Goal: Entertainment & Leisure: Browse casually

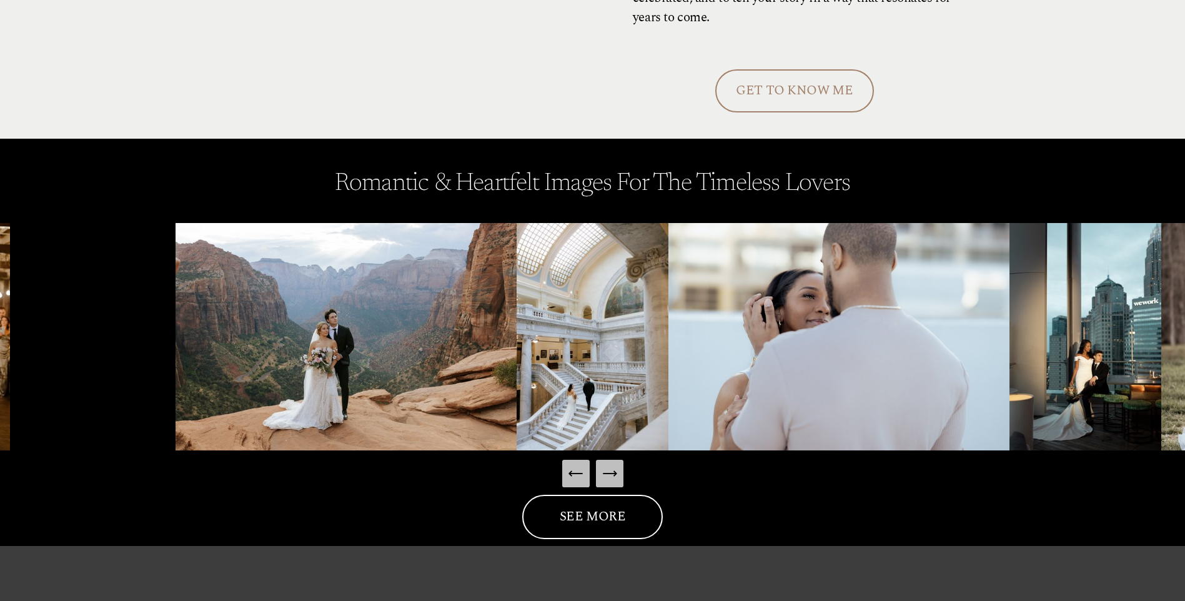
scroll to position [1811, 0]
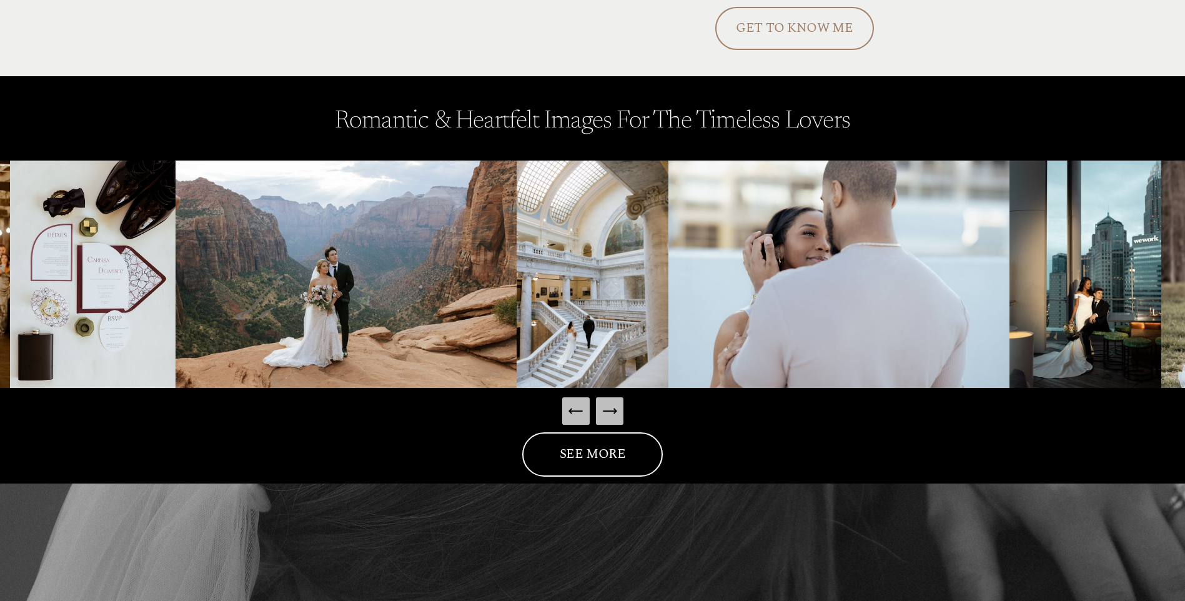
click at [611, 412] on icon "Next Slide" at bounding box center [609, 410] width 17 height 17
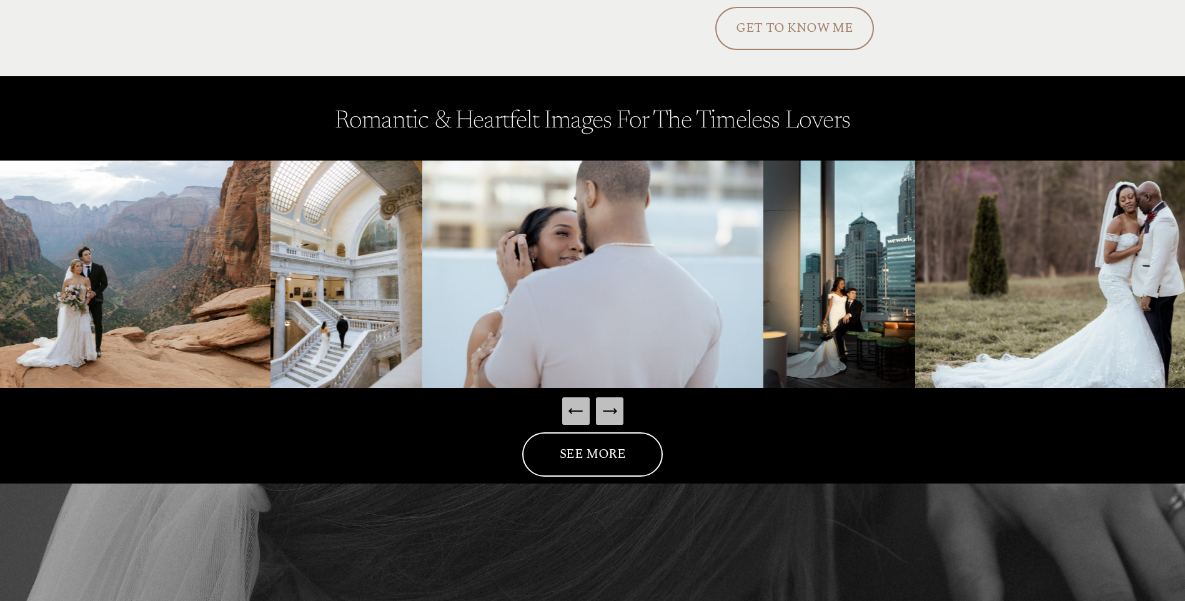
click at [611, 412] on icon "Next Slide" at bounding box center [609, 410] width 17 height 17
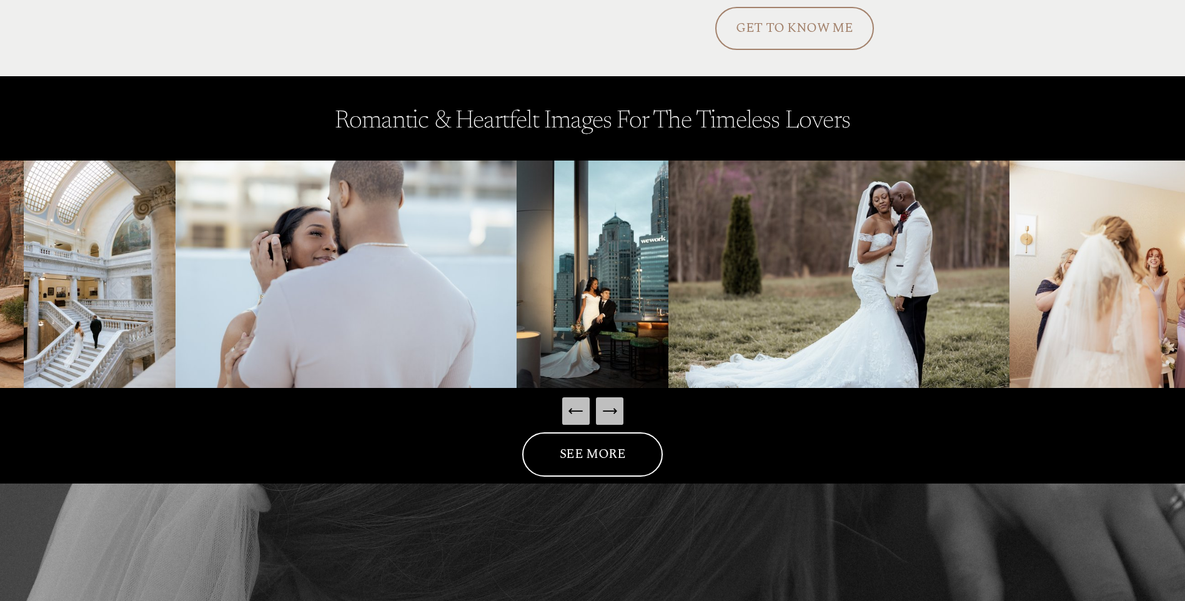
click at [611, 412] on icon "Next Slide" at bounding box center [609, 410] width 17 height 17
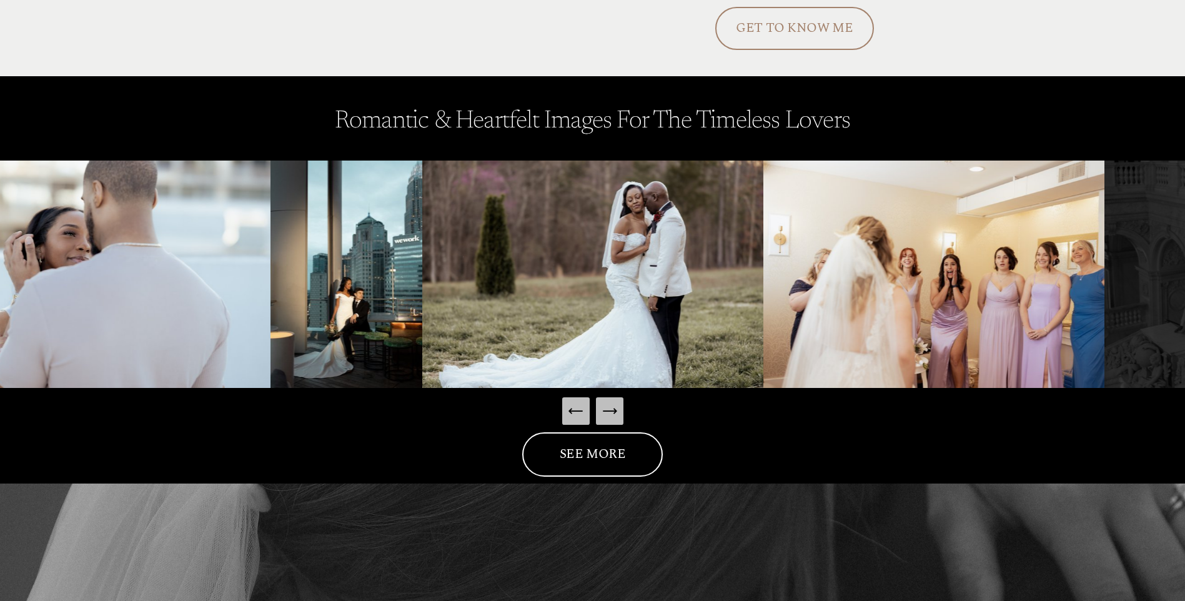
click at [612, 412] on icon "Next Slide" at bounding box center [609, 410] width 17 height 17
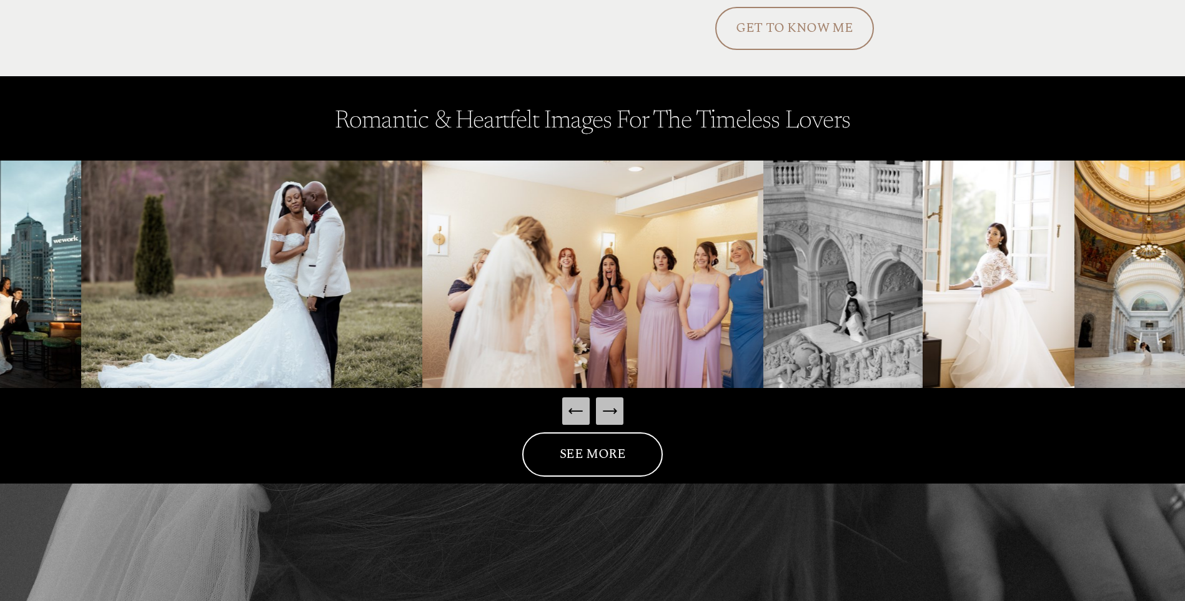
click at [613, 412] on icon "Next Slide" at bounding box center [609, 410] width 17 height 17
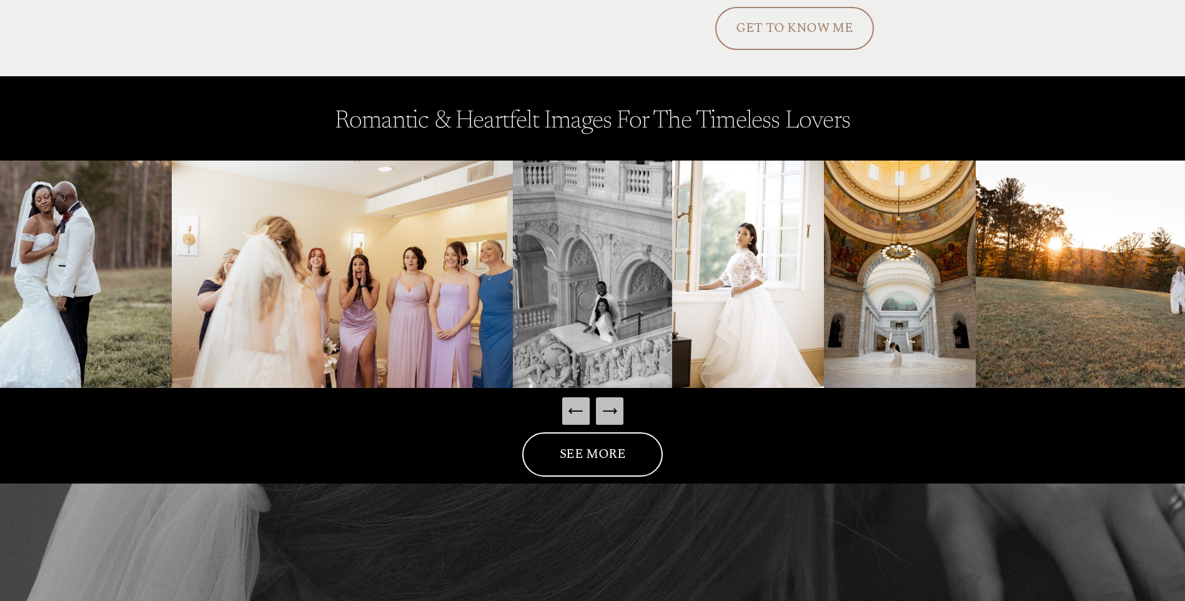
click at [613, 412] on icon "Next Slide" at bounding box center [609, 410] width 17 height 17
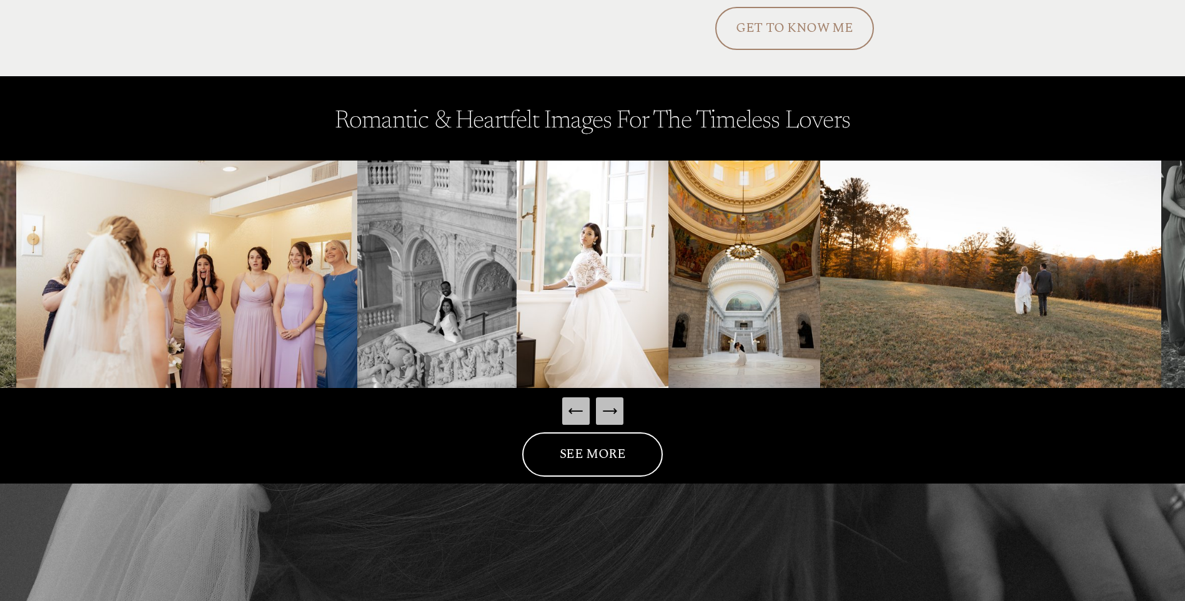
click at [615, 412] on icon "Next Slide" at bounding box center [614, 410] width 2 height 5
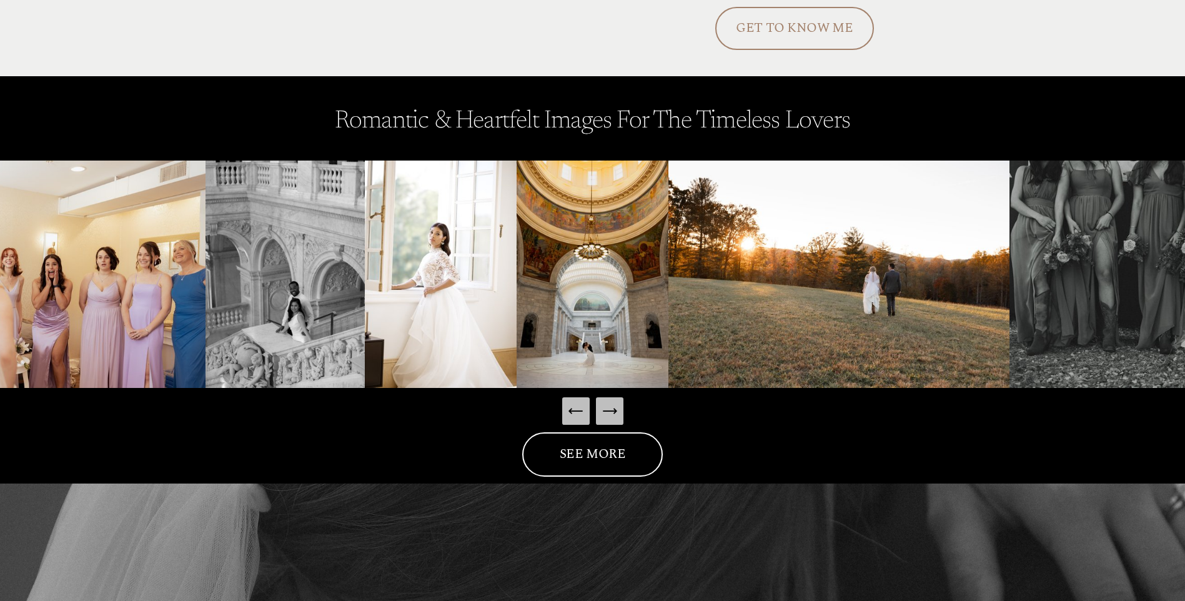
click at [615, 412] on icon "Next Slide" at bounding box center [614, 410] width 2 height 5
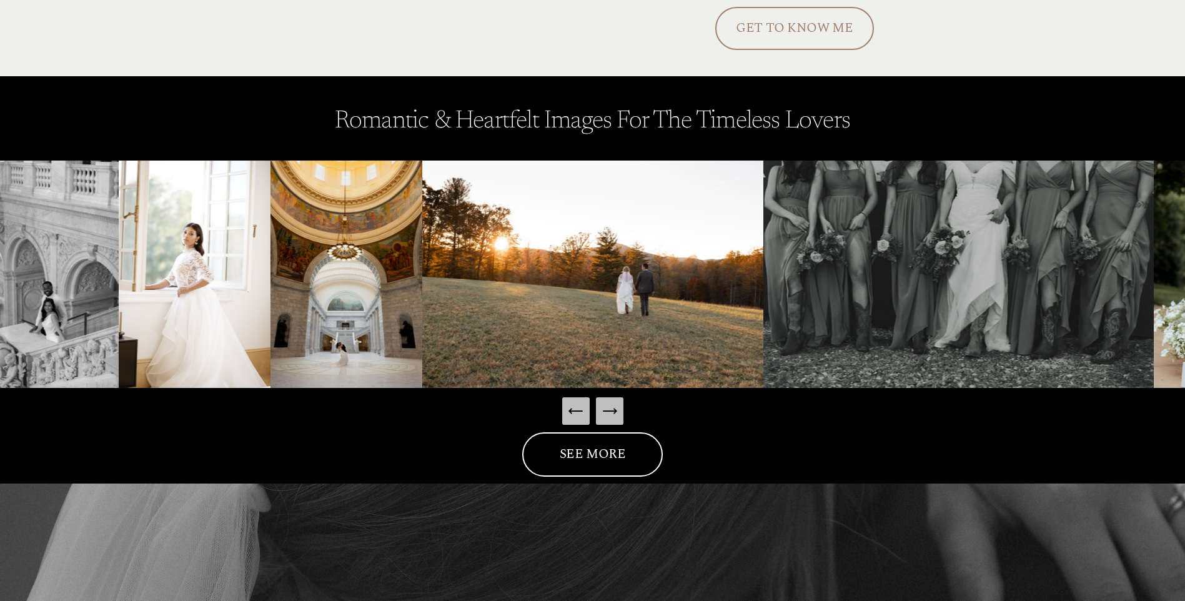
click at [615, 412] on icon "Next Slide" at bounding box center [614, 410] width 2 height 5
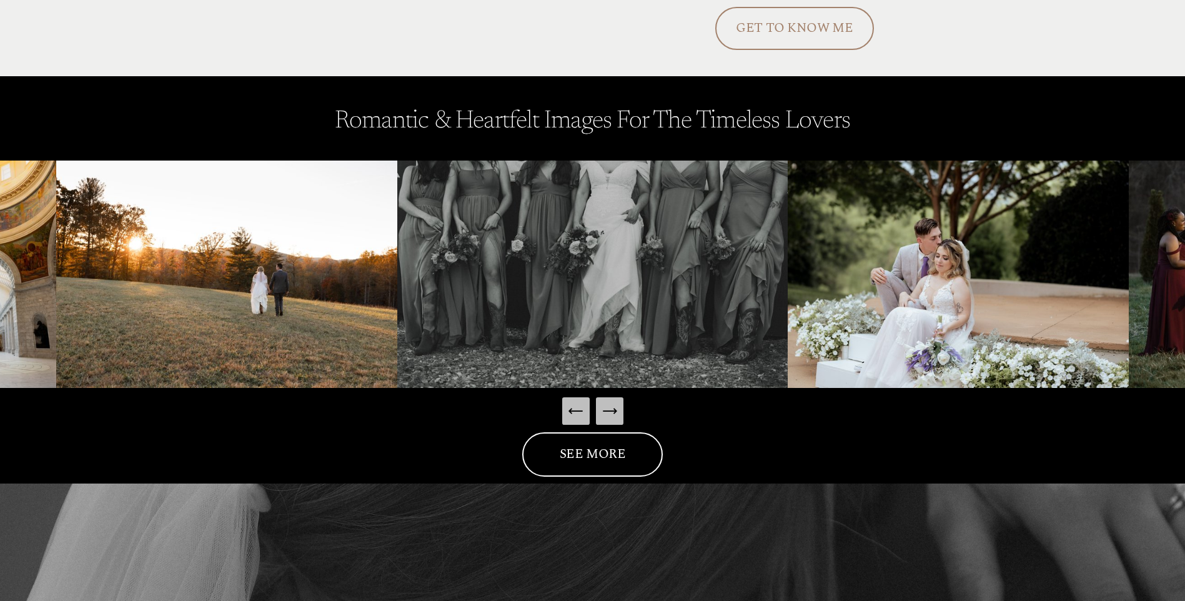
click at [615, 412] on icon "Next Slide" at bounding box center [614, 410] width 2 height 5
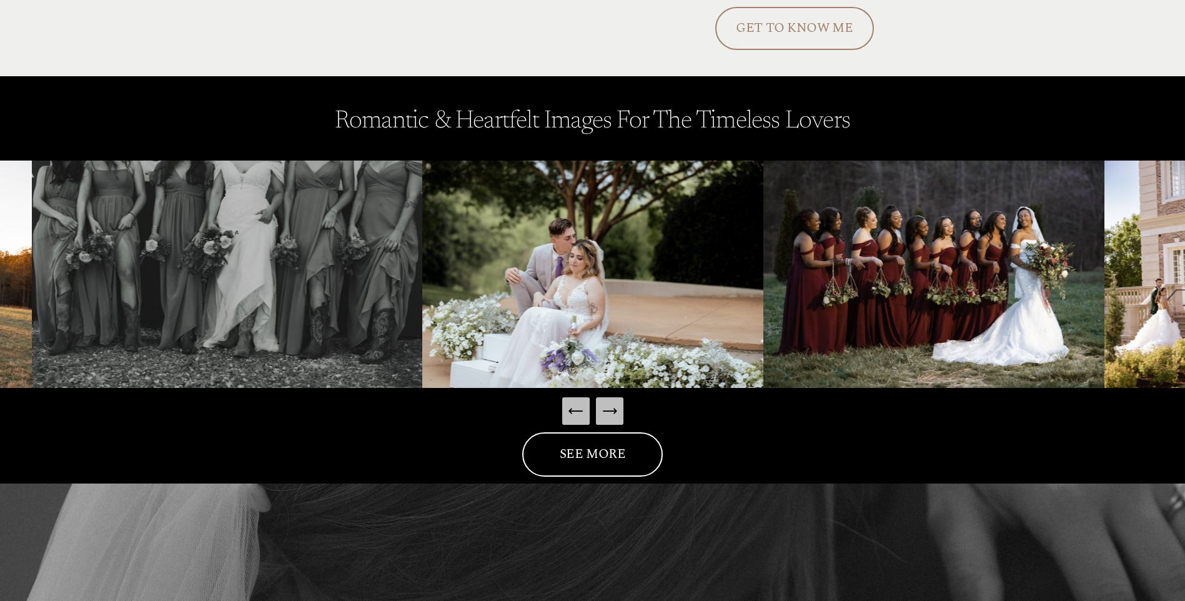
click at [615, 411] on icon "Next Slide" at bounding box center [609, 411] width 13 height 0
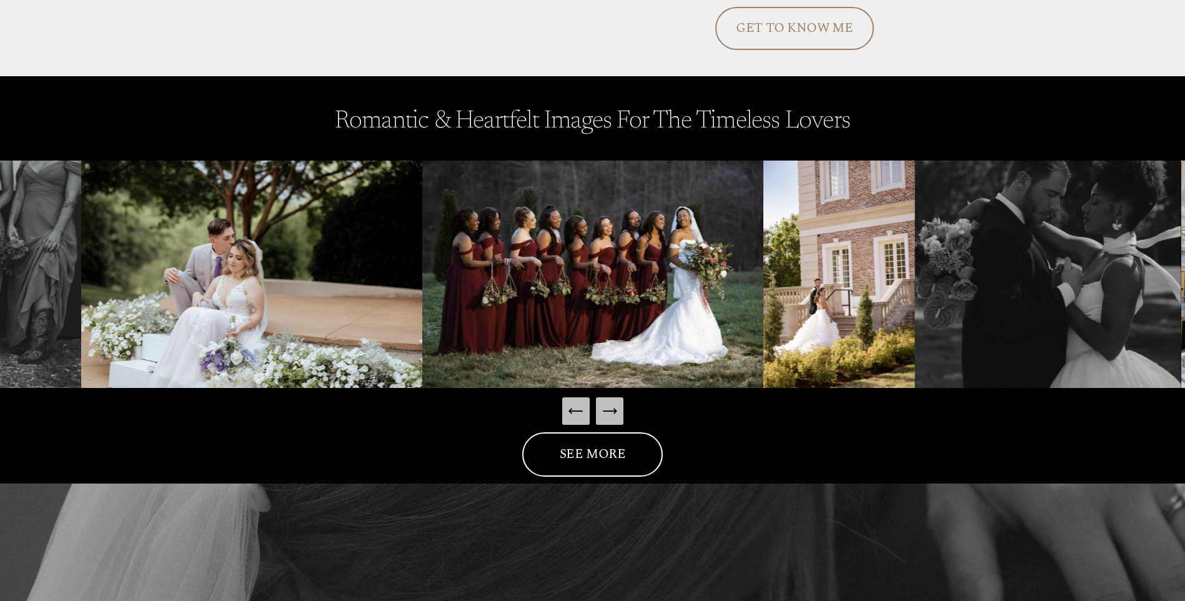
click at [615, 411] on icon "Next Slide" at bounding box center [609, 411] width 13 height 0
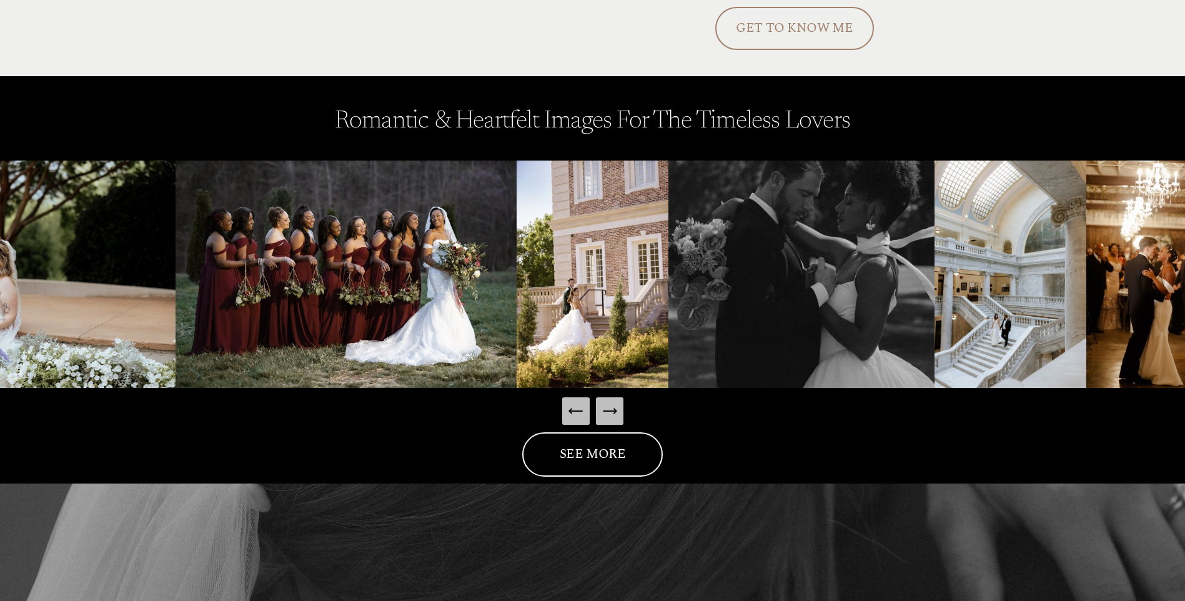
click at [612, 411] on icon "Next Slide" at bounding box center [609, 411] width 13 height 0
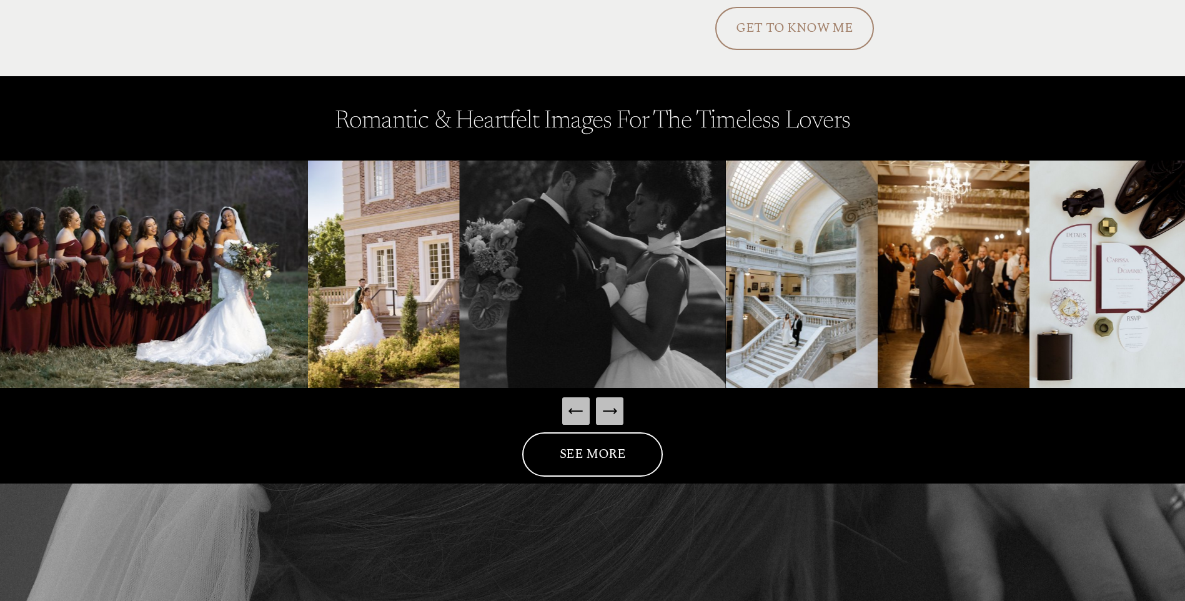
click at [612, 411] on icon "Next Slide" at bounding box center [609, 411] width 13 height 0
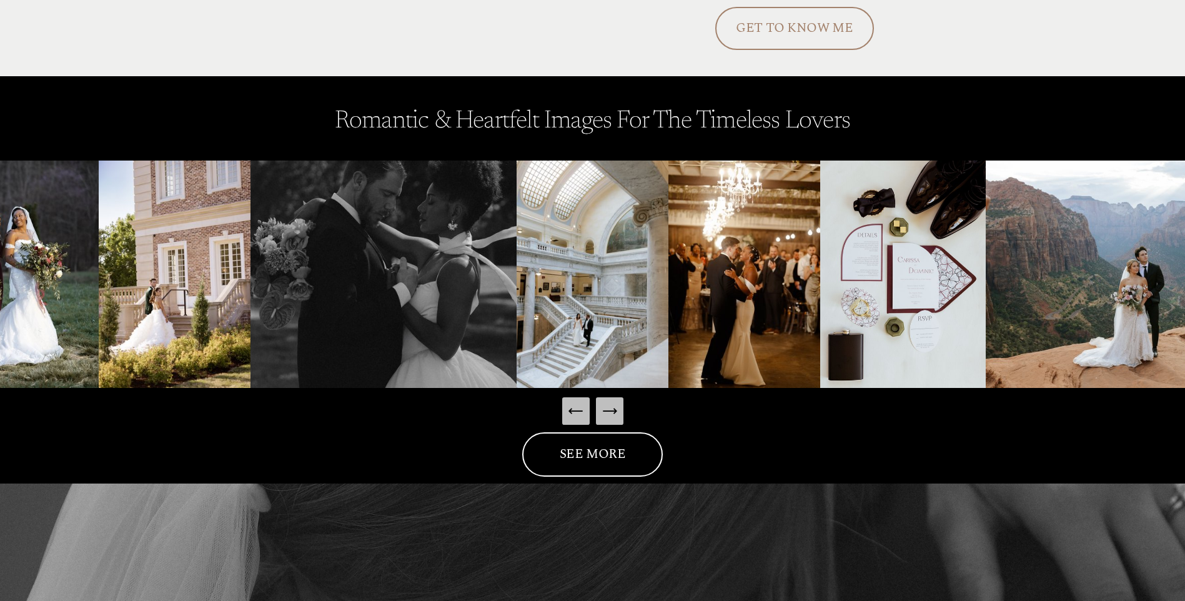
click at [612, 411] on icon "Next Slide" at bounding box center [609, 411] width 13 height 0
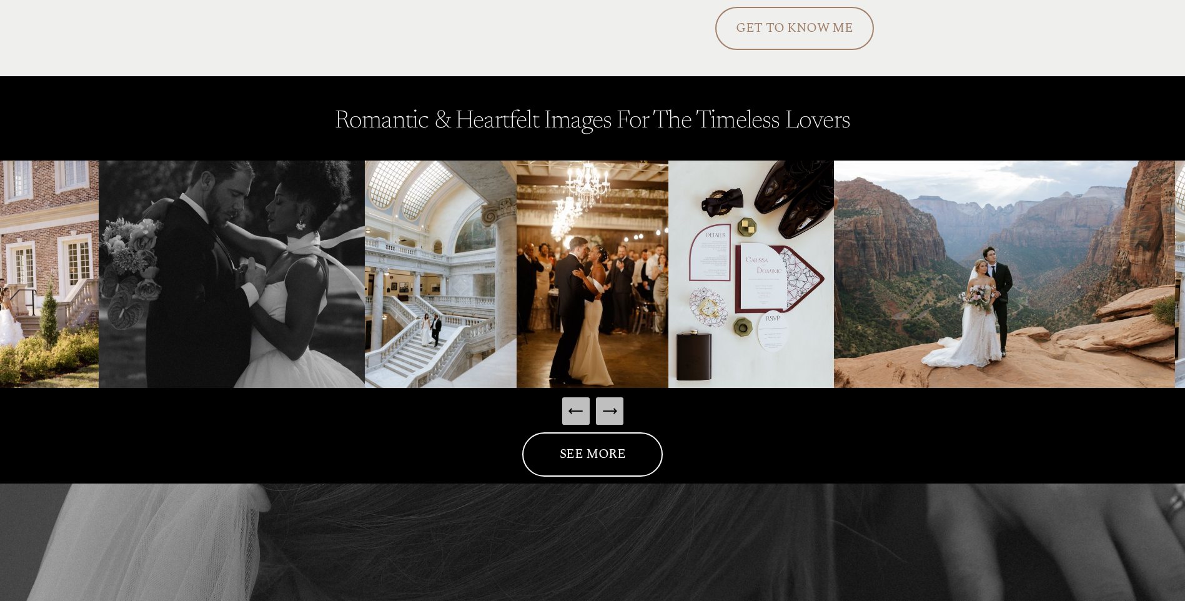
click at [612, 411] on icon "Next Slide" at bounding box center [609, 411] width 13 height 0
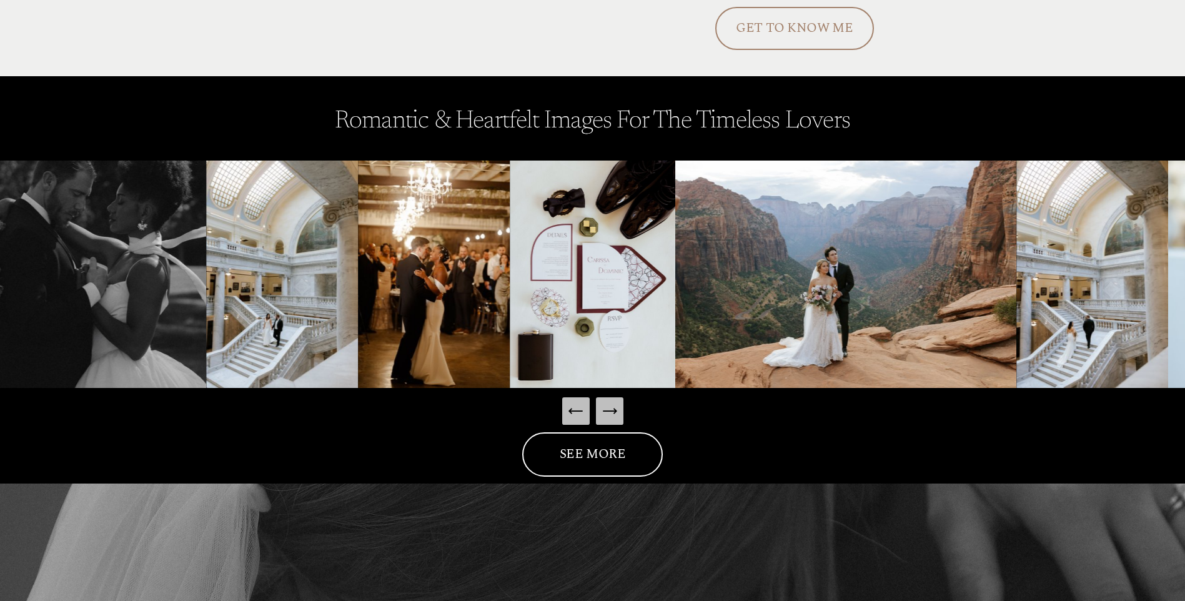
click at [612, 411] on icon "Next Slide" at bounding box center [609, 411] width 13 height 0
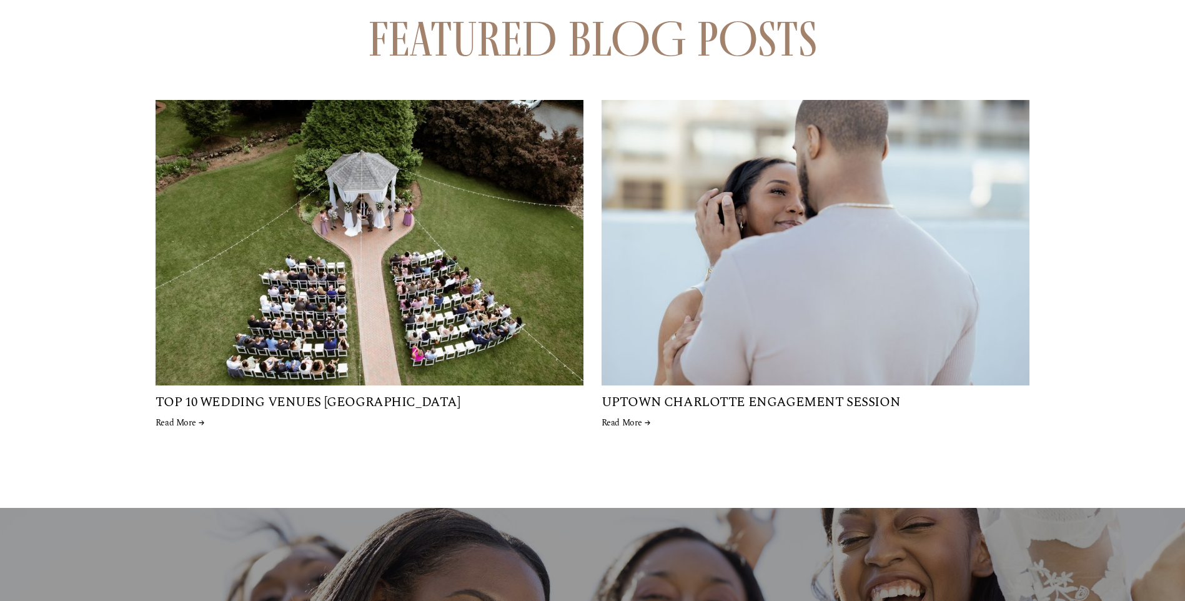
scroll to position [3685, 0]
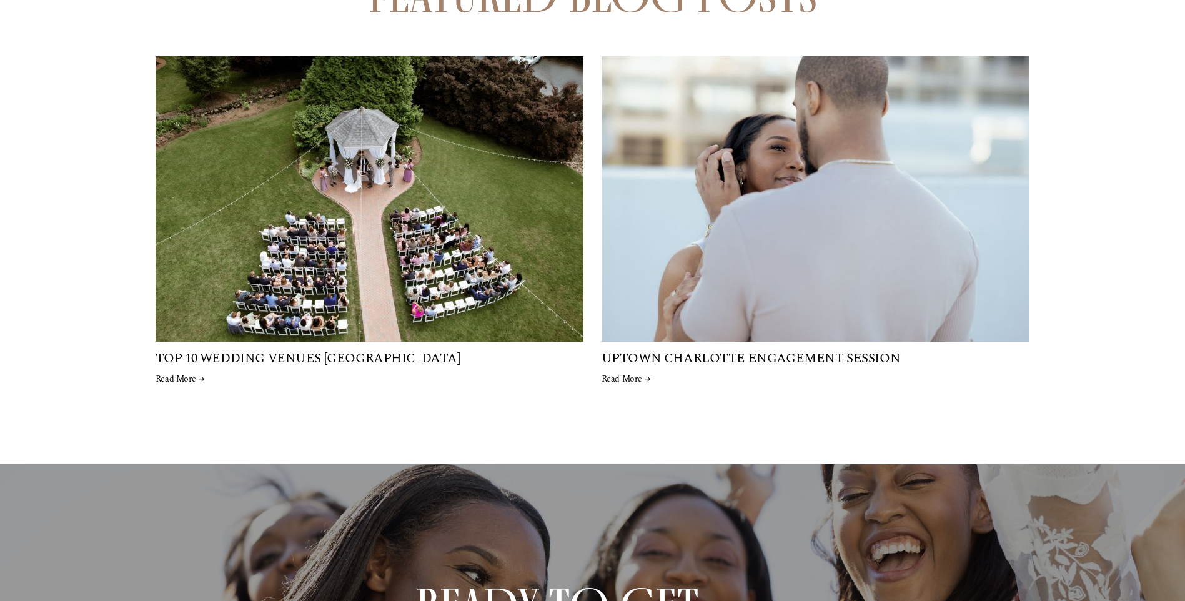
click at [624, 377] on link "Read More →" at bounding box center [815, 379] width 428 height 12
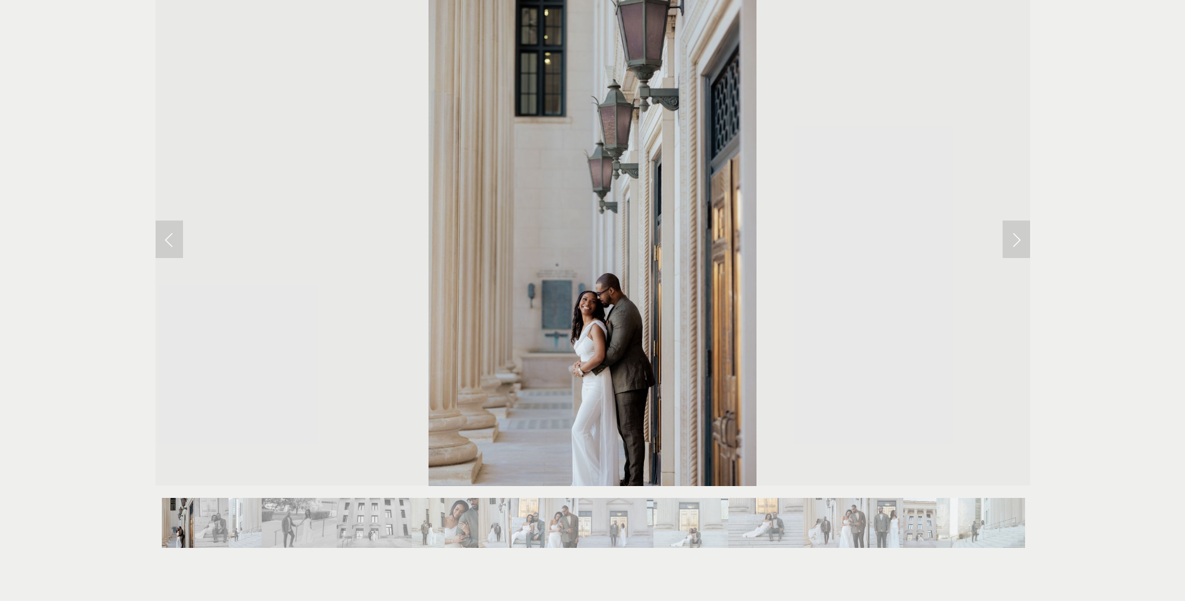
scroll to position [500, 0]
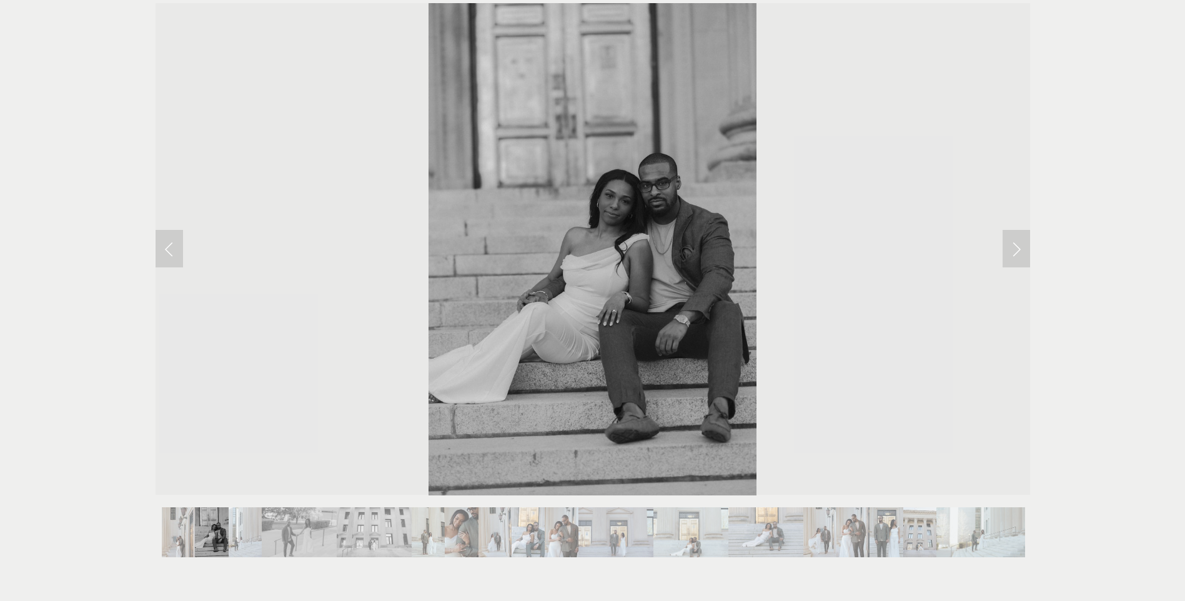
click at [1016, 230] on link "Next Slide" at bounding box center [1015, 248] width 27 height 37
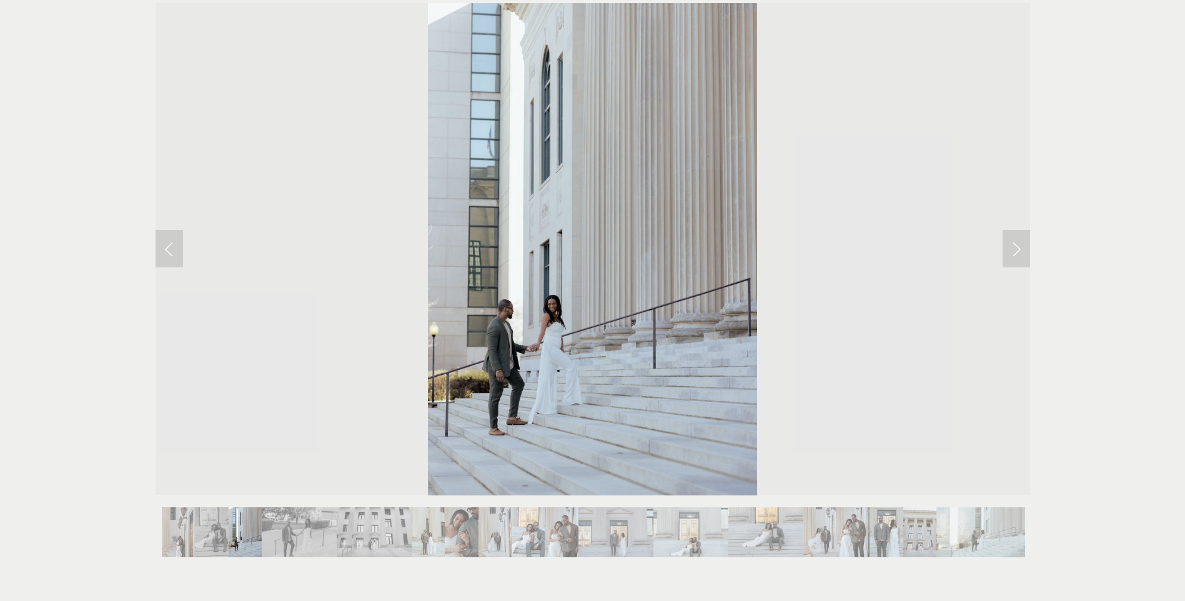
click at [1015, 230] on link "Next Slide" at bounding box center [1015, 248] width 27 height 37
click at [1018, 230] on link "Next Slide" at bounding box center [1015, 248] width 27 height 37
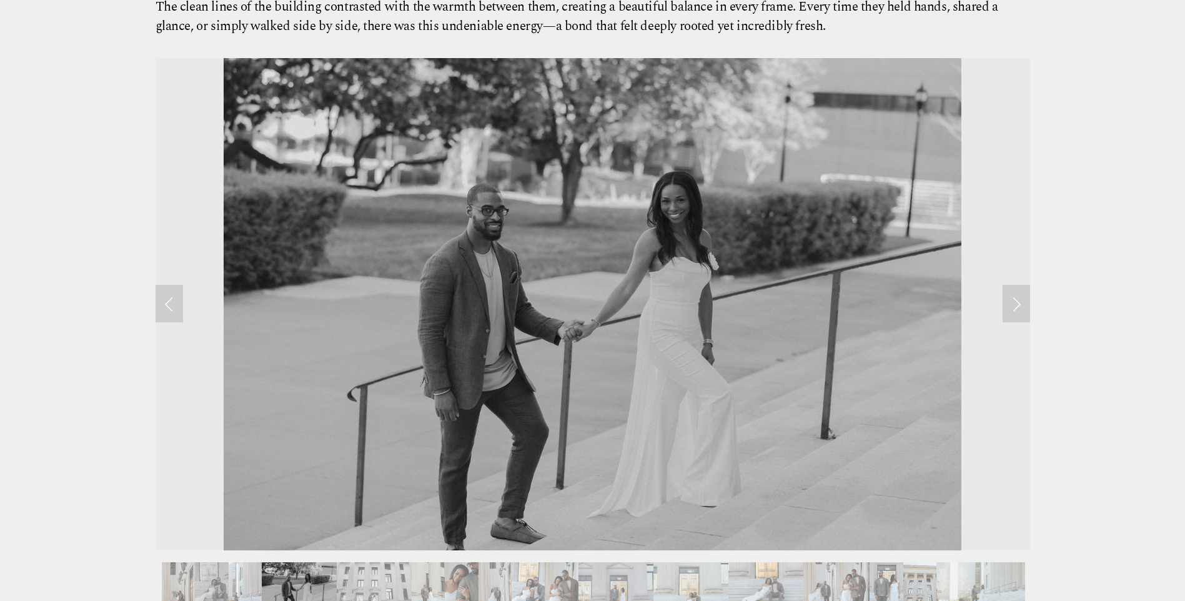
scroll to position [375, 0]
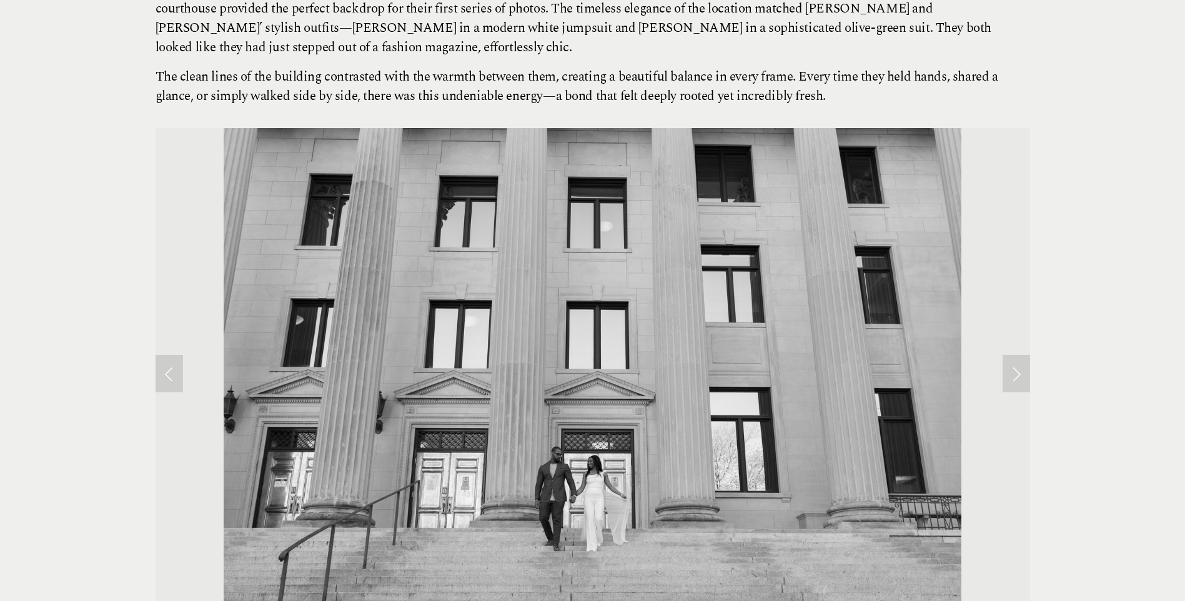
click at [1023, 355] on link "Next Slide" at bounding box center [1015, 373] width 27 height 37
click at [1017, 355] on link "Next Slide" at bounding box center [1015, 373] width 27 height 37
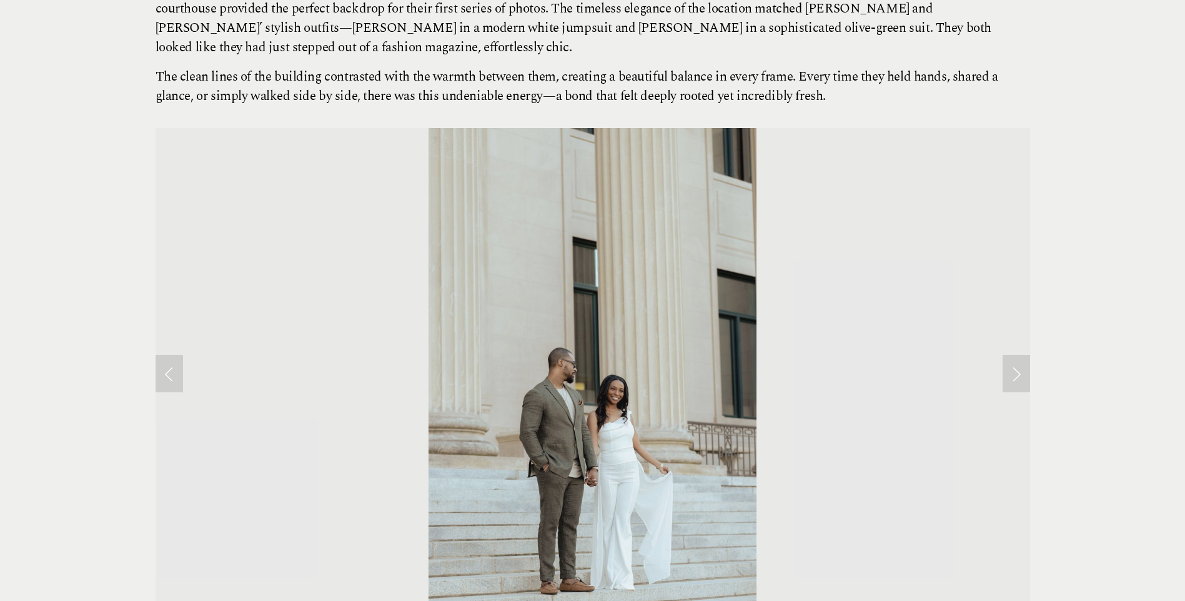
click at [1016, 355] on link "Next Slide" at bounding box center [1015, 373] width 27 height 37
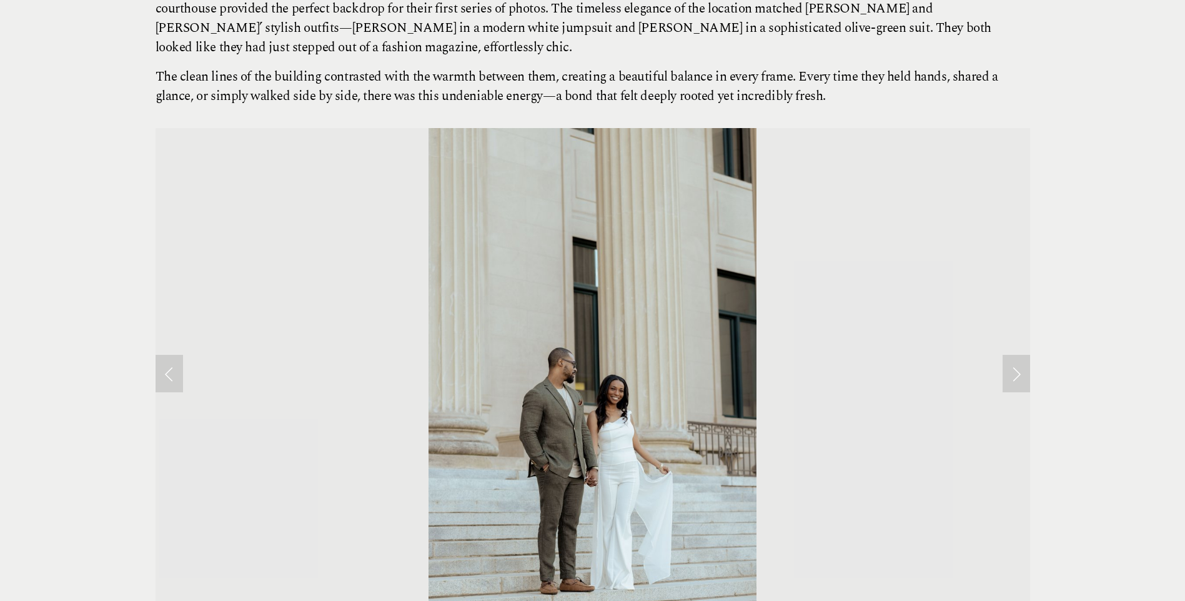
click at [1014, 355] on link "Next Slide" at bounding box center [1015, 373] width 27 height 37
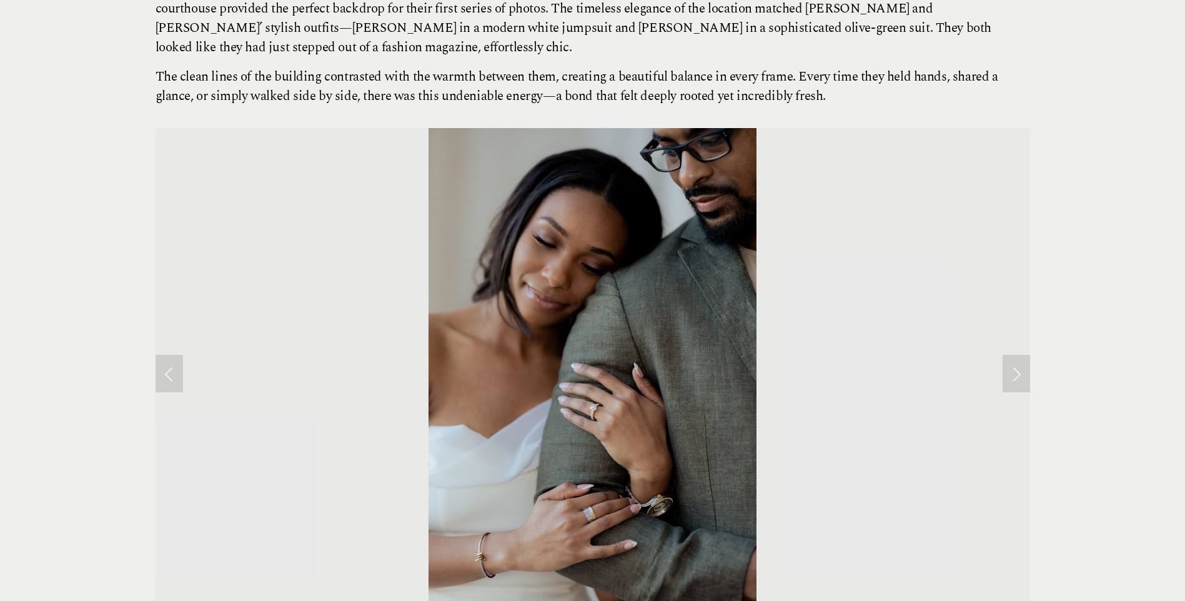
click at [1014, 355] on link "Next Slide" at bounding box center [1015, 373] width 27 height 37
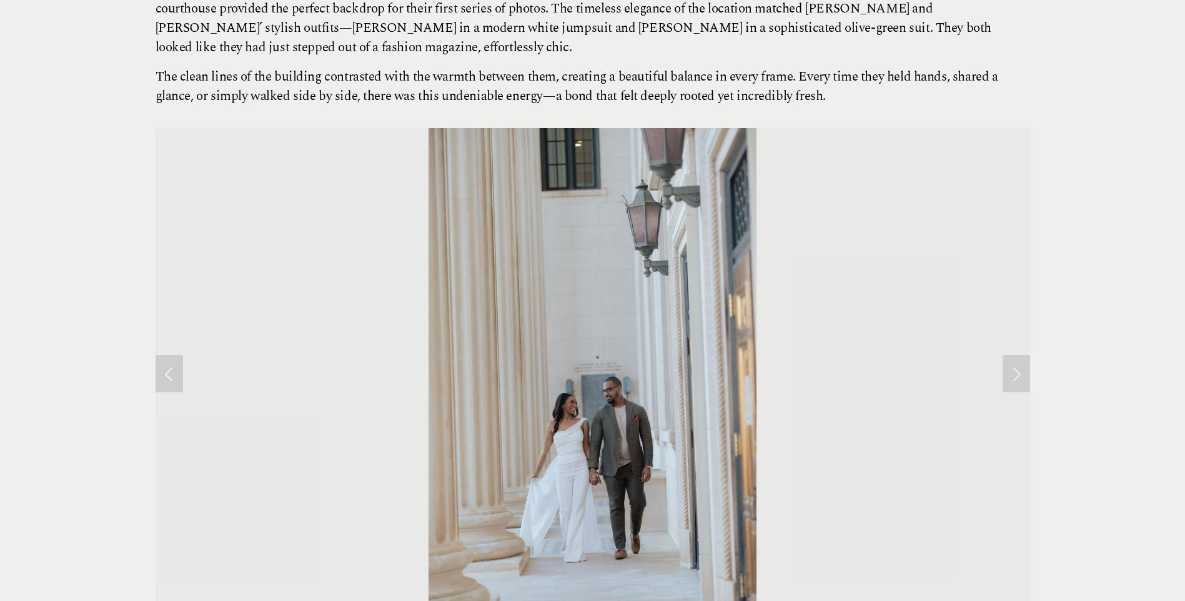
click at [1014, 355] on link "Next Slide" at bounding box center [1015, 373] width 27 height 37
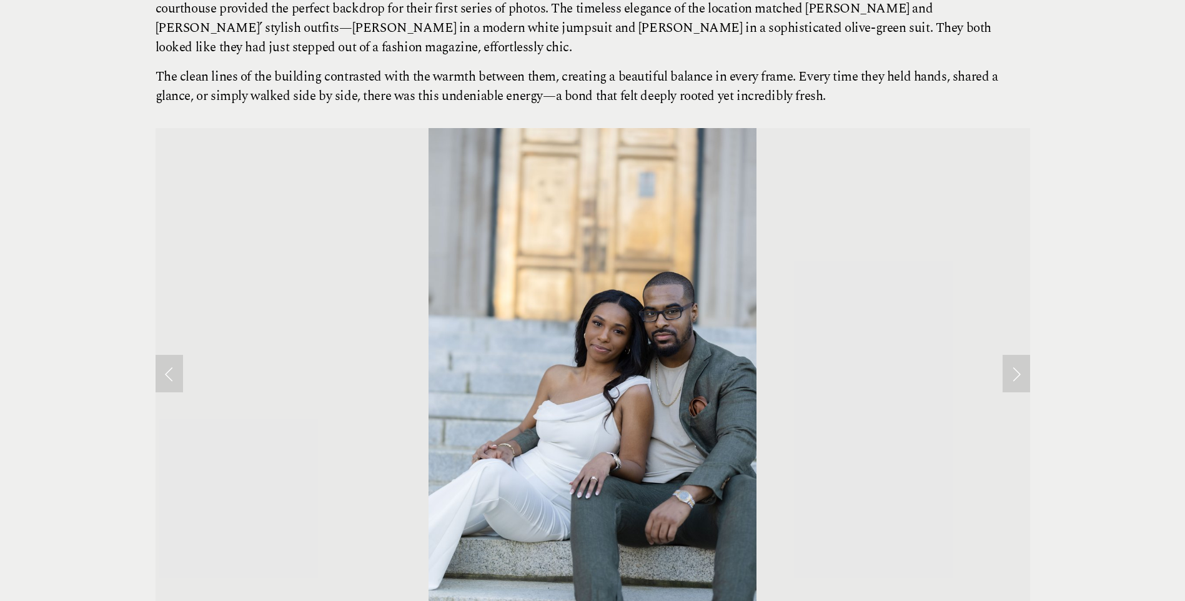
click at [1014, 355] on link "Next Slide" at bounding box center [1015, 373] width 27 height 37
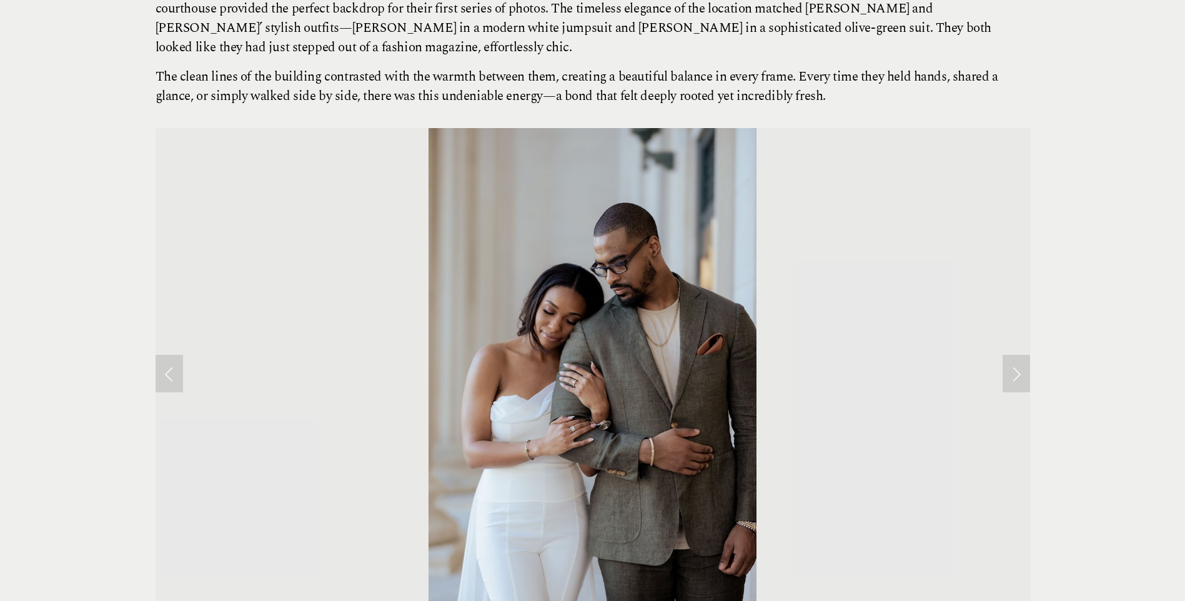
click at [1014, 355] on link "Next Slide" at bounding box center [1015, 373] width 27 height 37
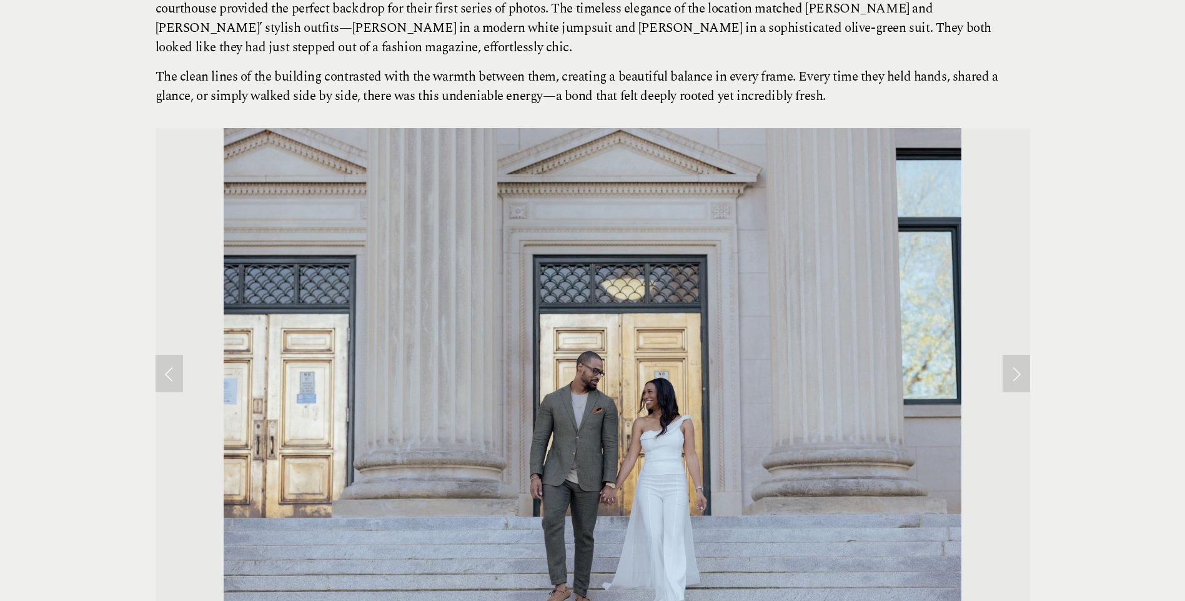
click at [1014, 355] on link "Next Slide" at bounding box center [1015, 373] width 27 height 37
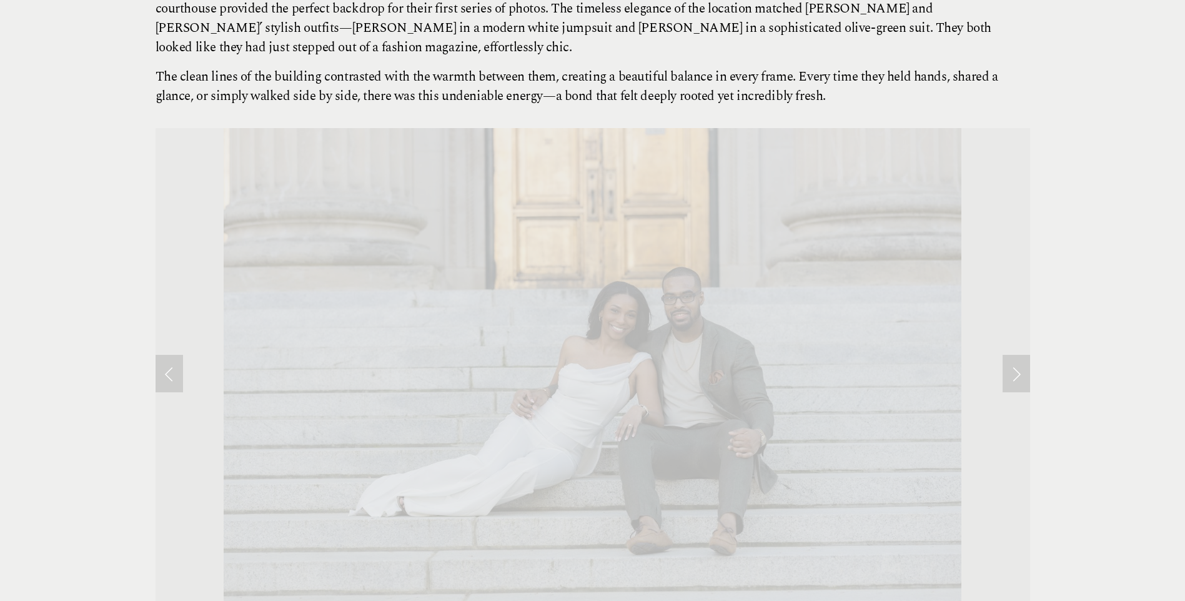
click at [1014, 355] on link "Next Slide" at bounding box center [1015, 373] width 27 height 37
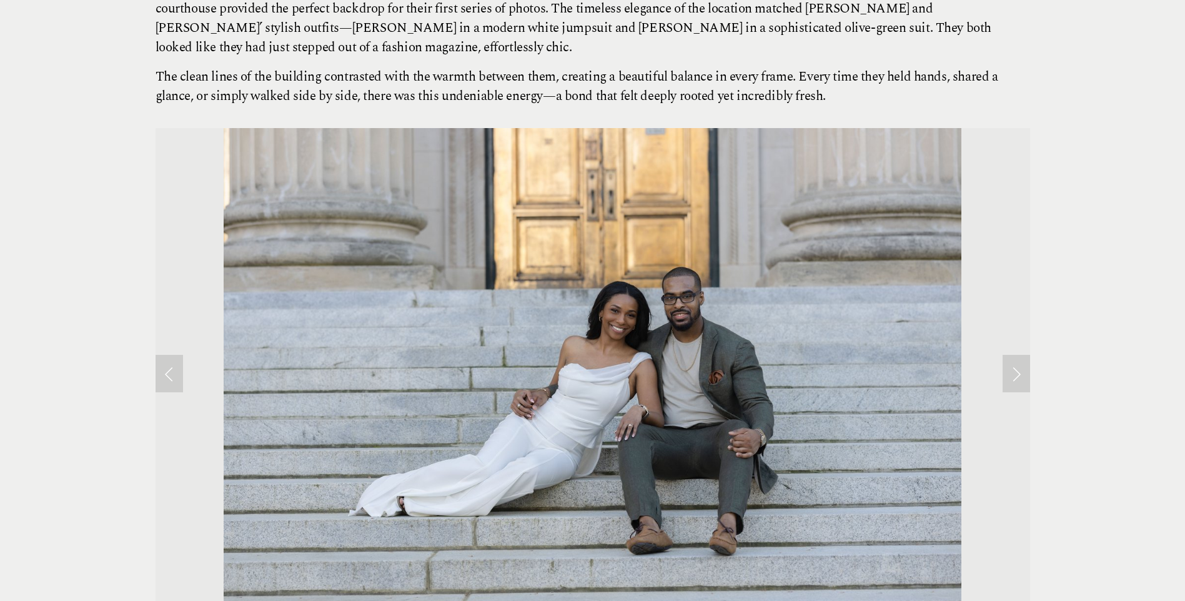
click at [1014, 355] on link "Next Slide" at bounding box center [1015, 373] width 27 height 37
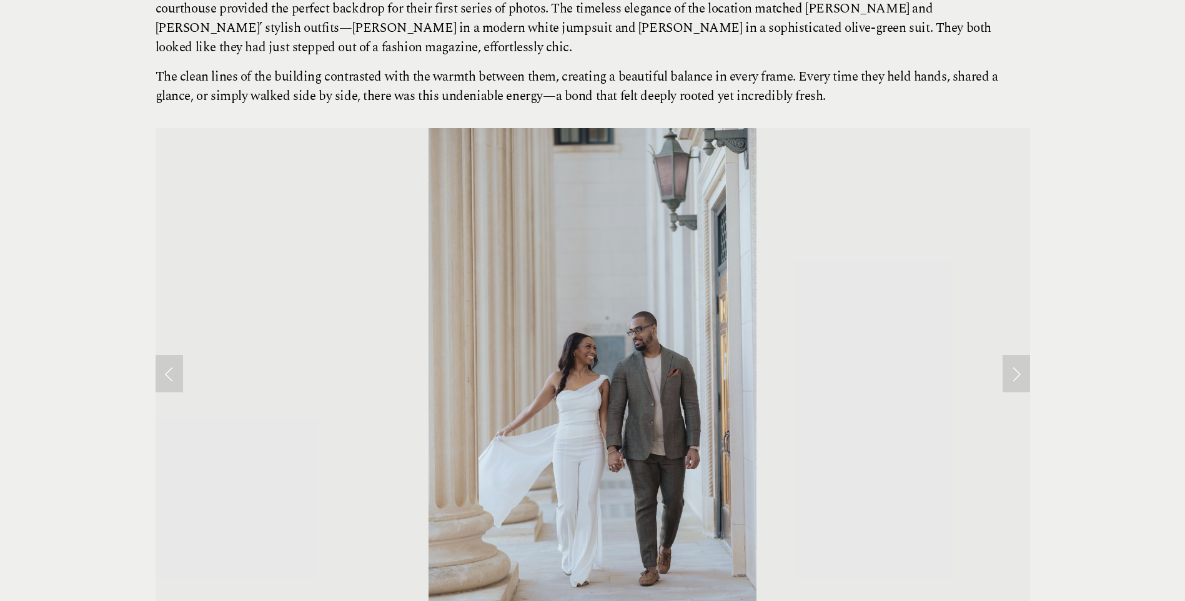
click at [1014, 355] on link "Next Slide" at bounding box center [1015, 373] width 27 height 37
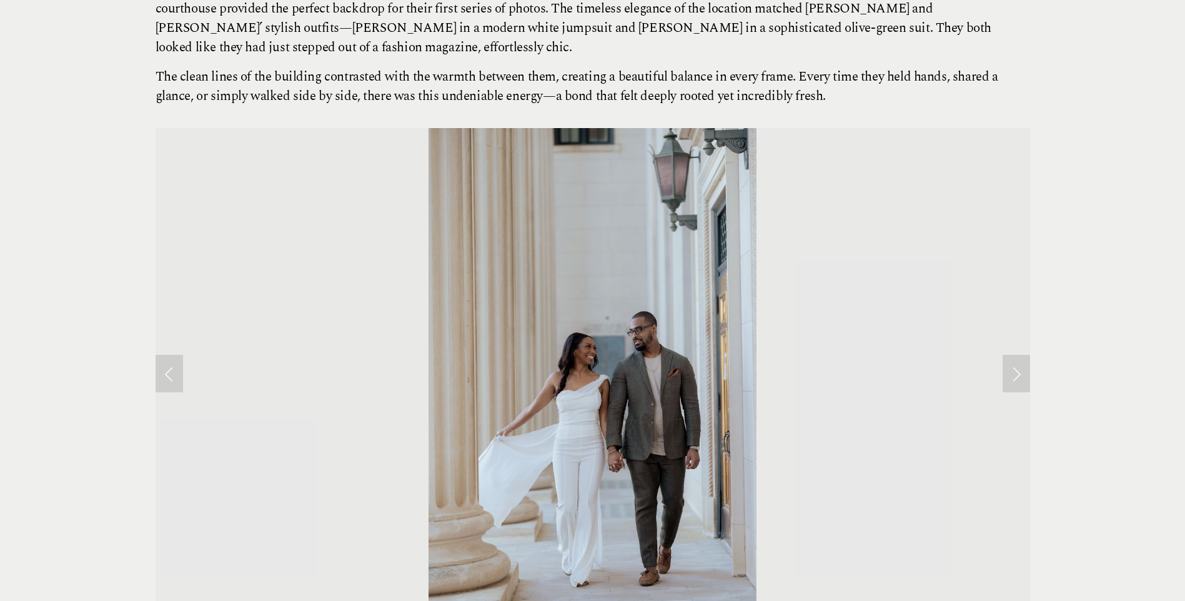
click at [1016, 355] on link "Next Slide" at bounding box center [1015, 373] width 27 height 37
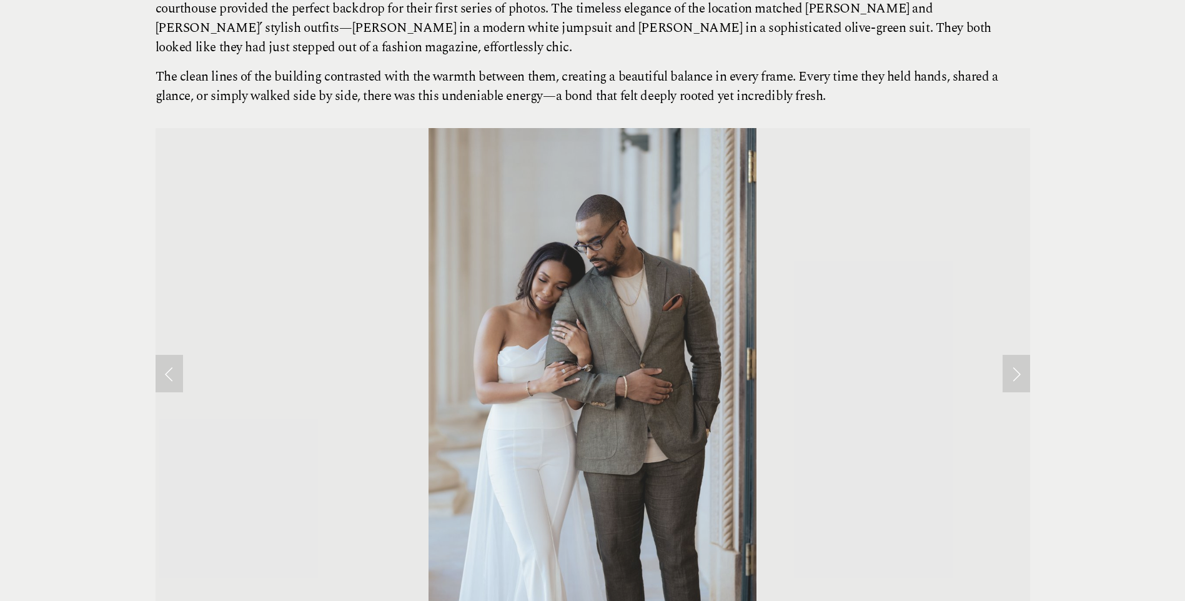
click at [1016, 355] on link "Next Slide" at bounding box center [1015, 373] width 27 height 37
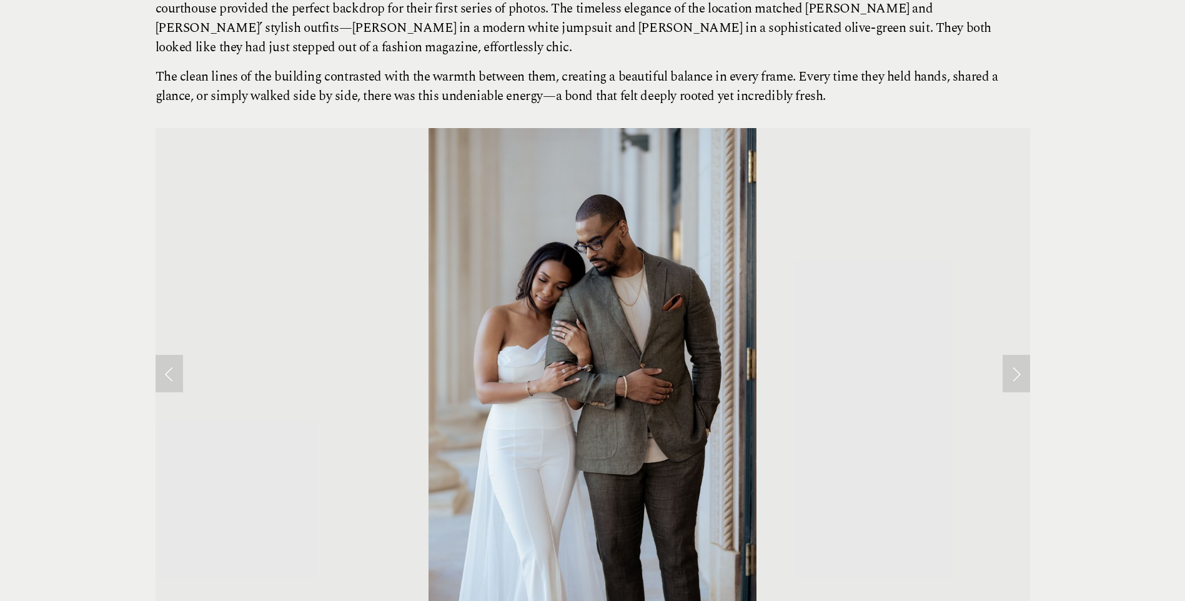
click at [1021, 355] on link "Next Slide" at bounding box center [1015, 373] width 27 height 37
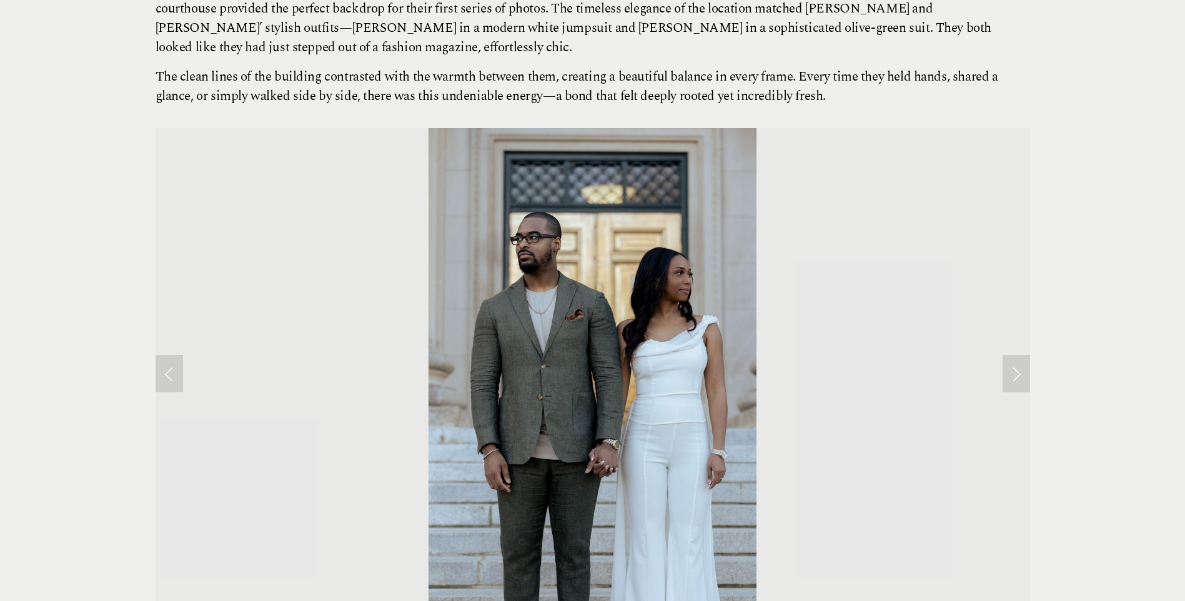
click at [1021, 355] on link "Next Slide" at bounding box center [1015, 373] width 27 height 37
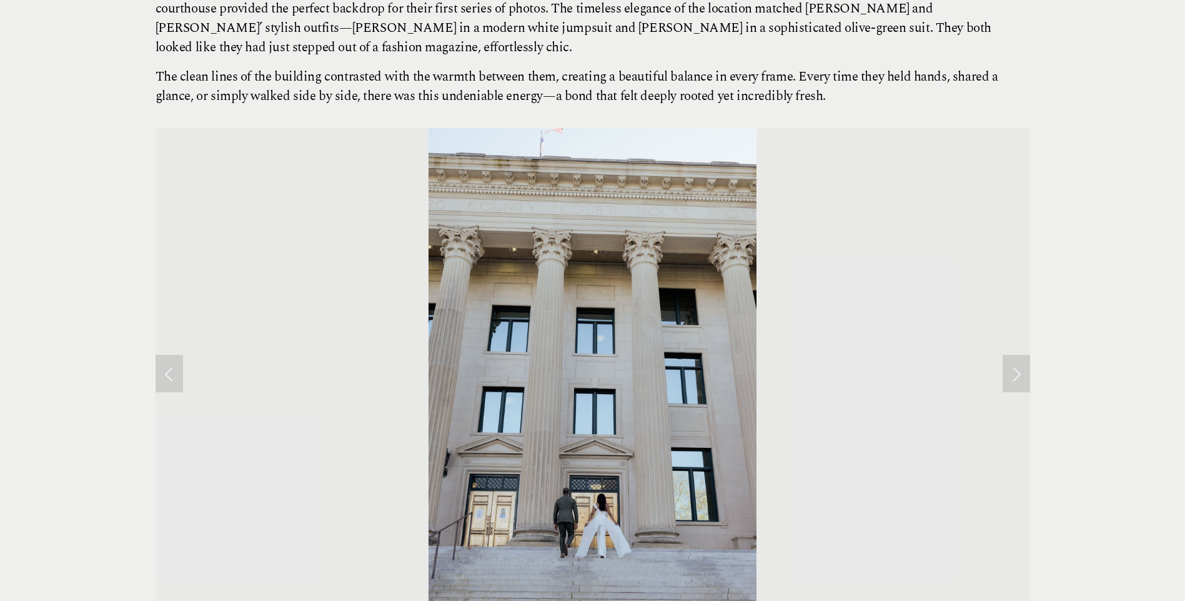
click at [1020, 355] on link "Next Slide" at bounding box center [1015, 373] width 27 height 37
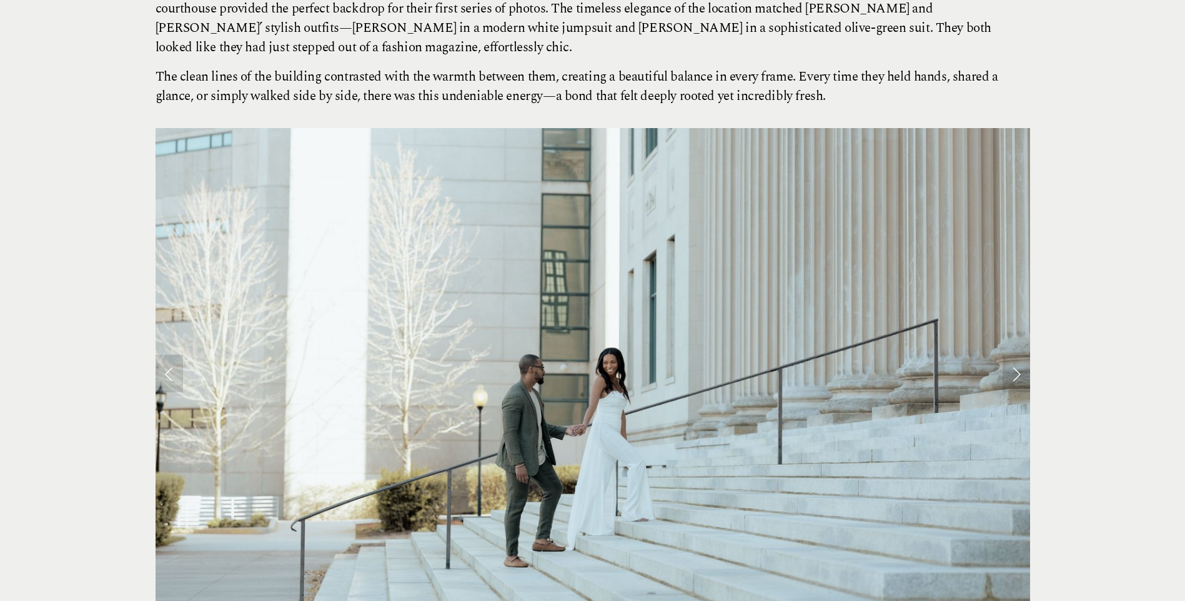
click at [1020, 355] on link "Next Slide" at bounding box center [1015, 373] width 27 height 37
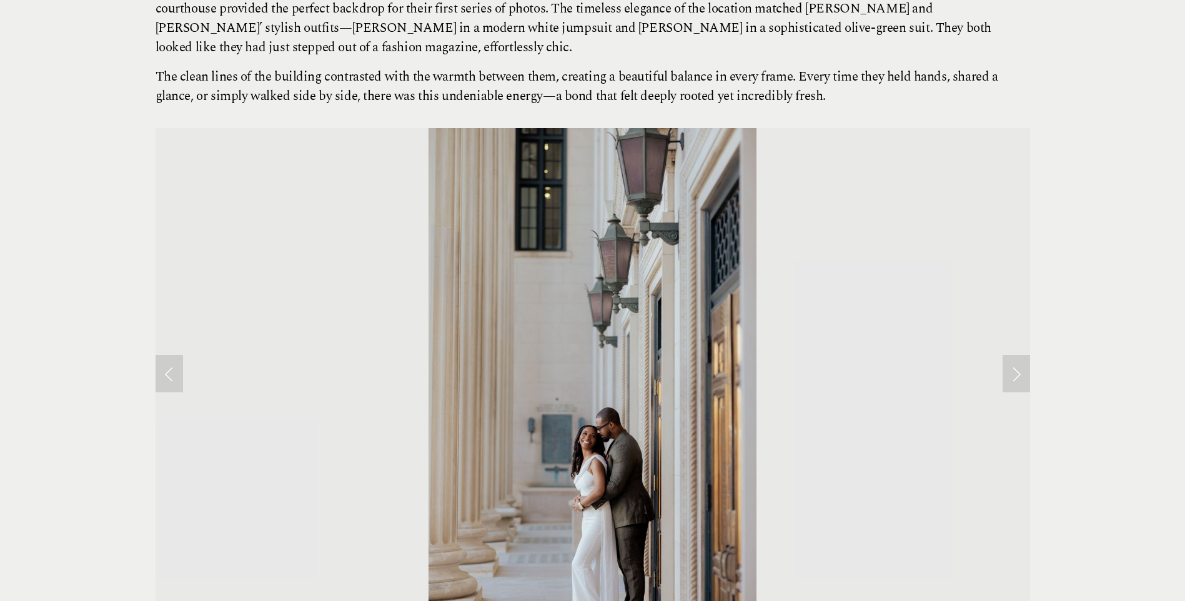
click at [1020, 355] on link "Next Slide" at bounding box center [1015, 373] width 27 height 37
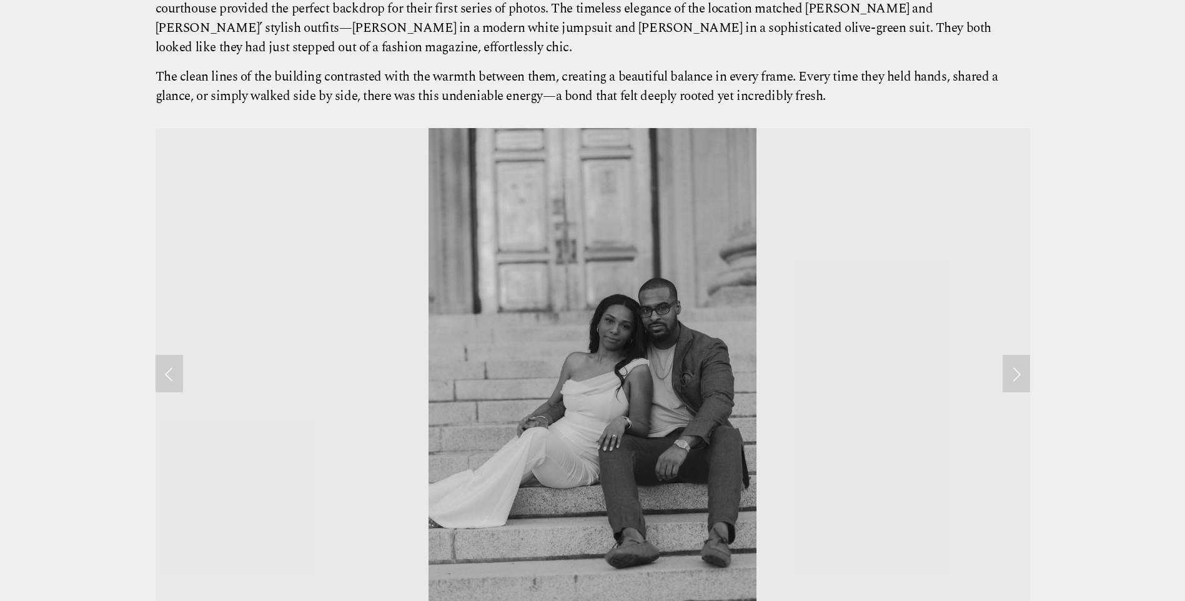
click at [1020, 355] on link "Next Slide" at bounding box center [1015, 373] width 27 height 37
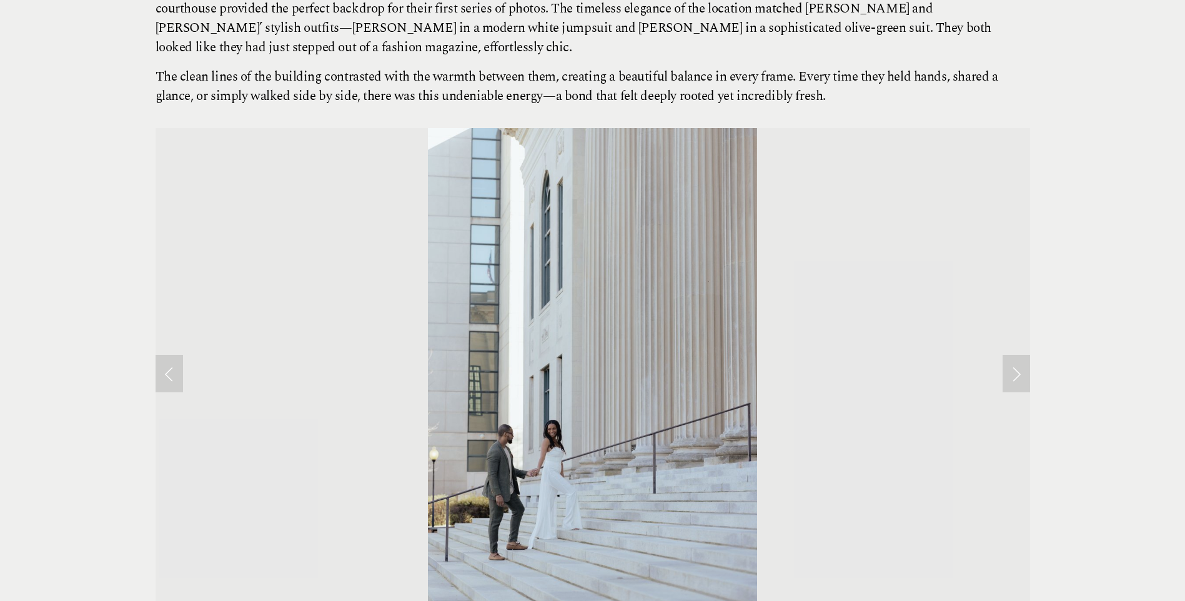
click at [1020, 355] on link "Next Slide" at bounding box center [1015, 373] width 27 height 37
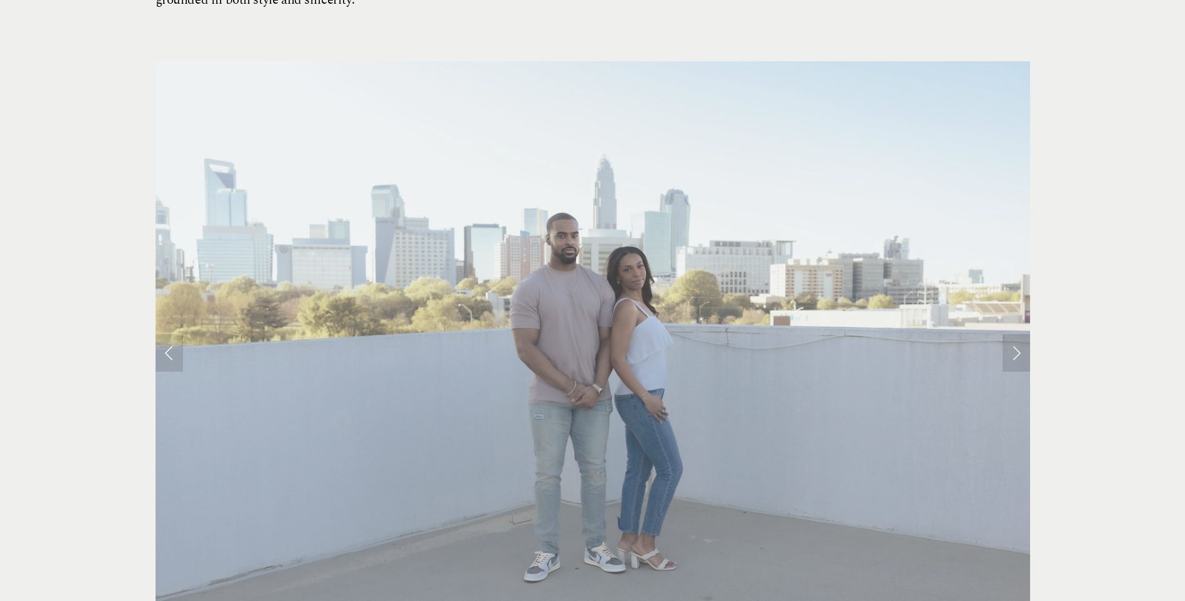
scroll to position [1489, 0]
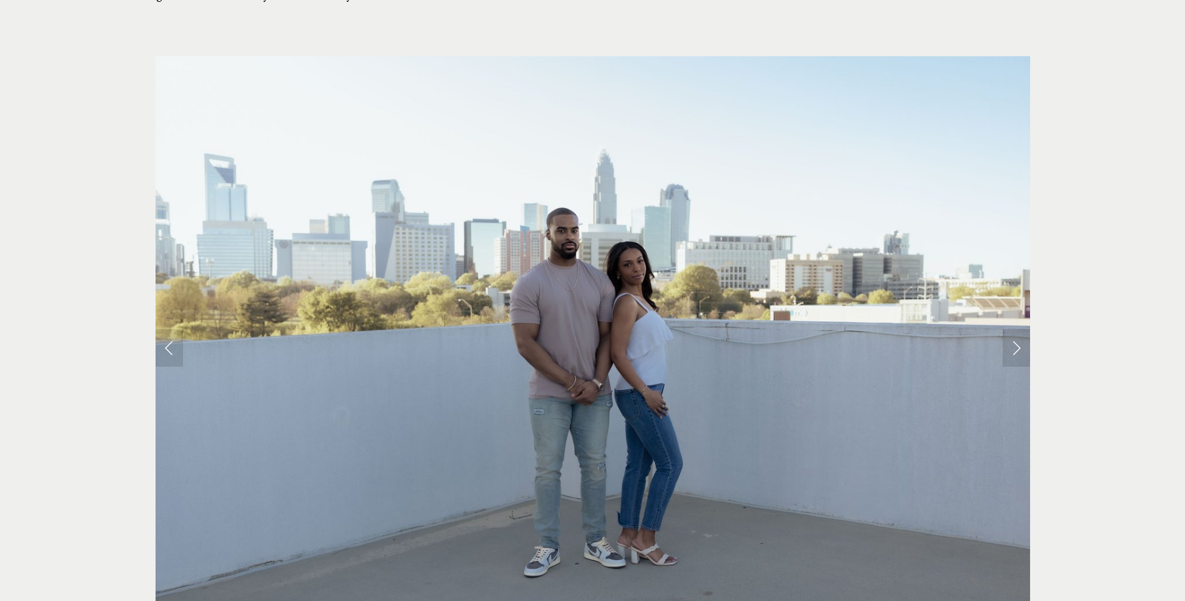
click at [1018, 329] on link "Next Slide" at bounding box center [1015, 347] width 27 height 37
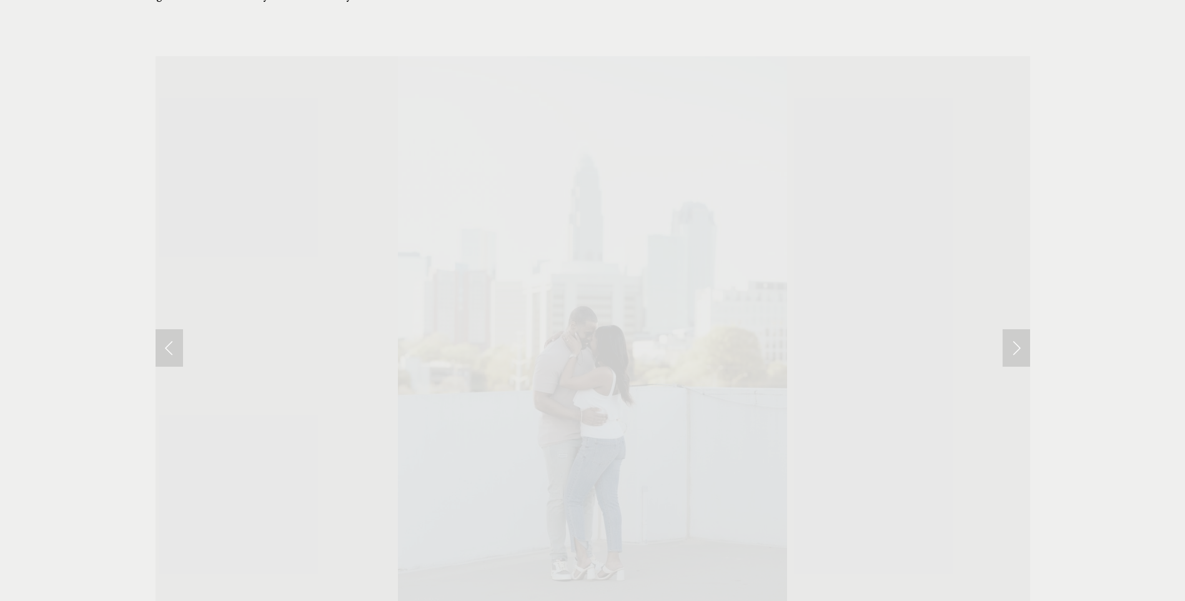
click at [1018, 329] on link "Next Slide" at bounding box center [1015, 347] width 27 height 37
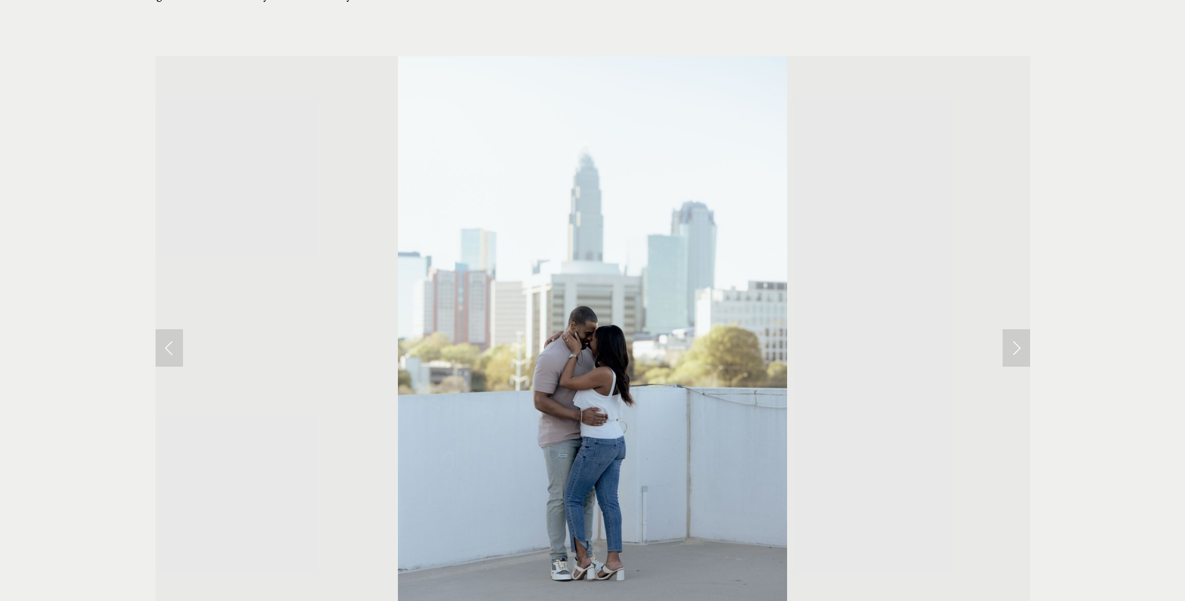
click at [1018, 329] on link "Next Slide" at bounding box center [1015, 347] width 27 height 37
click at [1017, 329] on link "Next Slide" at bounding box center [1015, 347] width 27 height 37
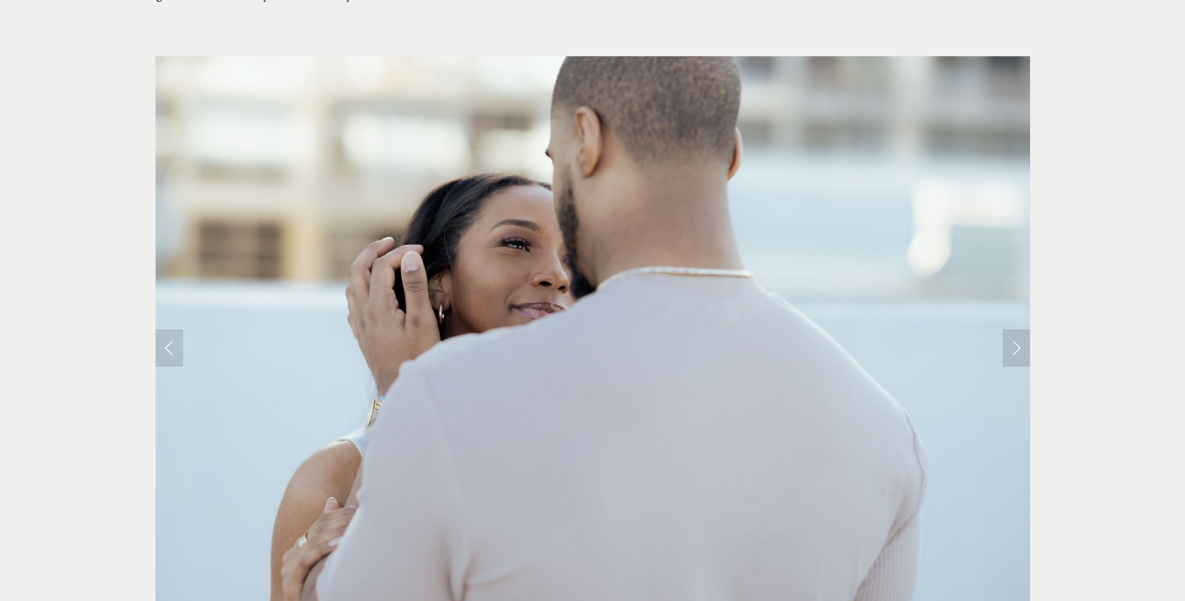
click at [1017, 329] on link "Next Slide" at bounding box center [1015, 347] width 27 height 37
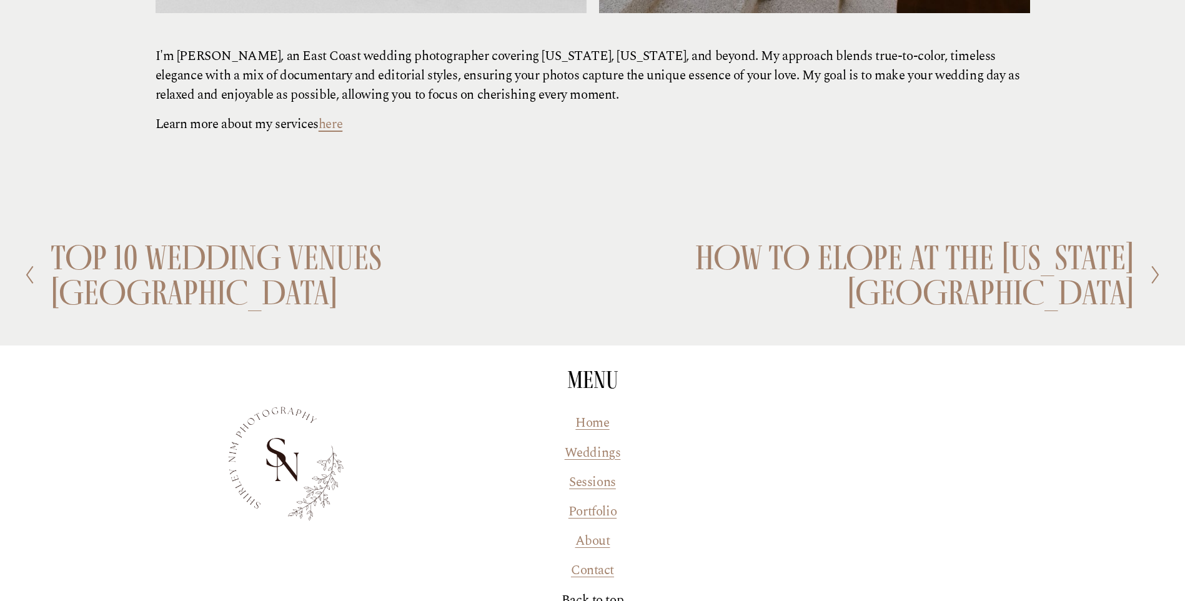
scroll to position [3289, 0]
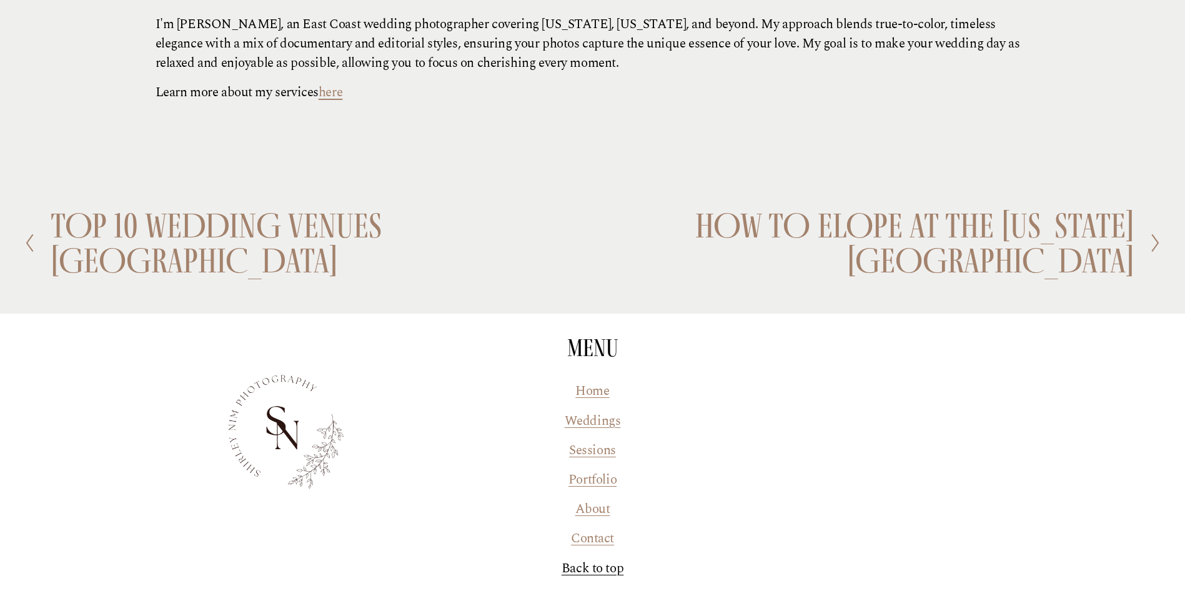
click at [593, 470] on link "Portfolio" at bounding box center [592, 479] width 48 height 19
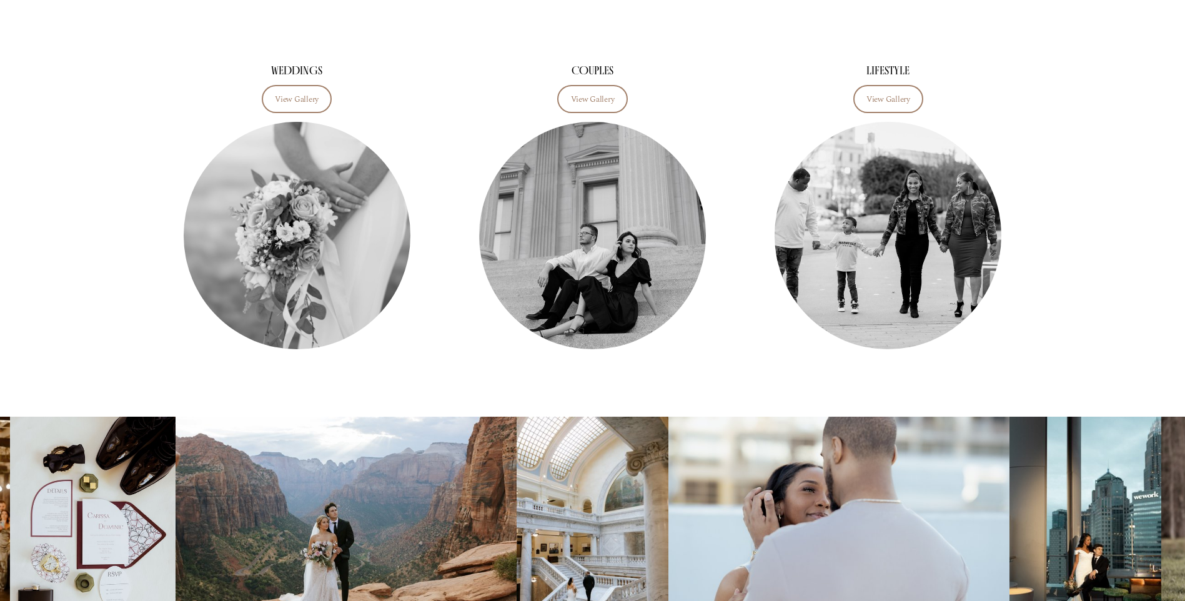
scroll to position [375, 0]
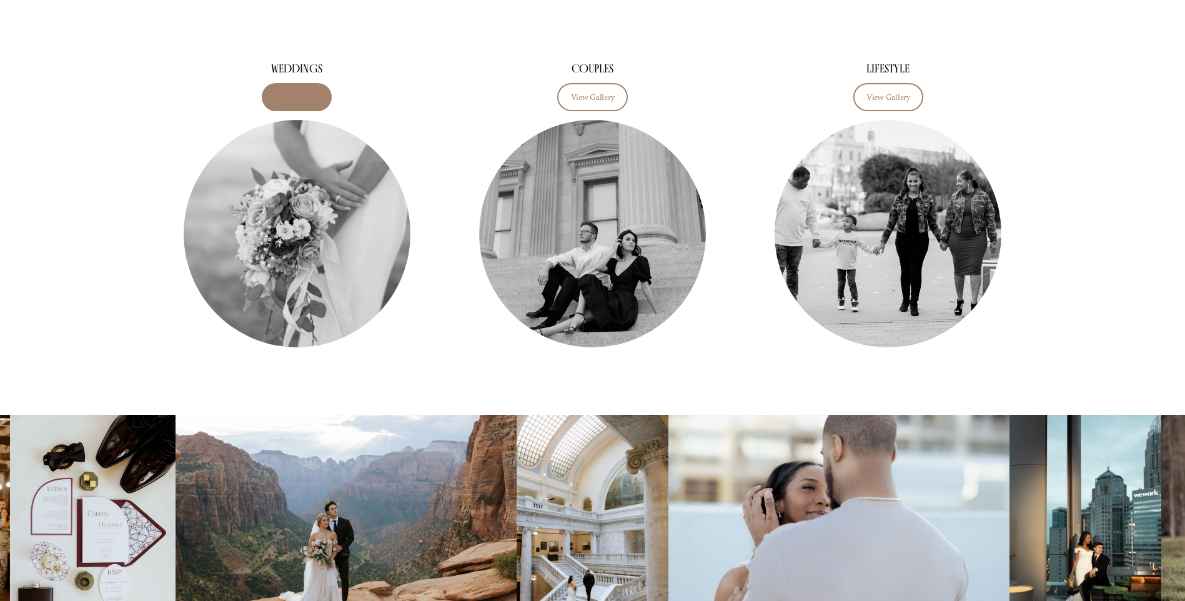
click at [307, 104] on link "View Gallery" at bounding box center [297, 96] width 70 height 27
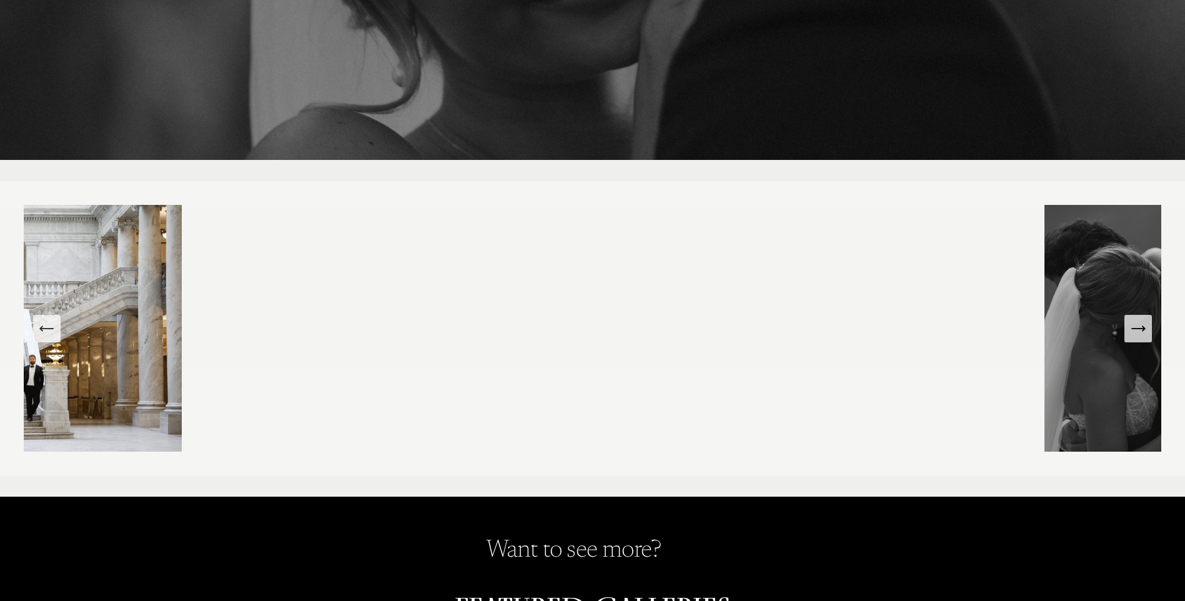
scroll to position [125, 0]
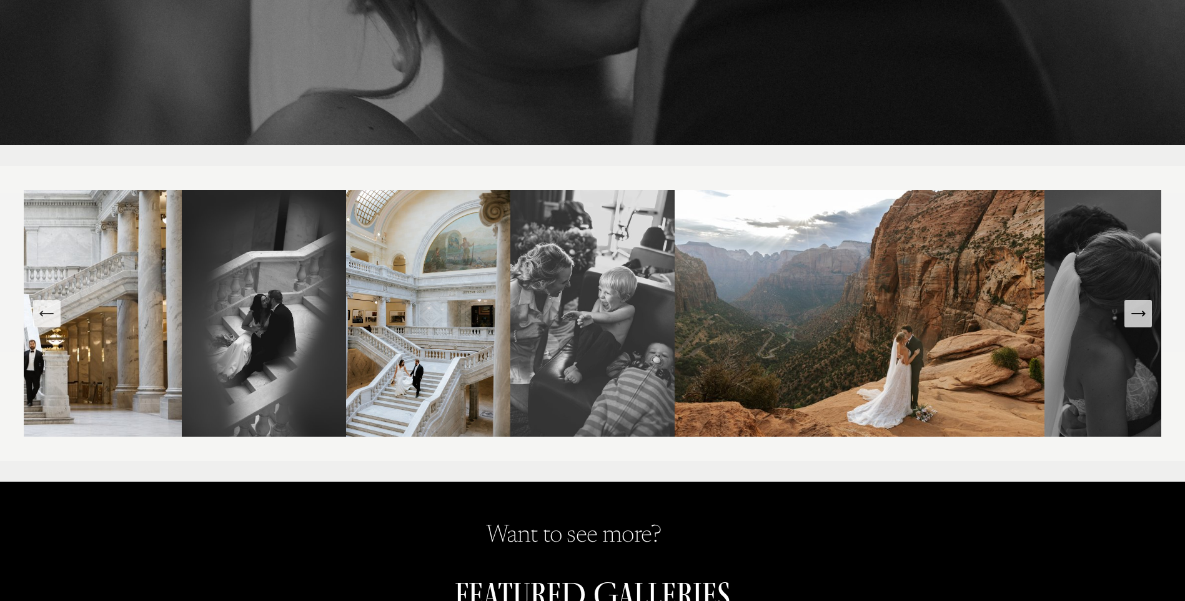
click at [1138, 320] on icon "Next Slide" at bounding box center [1137, 313] width 17 height 17
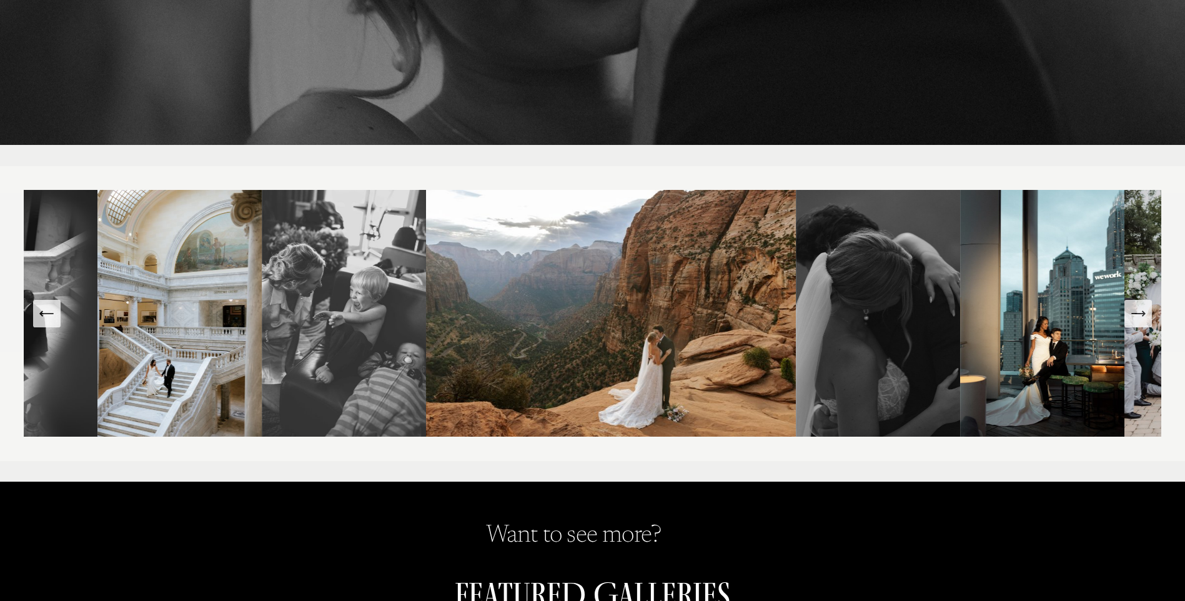
click at [1138, 320] on icon "Next Slide" at bounding box center [1137, 313] width 17 height 17
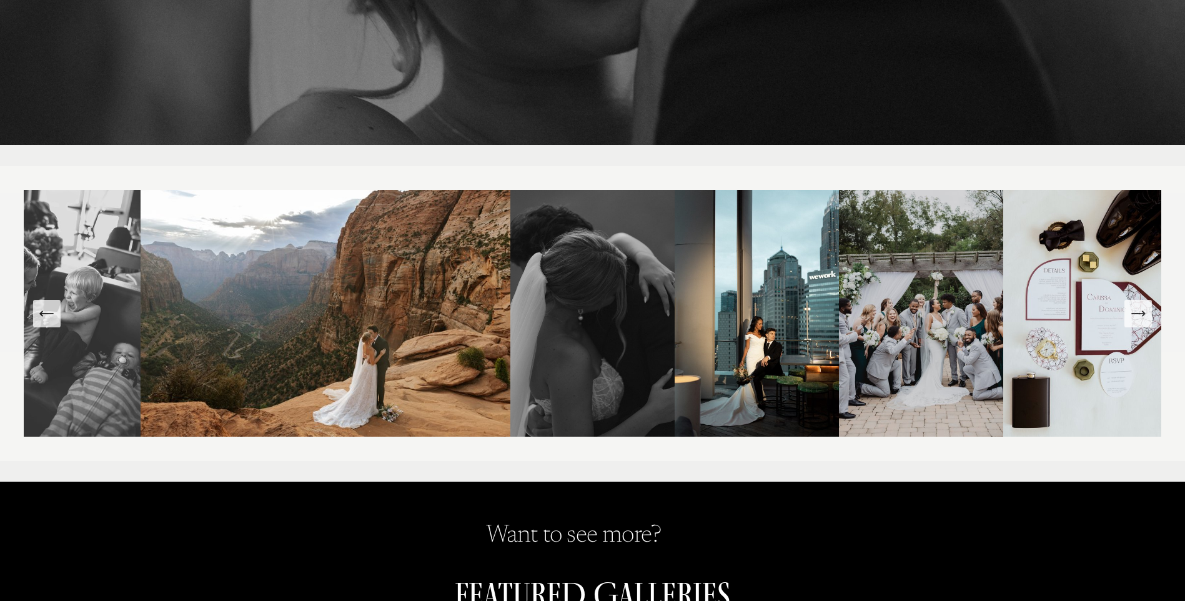
click at [1138, 320] on icon "Next Slide" at bounding box center [1137, 313] width 17 height 17
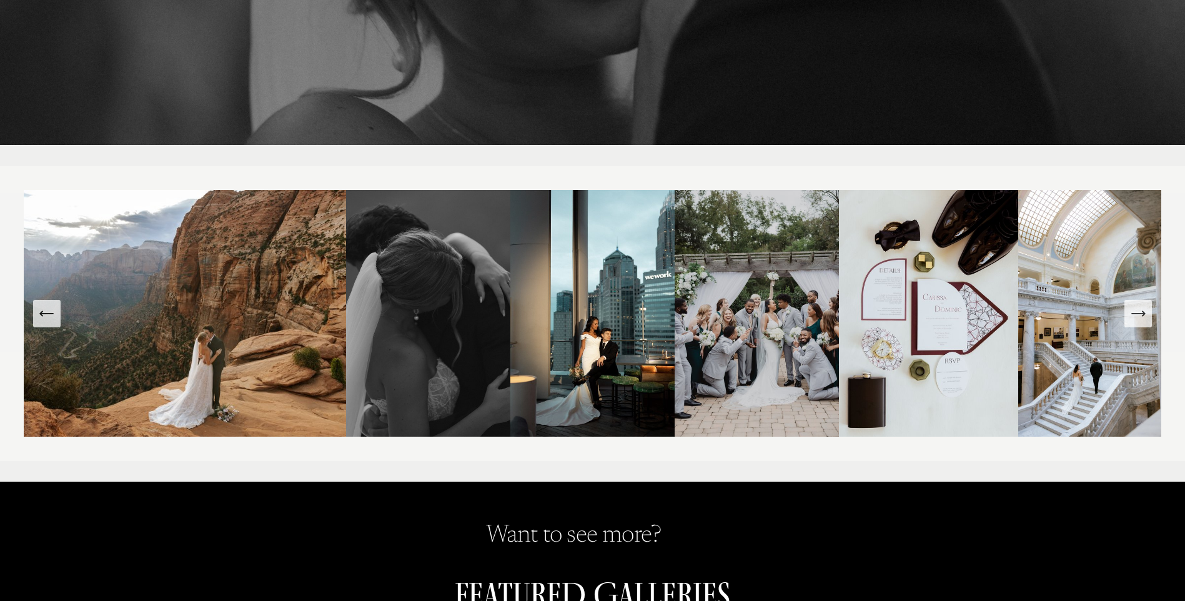
click at [1138, 320] on icon "Next Slide" at bounding box center [1137, 313] width 17 height 17
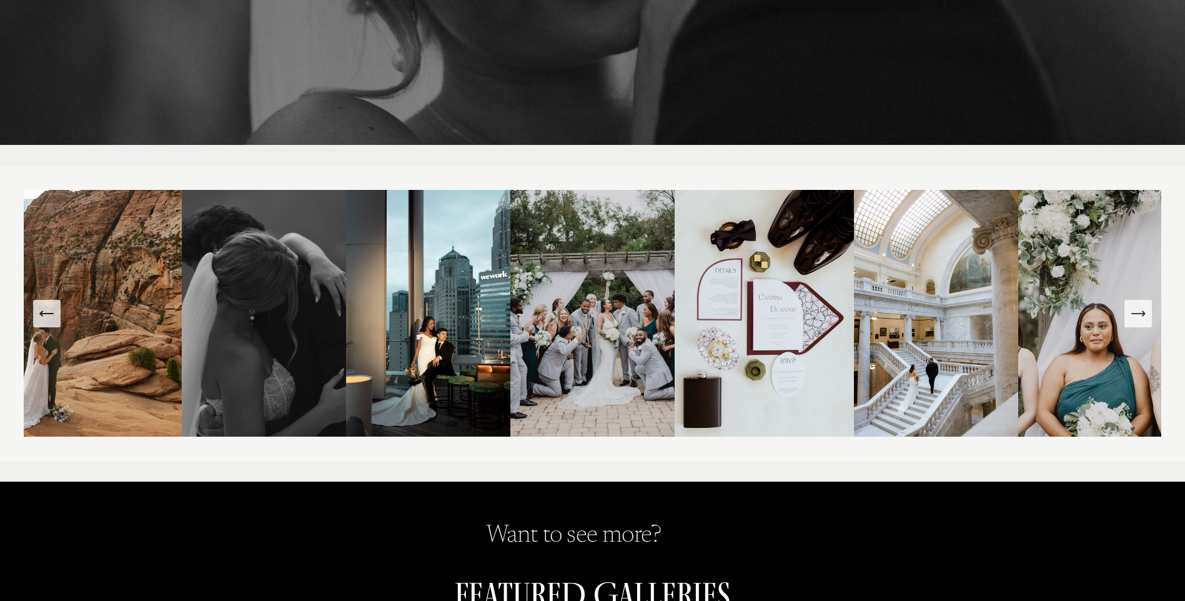
click at [1138, 320] on icon "Next Slide" at bounding box center [1137, 313] width 17 height 17
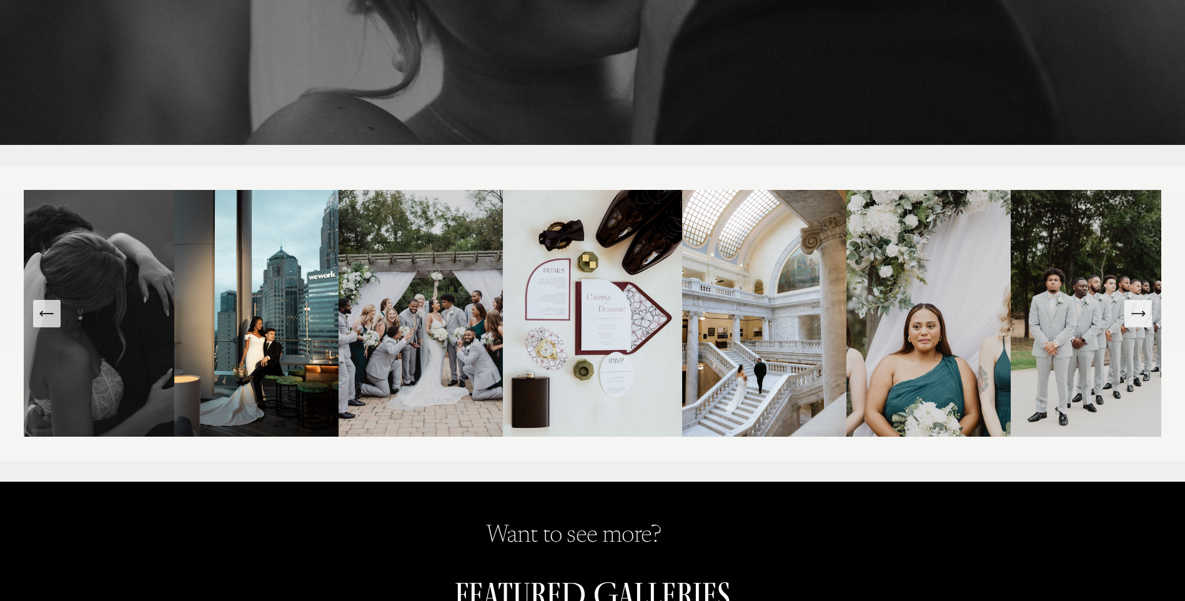
click at [1138, 320] on icon "Next Slide" at bounding box center [1137, 313] width 17 height 17
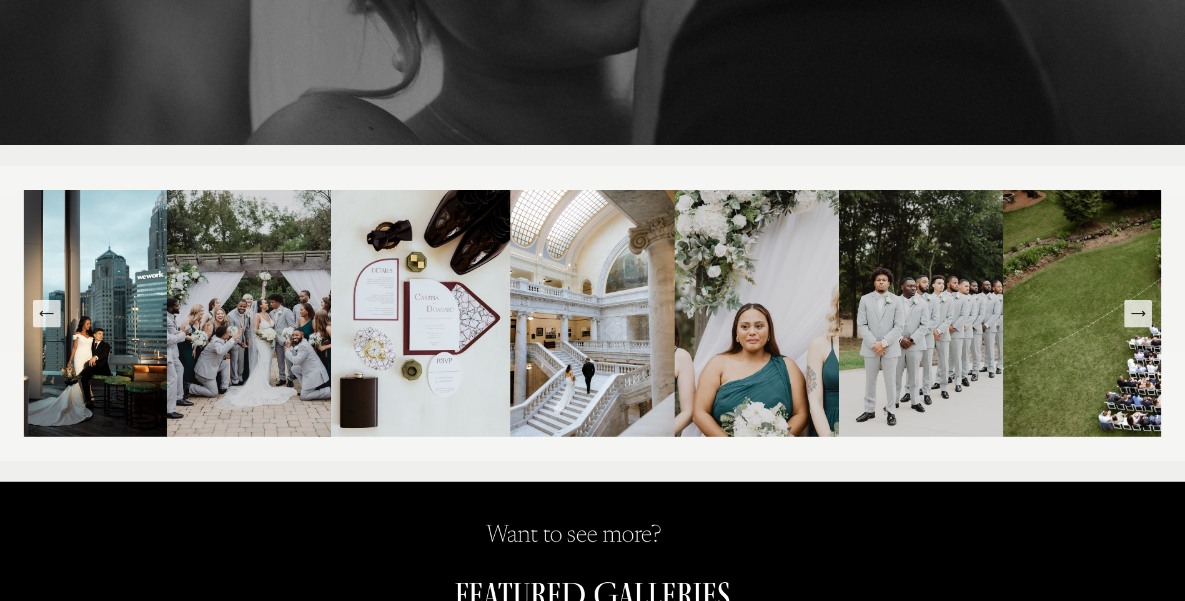
click at [1138, 320] on icon "Next Slide" at bounding box center [1137, 313] width 17 height 17
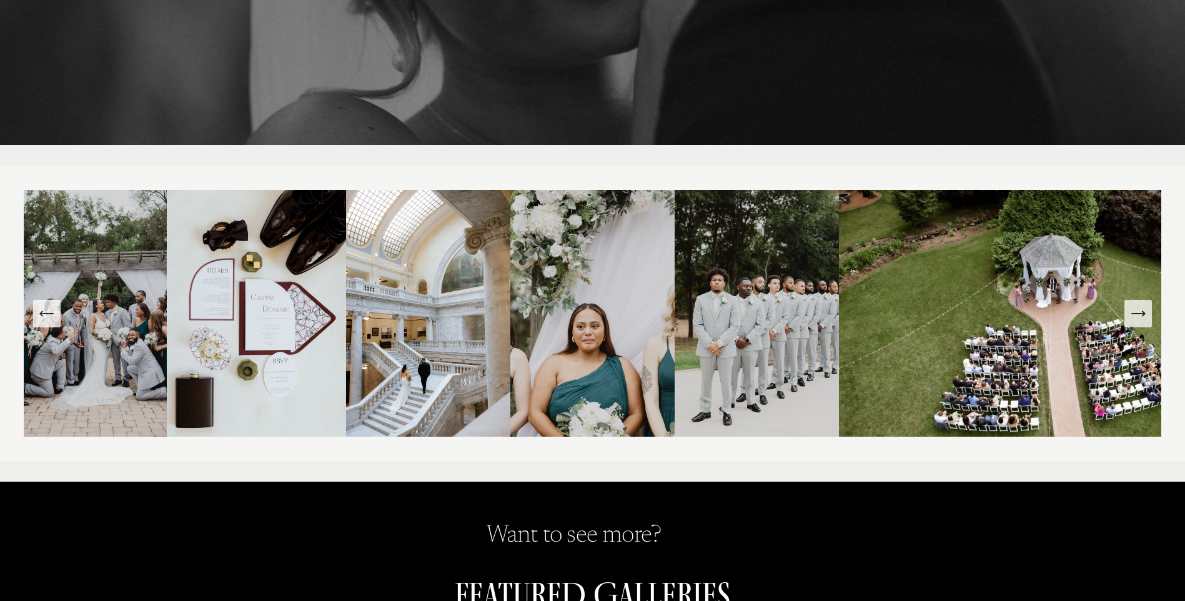
click at [1141, 315] on icon "Next Slide" at bounding box center [1137, 313] width 17 height 17
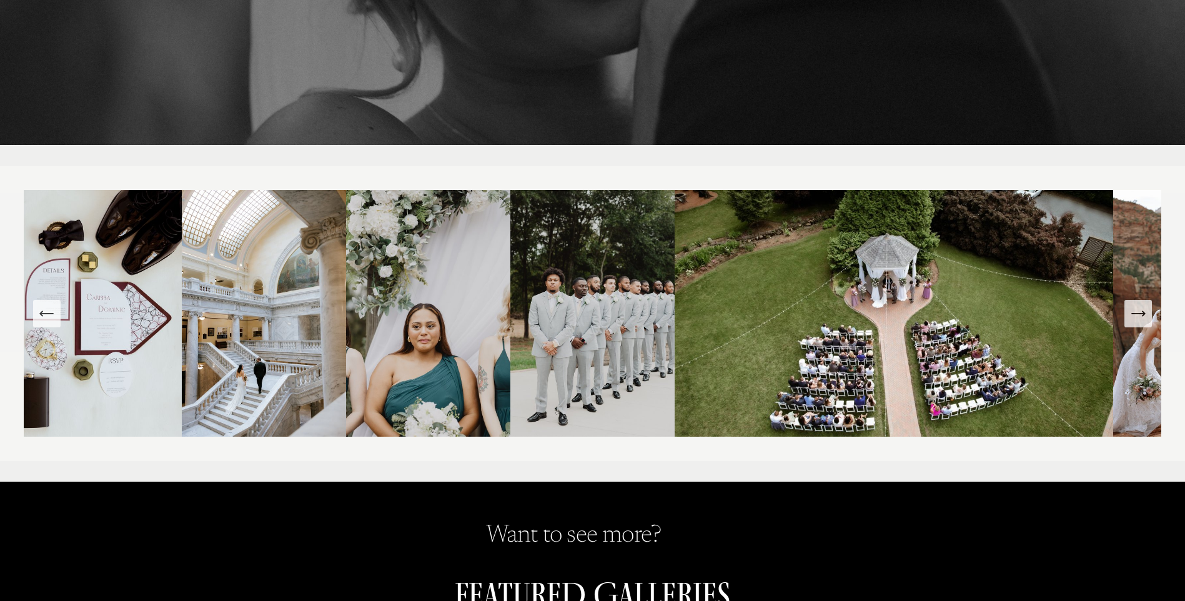
click at [1140, 315] on icon "Next Slide" at bounding box center [1137, 313] width 17 height 17
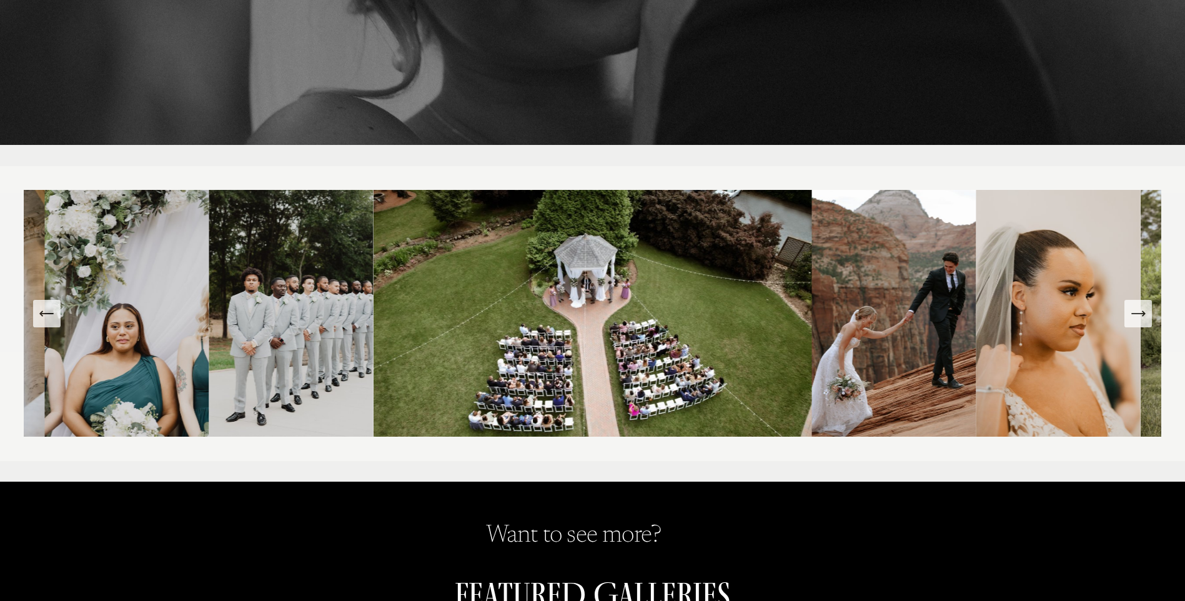
click at [1140, 314] on icon "Next Slide" at bounding box center [1137, 313] width 17 height 17
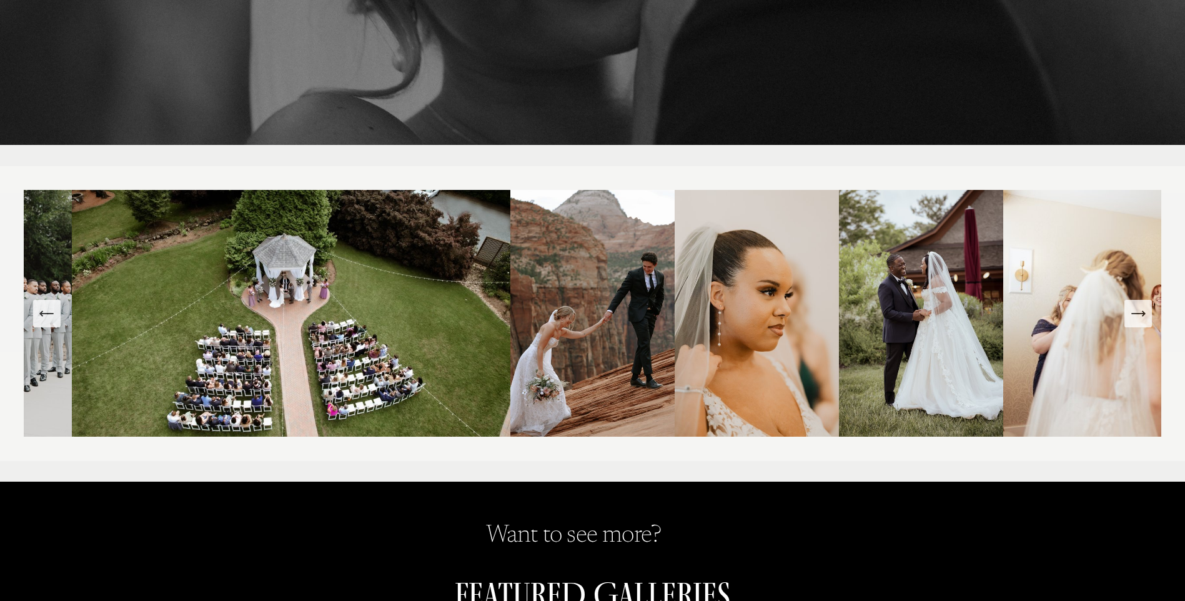
click at [1140, 314] on icon "Next Slide" at bounding box center [1137, 314] width 13 height 0
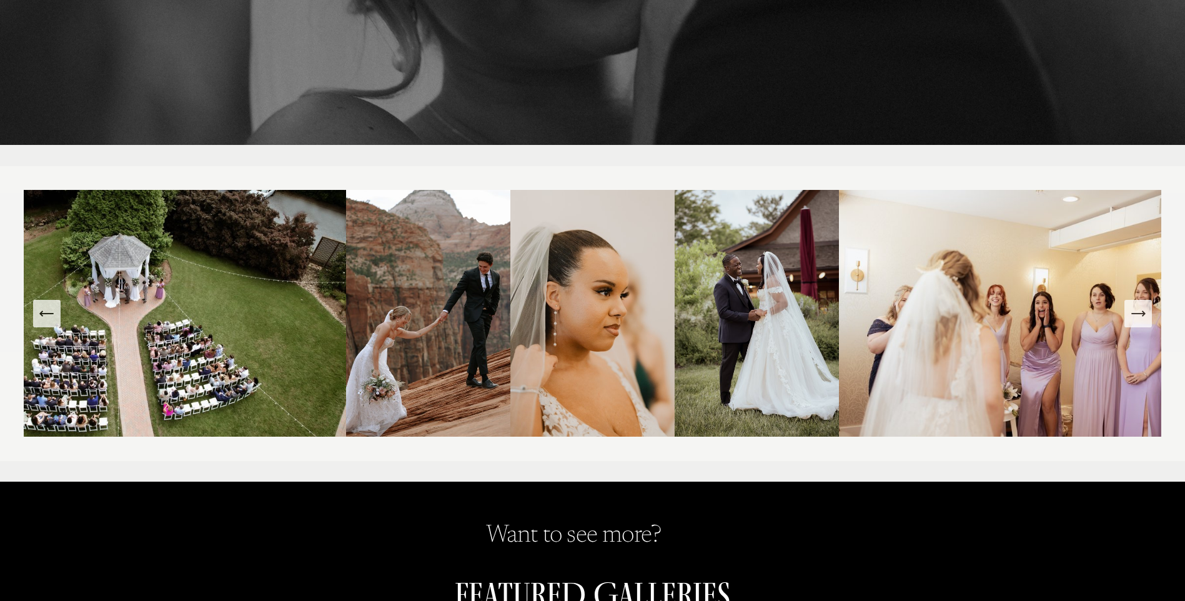
click at [1140, 314] on icon "Next Slide" at bounding box center [1137, 314] width 13 height 0
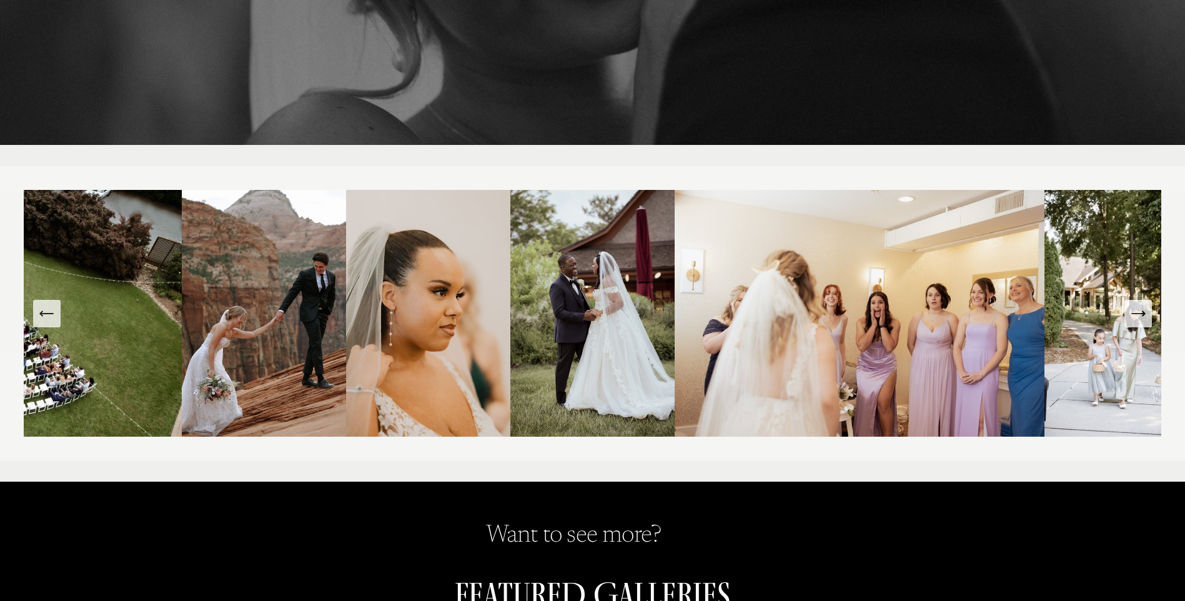
click at [1140, 319] on icon "Next Slide" at bounding box center [1137, 313] width 17 height 17
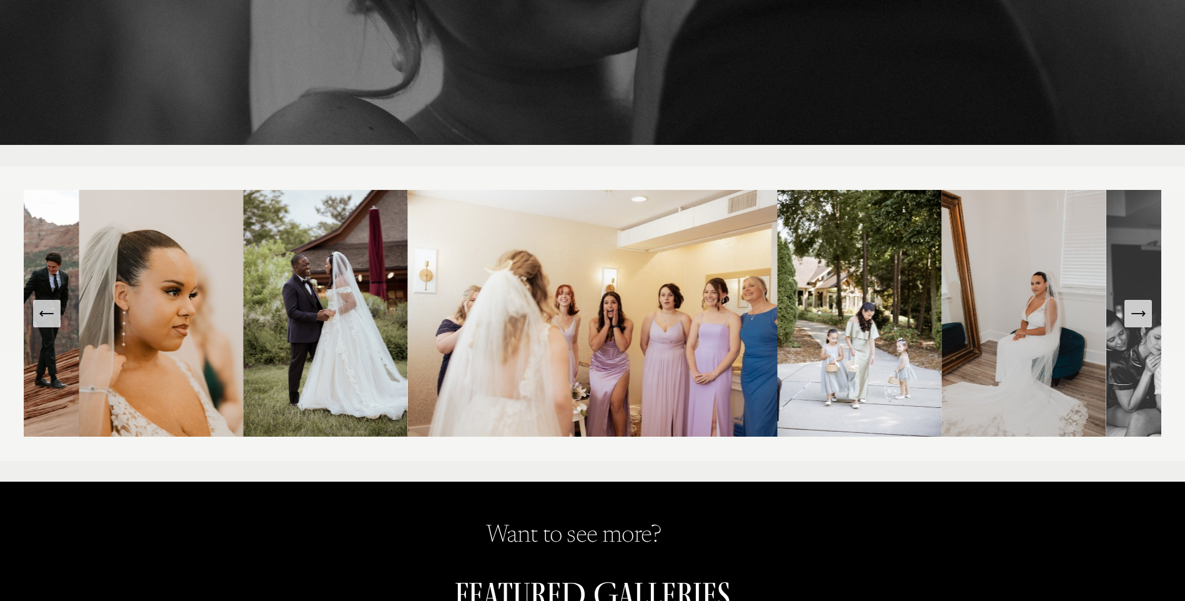
click at [1140, 319] on icon "Next Slide" at bounding box center [1137, 313] width 17 height 17
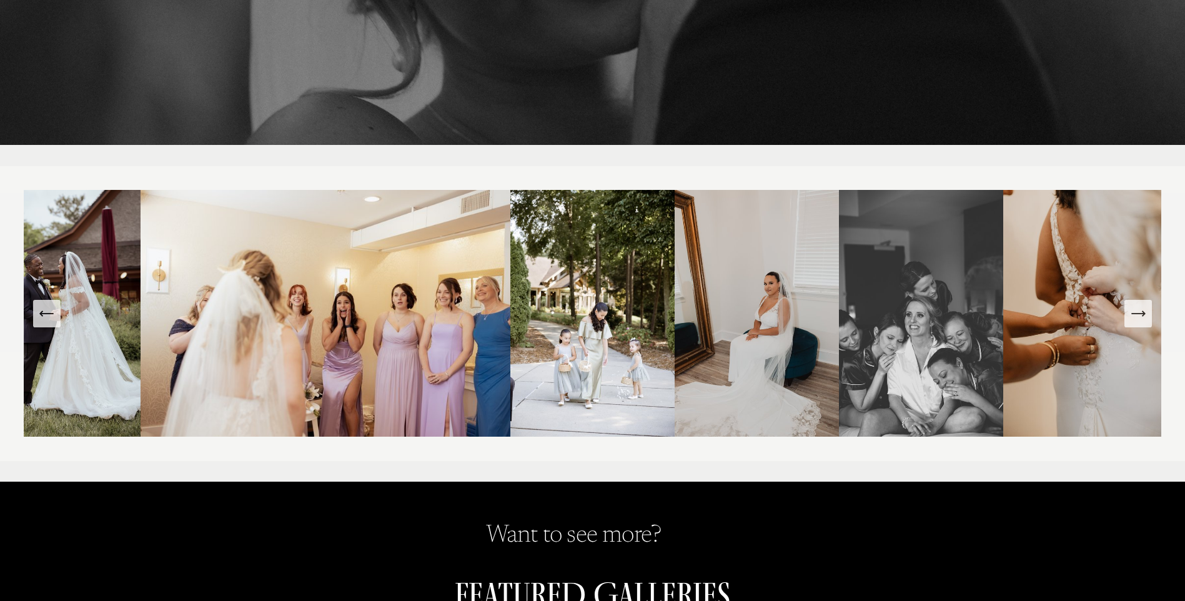
click at [1140, 319] on icon "Next Slide" at bounding box center [1137, 313] width 17 height 17
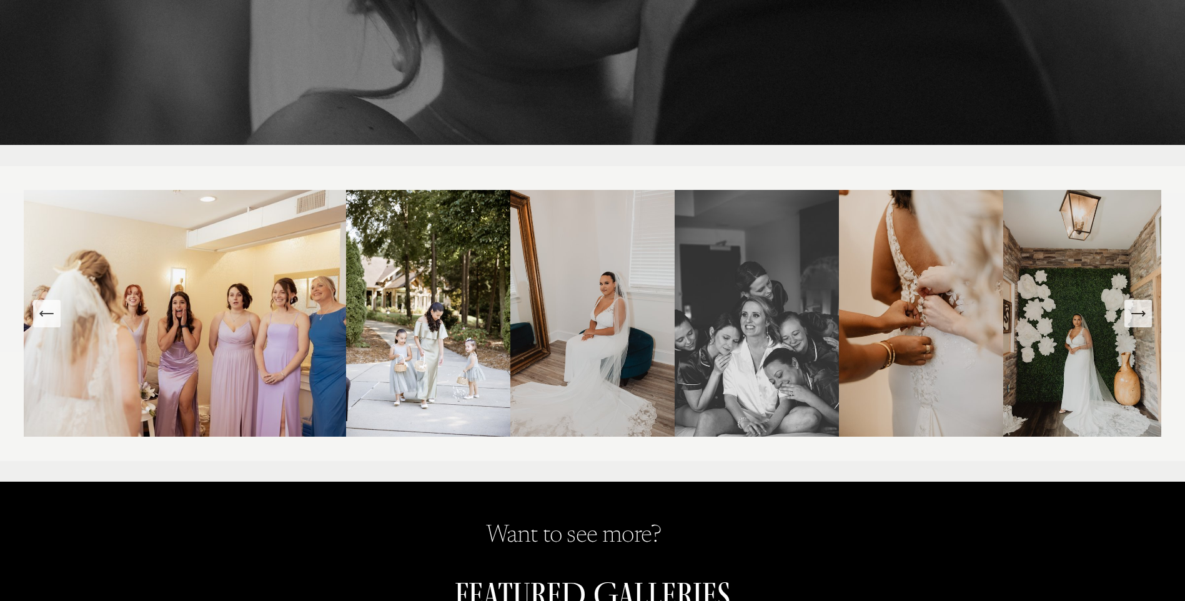
click at [1140, 319] on icon "Next Slide" at bounding box center [1137, 313] width 17 height 17
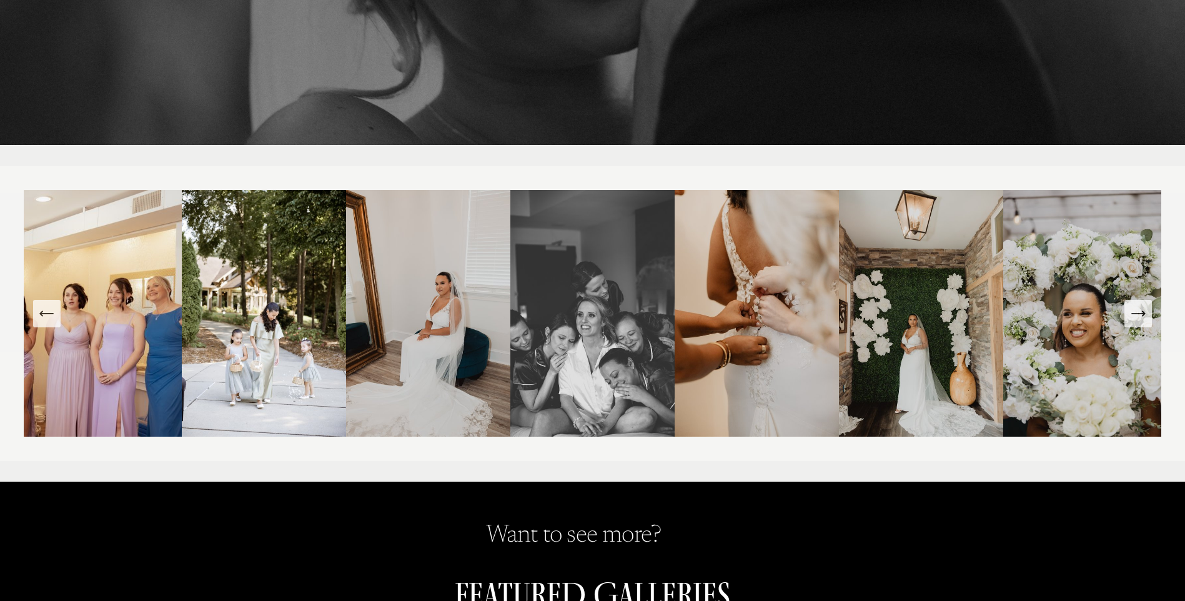
click at [1140, 319] on icon "Next Slide" at bounding box center [1137, 313] width 17 height 17
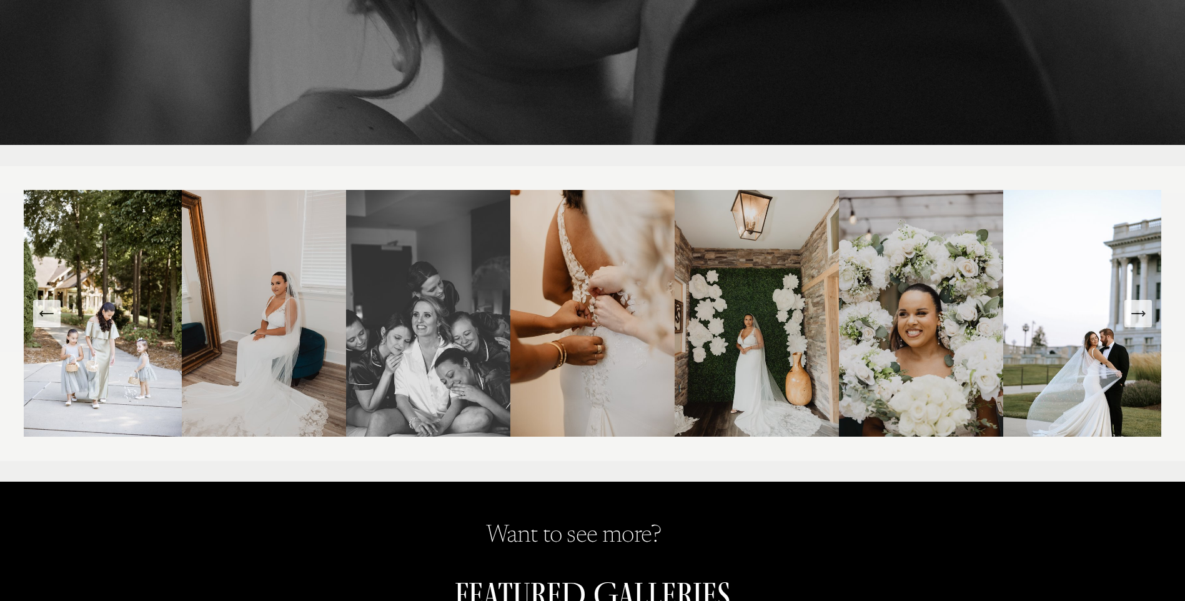
click at [1140, 319] on icon "Next Slide" at bounding box center [1137, 313] width 17 height 17
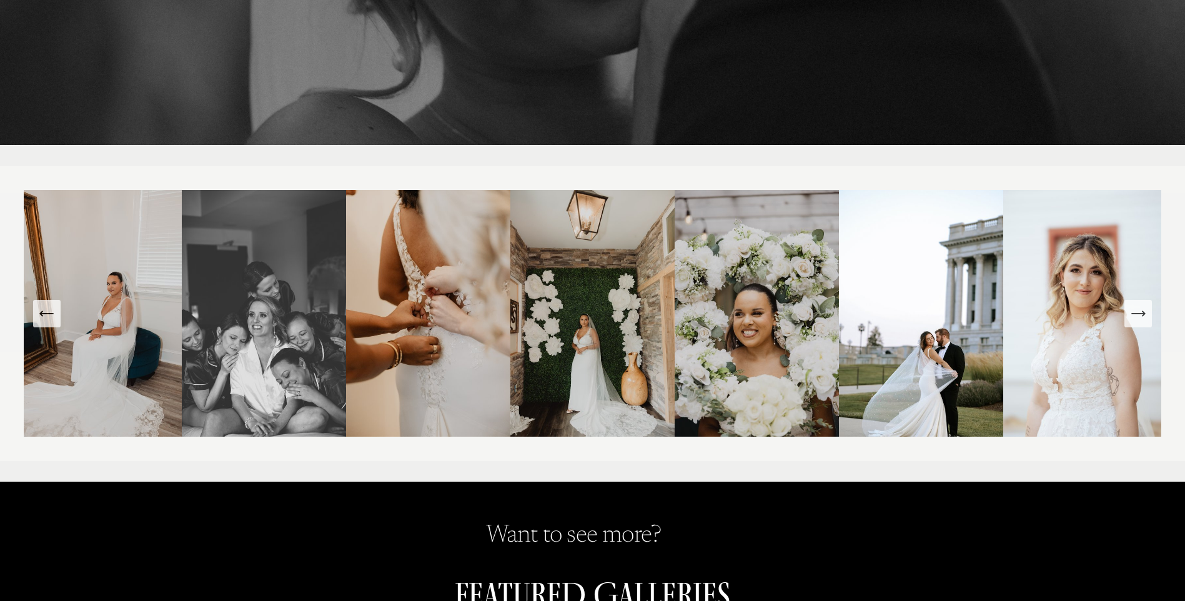
click at [1140, 319] on icon "Next Slide" at bounding box center [1137, 313] width 17 height 17
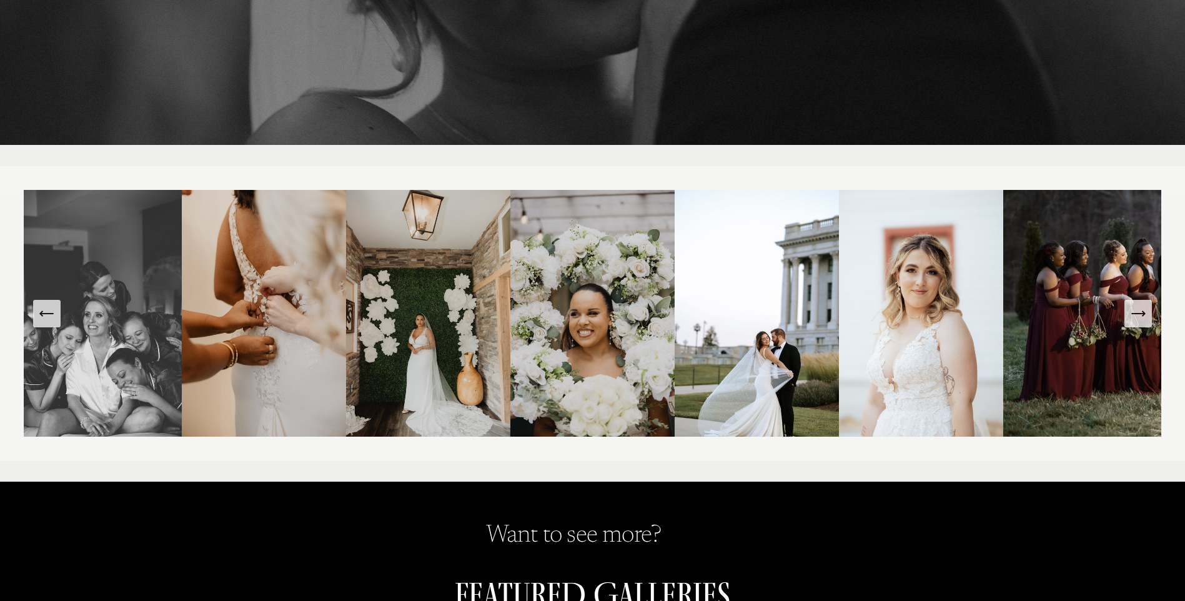
click at [1140, 319] on icon "Next Slide" at bounding box center [1137, 313] width 17 height 17
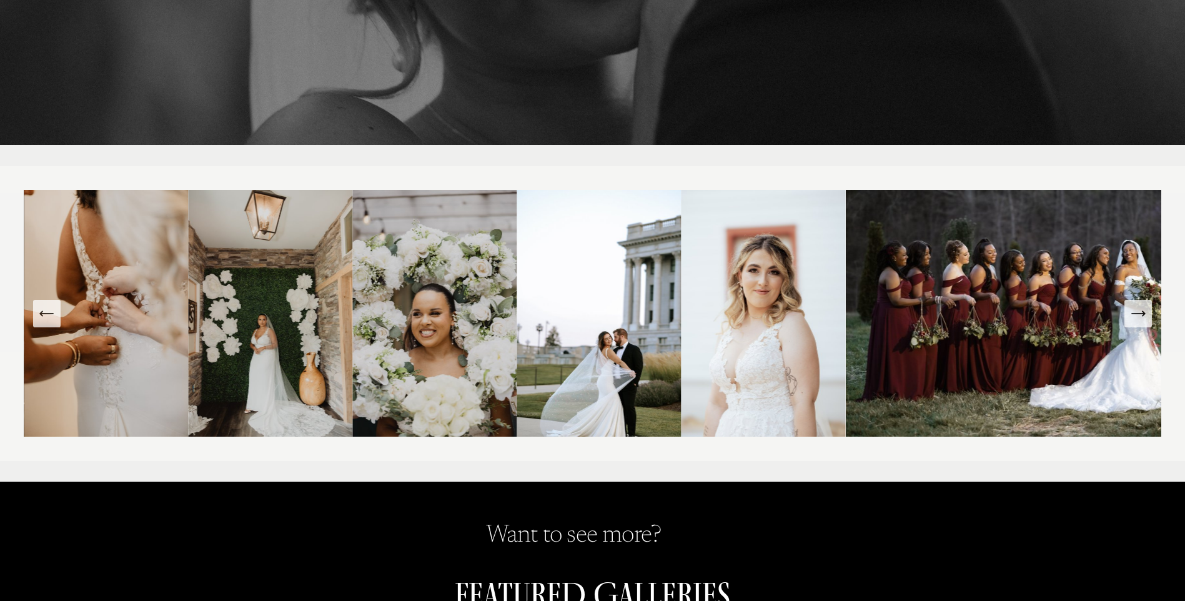
click at [1140, 319] on icon "Next Slide" at bounding box center [1137, 313] width 17 height 17
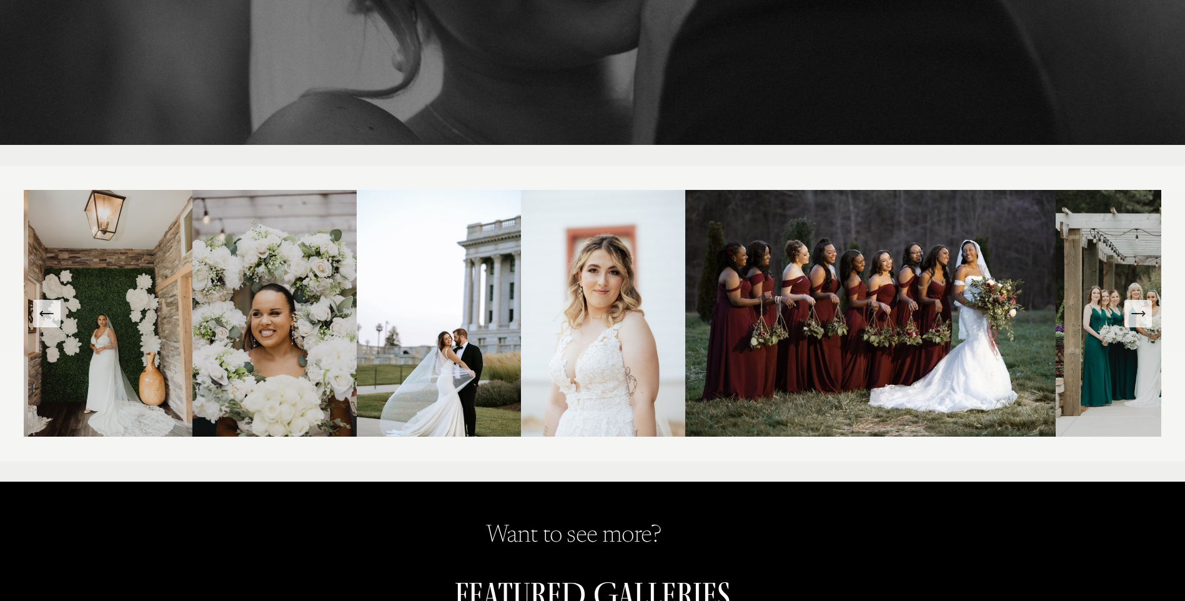
click at [1140, 319] on icon "Next Slide" at bounding box center [1137, 313] width 17 height 17
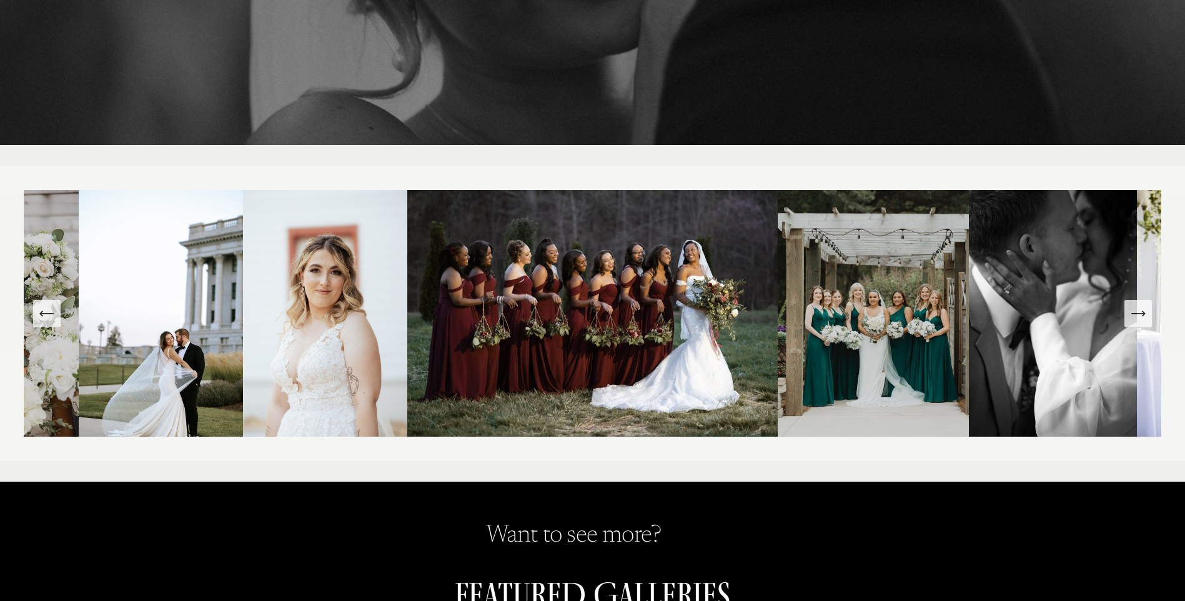
click at [1140, 319] on icon "Next Slide" at bounding box center [1137, 313] width 17 height 17
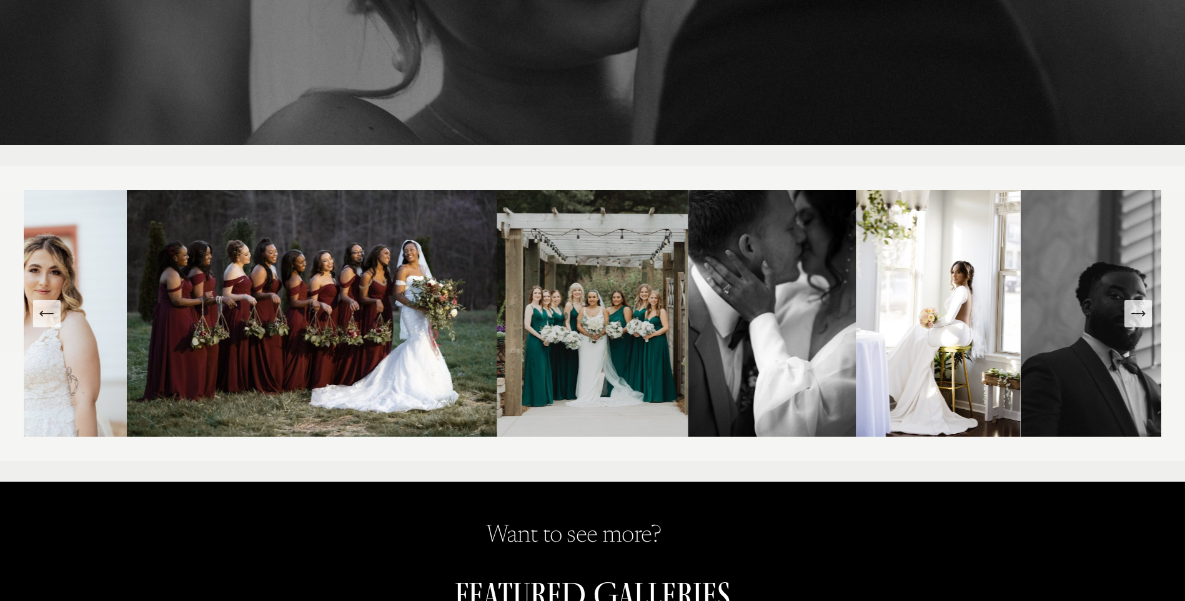
click at [1140, 319] on icon "Next Slide" at bounding box center [1137, 313] width 17 height 17
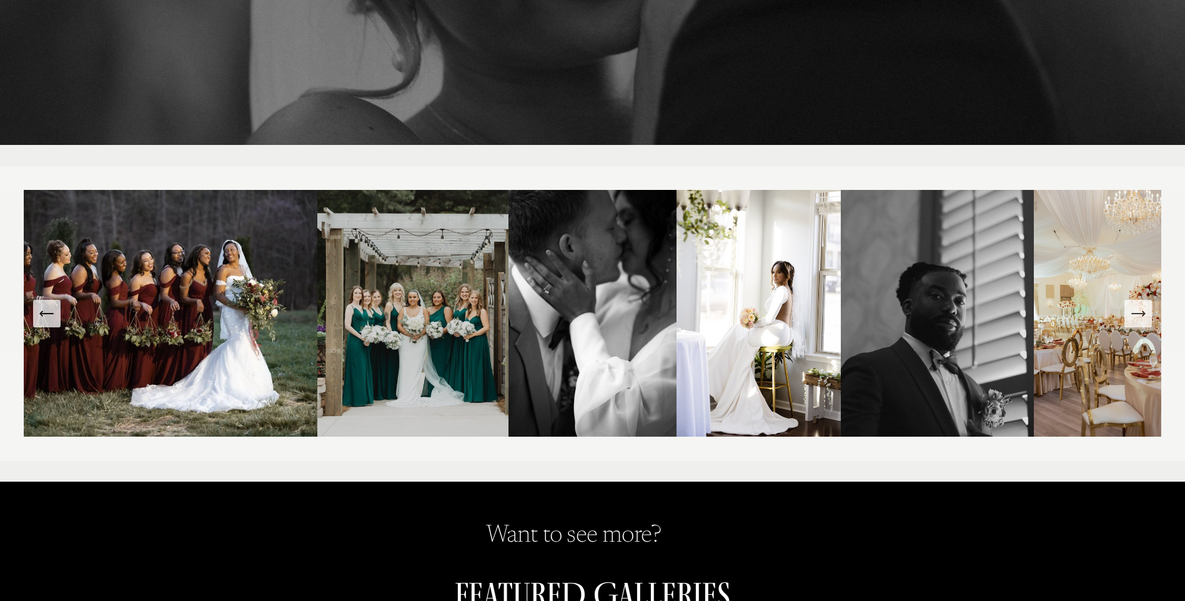
click at [1140, 319] on icon "Next Slide" at bounding box center [1137, 313] width 17 height 17
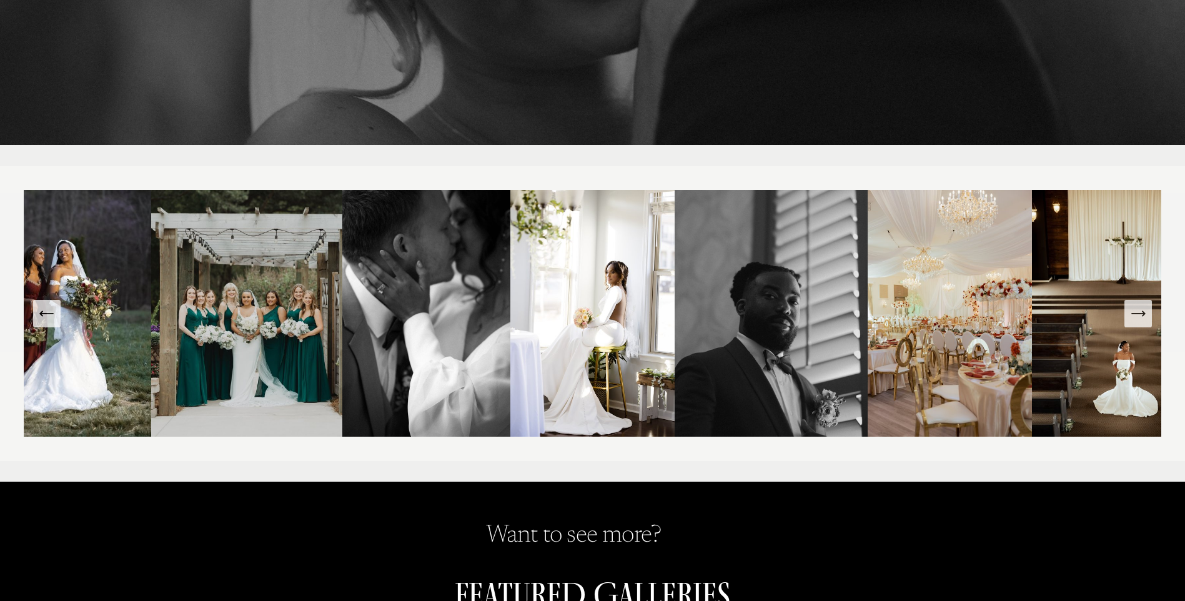
click at [1140, 319] on icon "Next Slide" at bounding box center [1137, 313] width 17 height 17
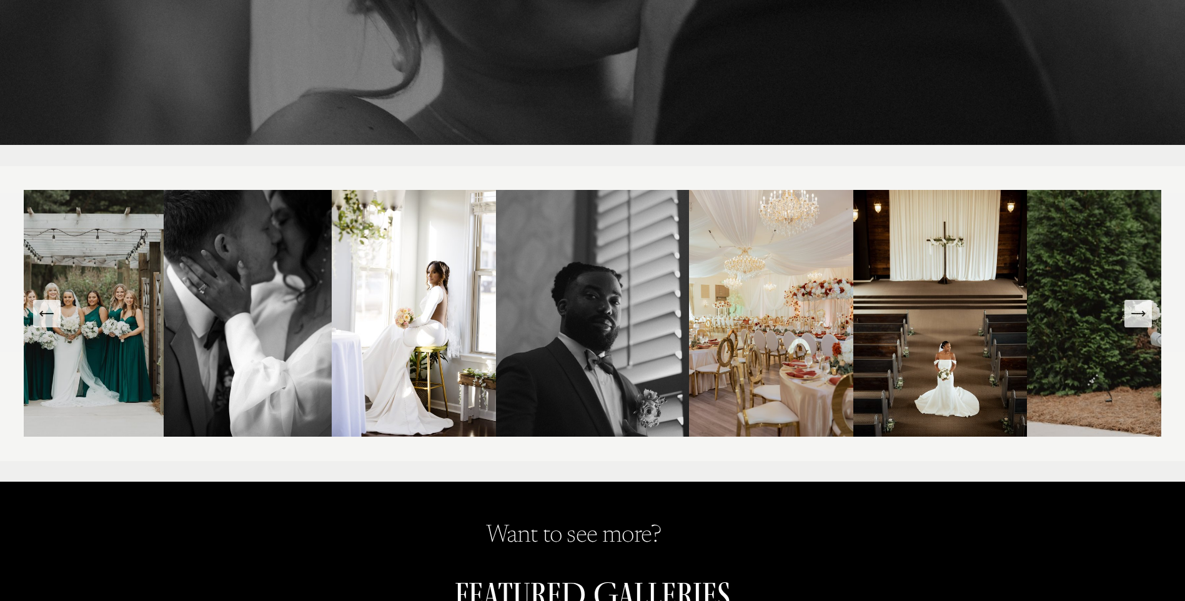
click at [1141, 319] on icon "Next Slide" at bounding box center [1137, 313] width 17 height 17
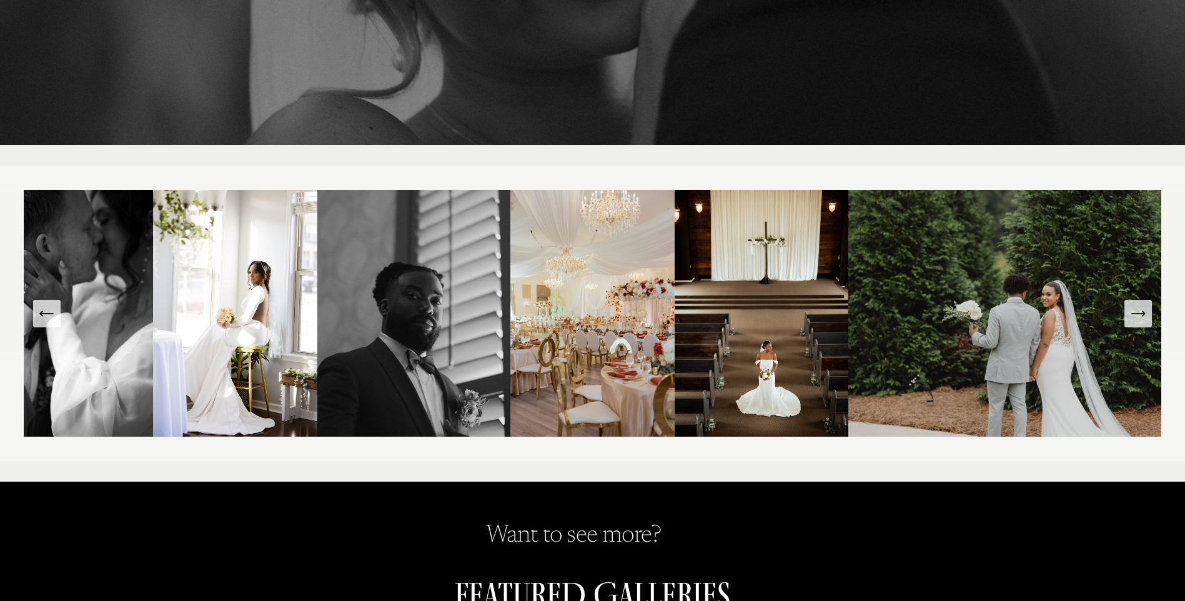
click at [1141, 319] on icon "Next Slide" at bounding box center [1137, 313] width 17 height 17
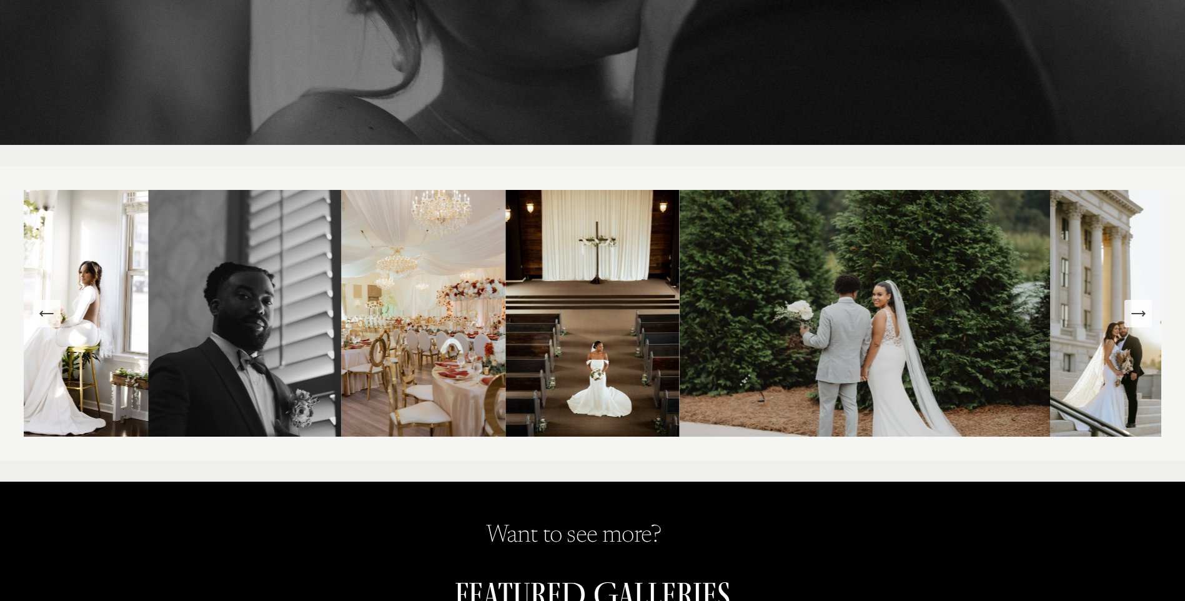
click at [1141, 319] on icon "Next Slide" at bounding box center [1137, 313] width 17 height 17
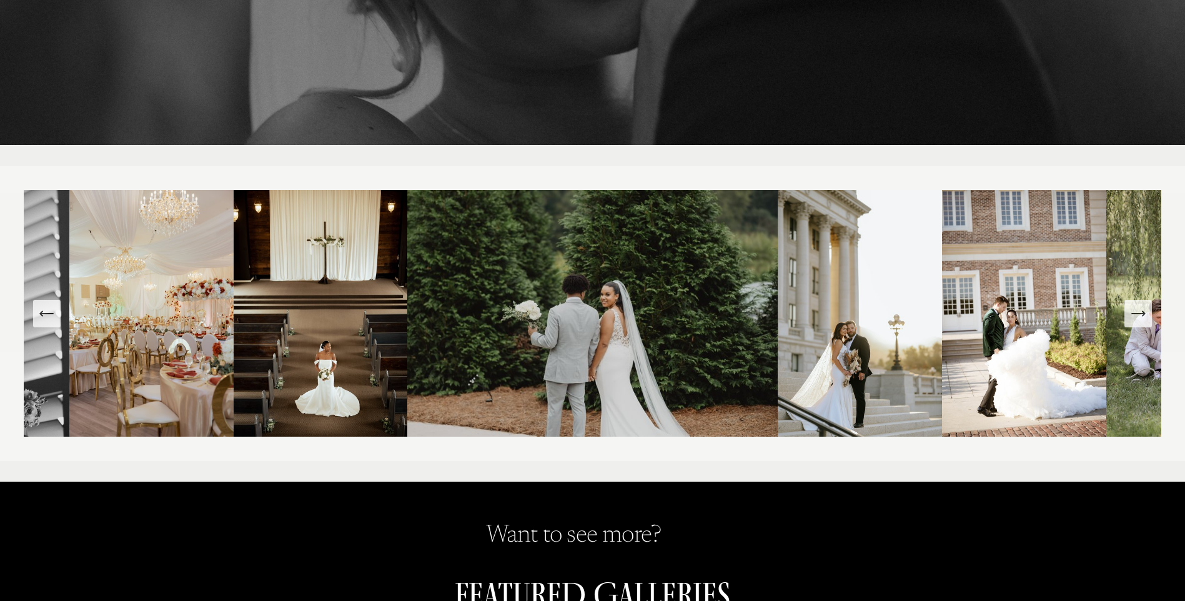
click at [1141, 319] on icon "Next Slide" at bounding box center [1137, 313] width 17 height 17
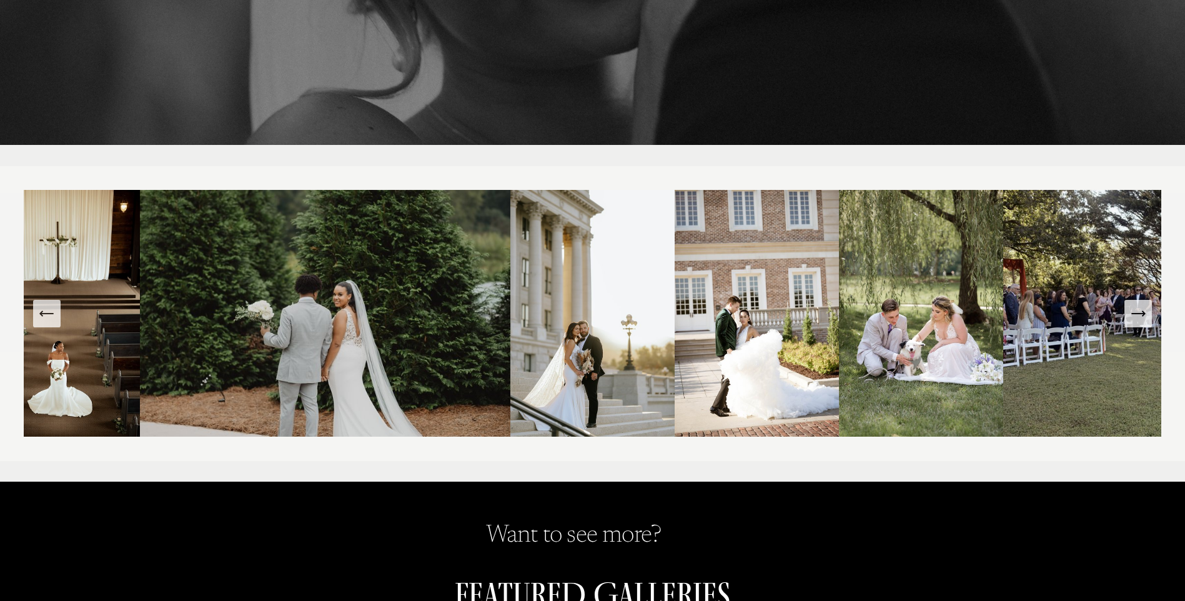
click at [1141, 319] on icon "Next Slide" at bounding box center [1137, 313] width 17 height 17
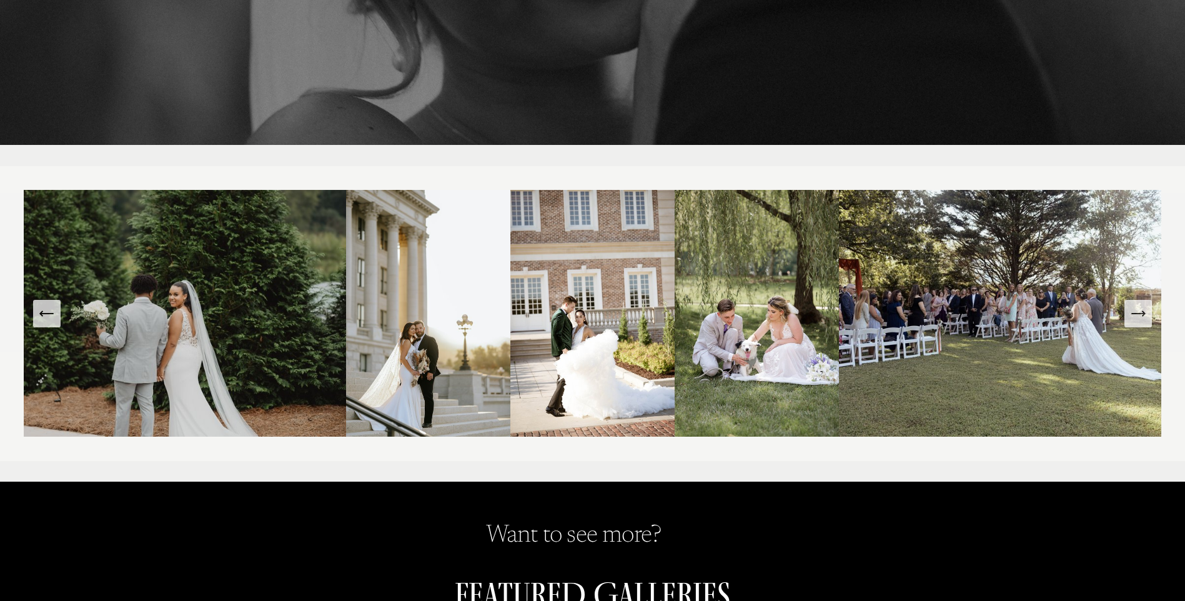
click at [1141, 319] on icon "Next Slide" at bounding box center [1137, 313] width 17 height 17
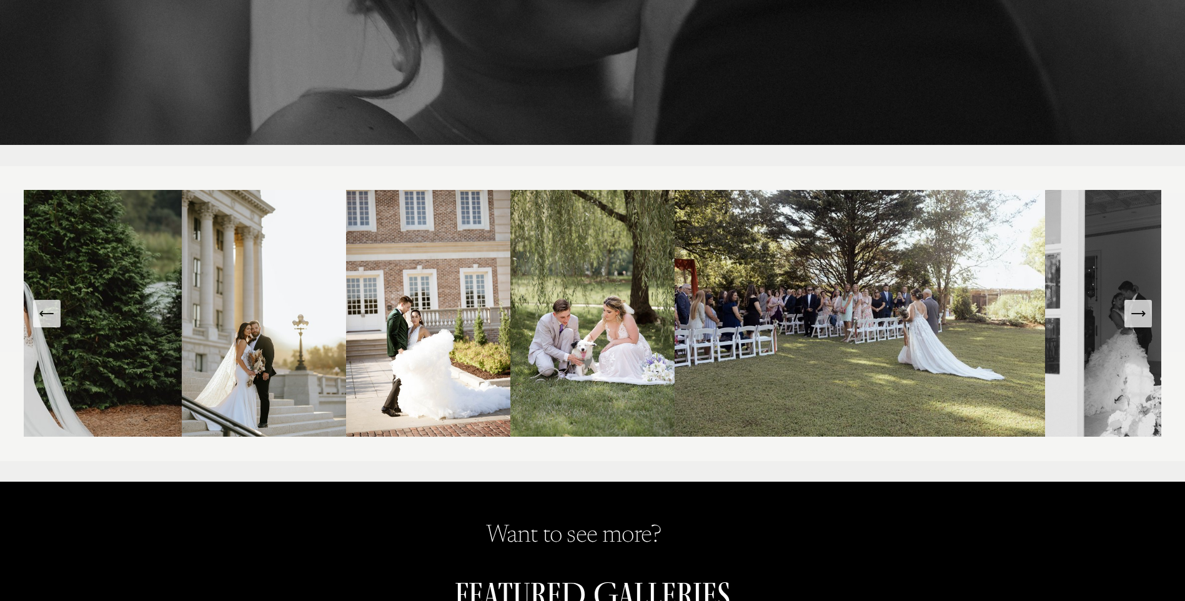
click at [1141, 319] on icon "Next Slide" at bounding box center [1137, 313] width 17 height 17
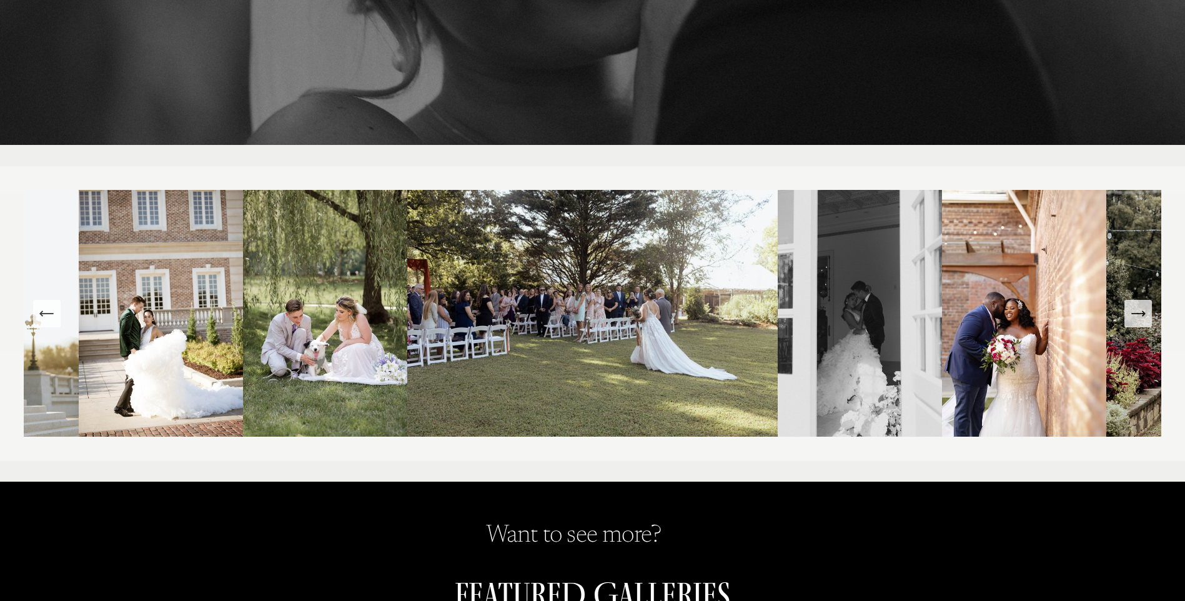
click at [1141, 319] on icon "Next Slide" at bounding box center [1137, 313] width 17 height 17
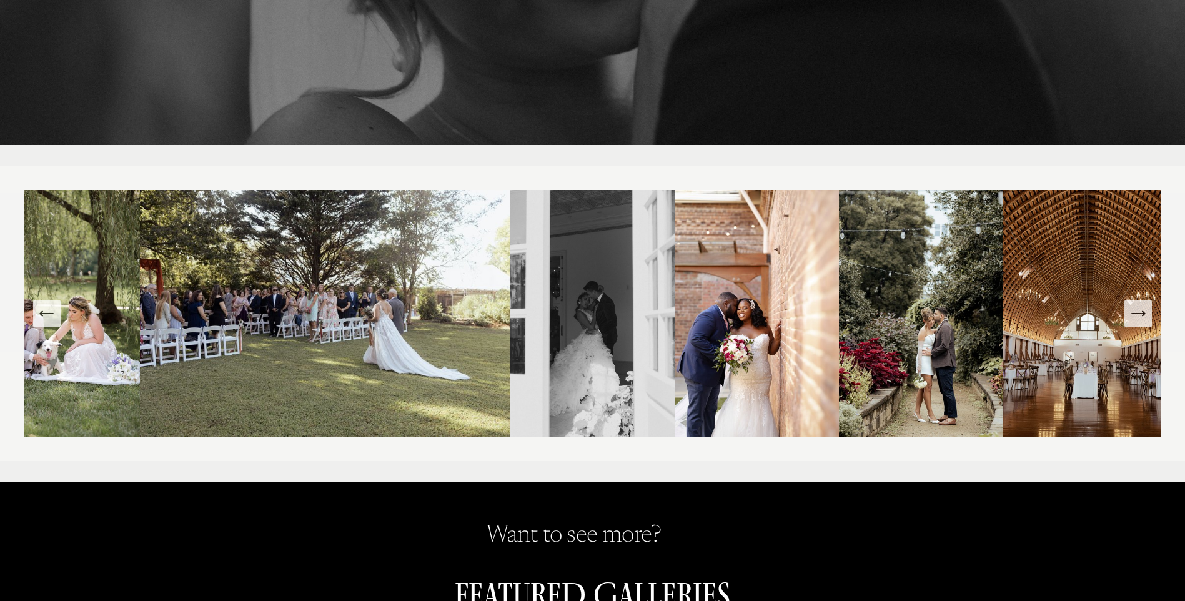
click at [1141, 319] on icon "Next Slide" at bounding box center [1137, 313] width 17 height 17
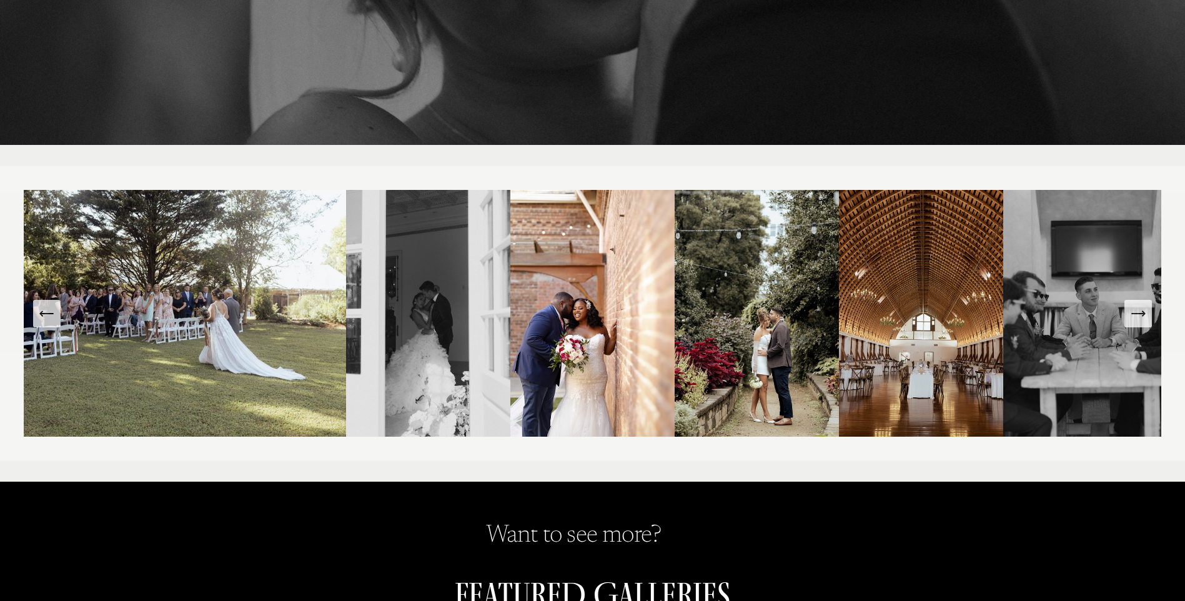
click at [1141, 319] on icon "Next Slide" at bounding box center [1137, 313] width 17 height 17
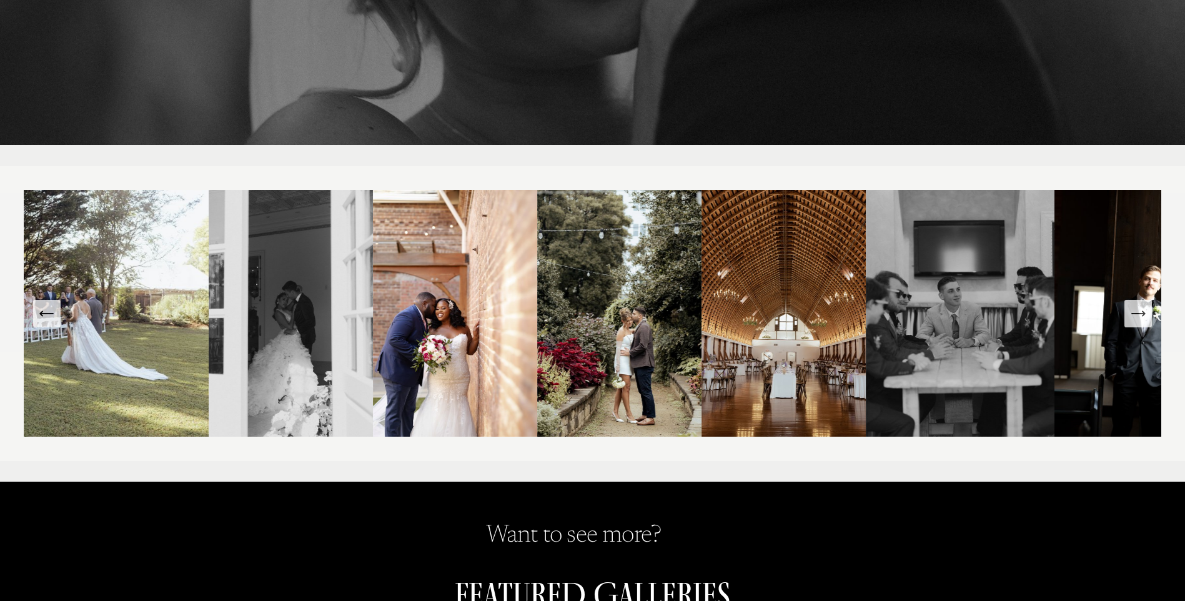
click at [1141, 319] on icon "Next Slide" at bounding box center [1137, 313] width 17 height 17
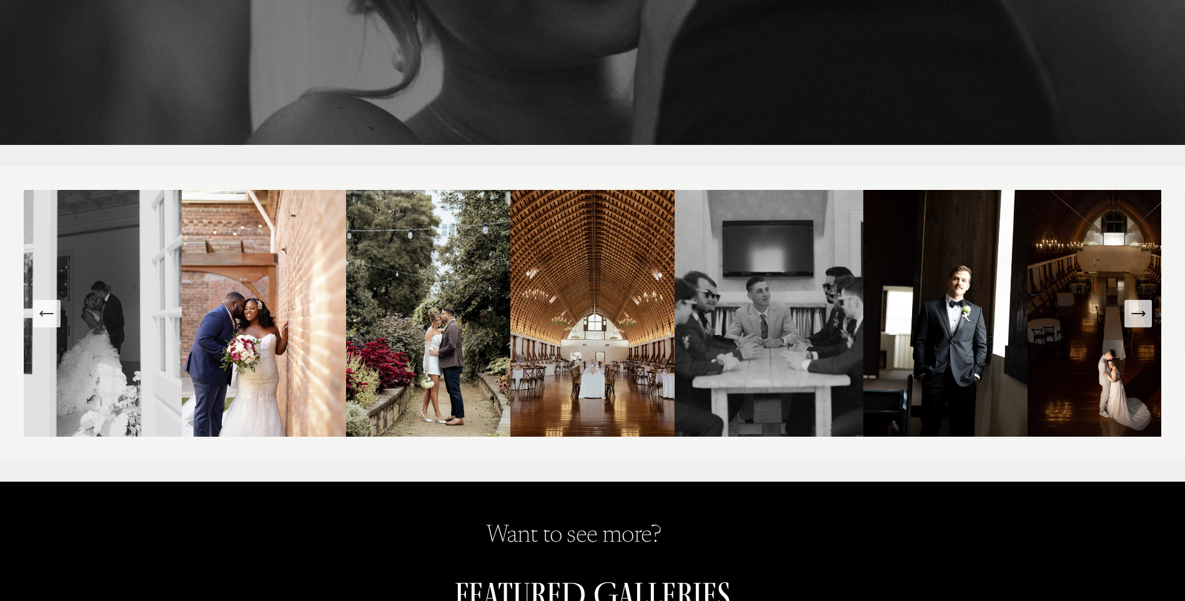
click at [1141, 319] on icon "Next Slide" at bounding box center [1137, 313] width 17 height 17
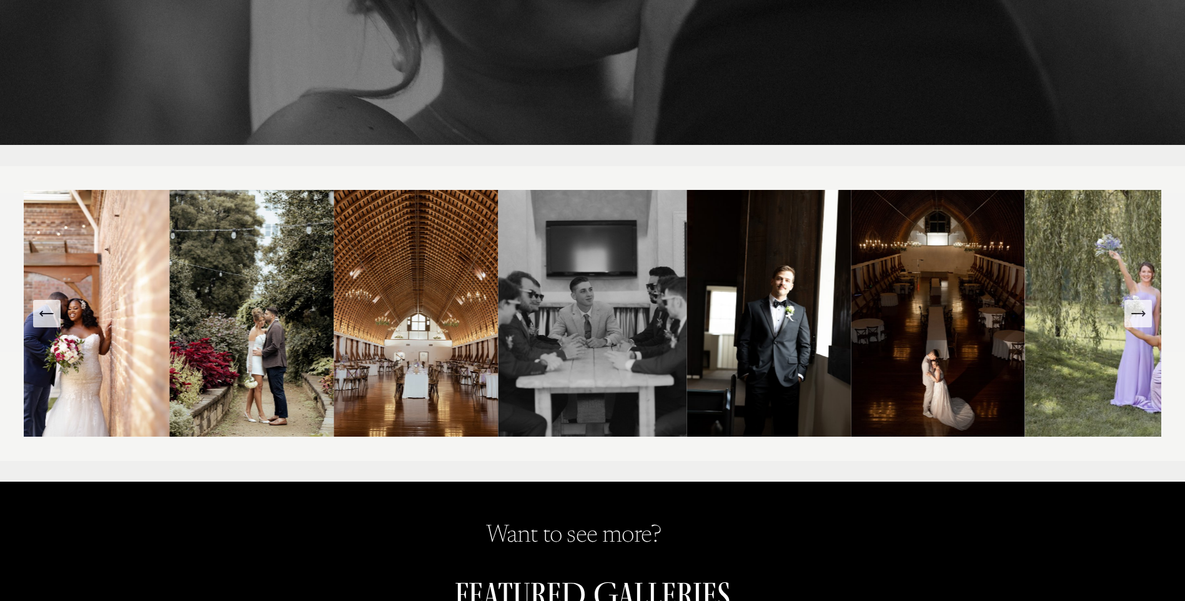
click at [1141, 319] on icon "Next Slide" at bounding box center [1137, 313] width 17 height 17
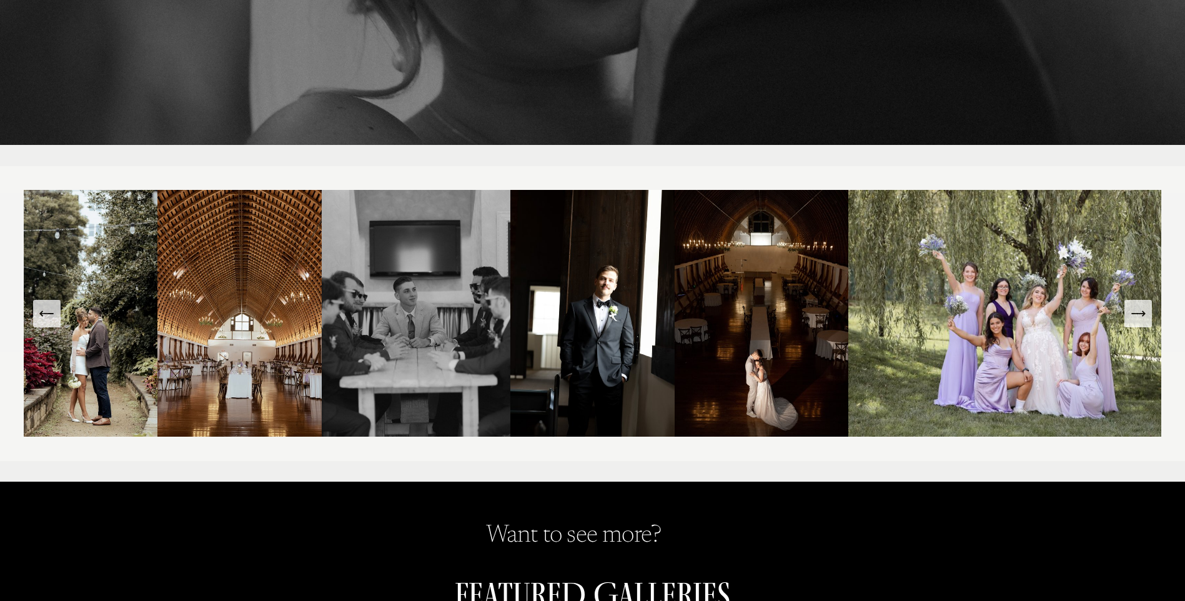
click at [1141, 319] on icon "Next Slide" at bounding box center [1137, 313] width 17 height 17
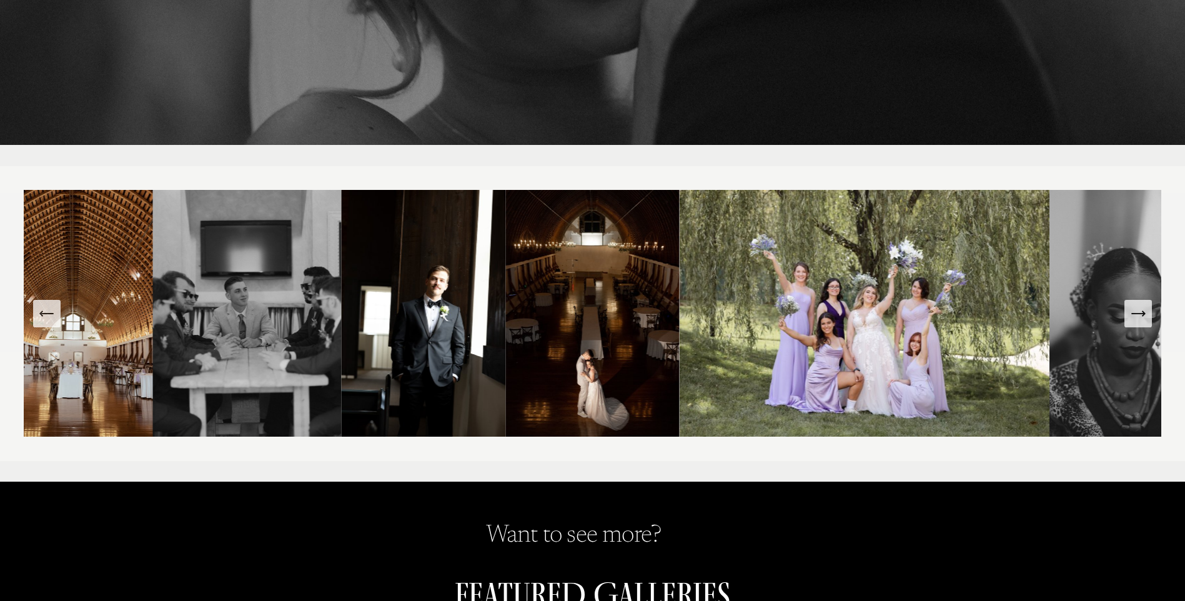
click at [1141, 319] on icon "Next Slide" at bounding box center [1137, 313] width 17 height 17
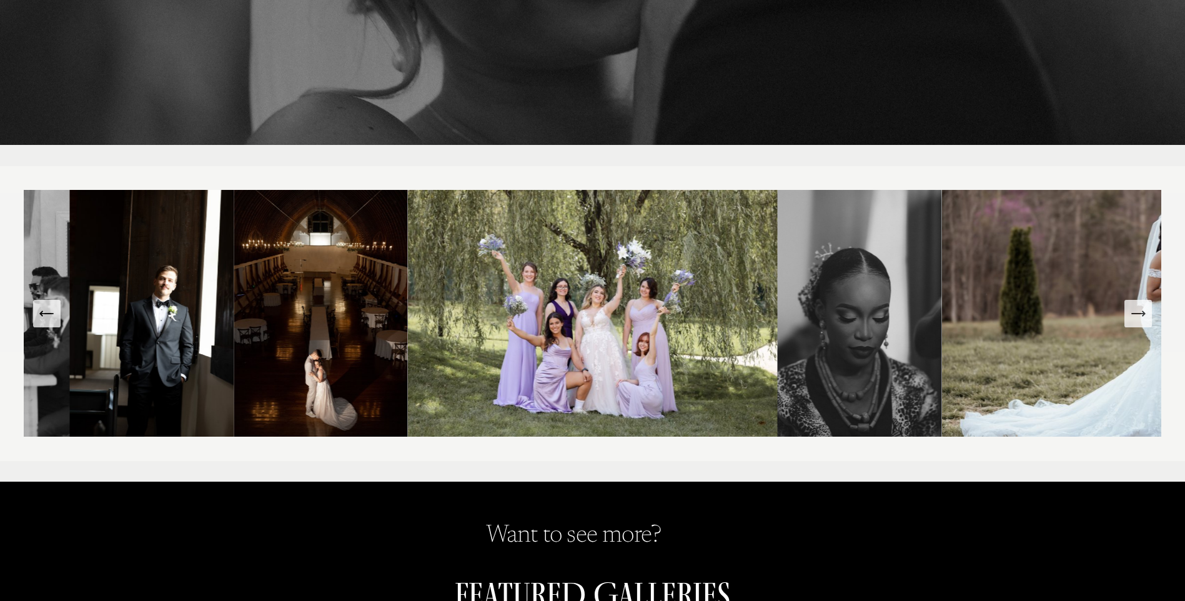
click at [1141, 319] on icon "Next Slide" at bounding box center [1137, 313] width 17 height 17
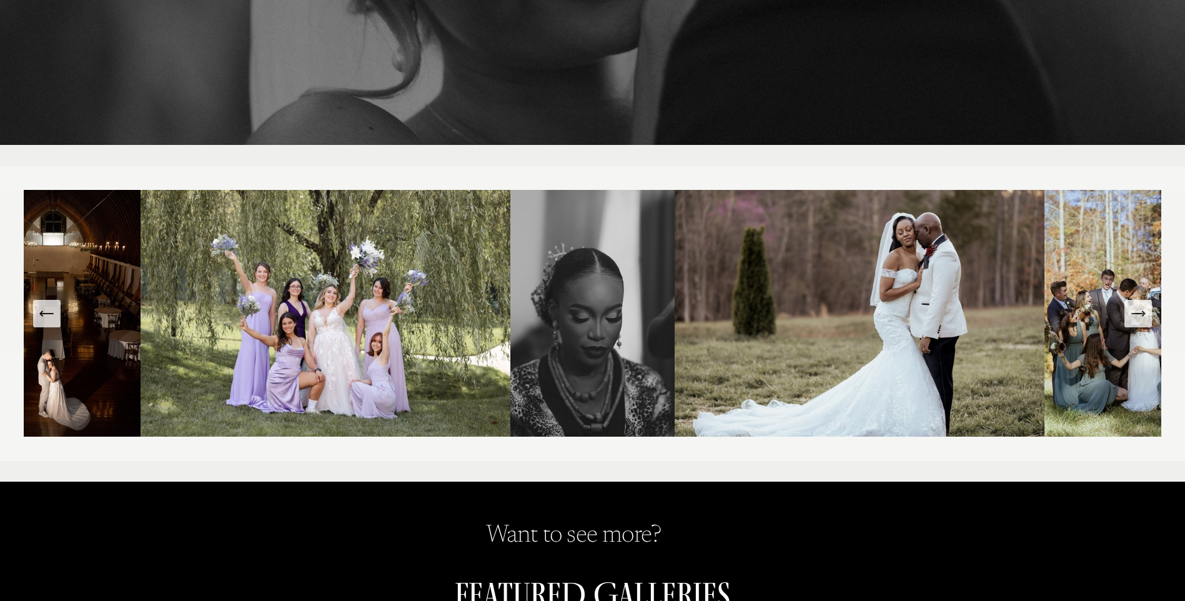
click at [1141, 319] on icon "Next Slide" at bounding box center [1137, 313] width 17 height 17
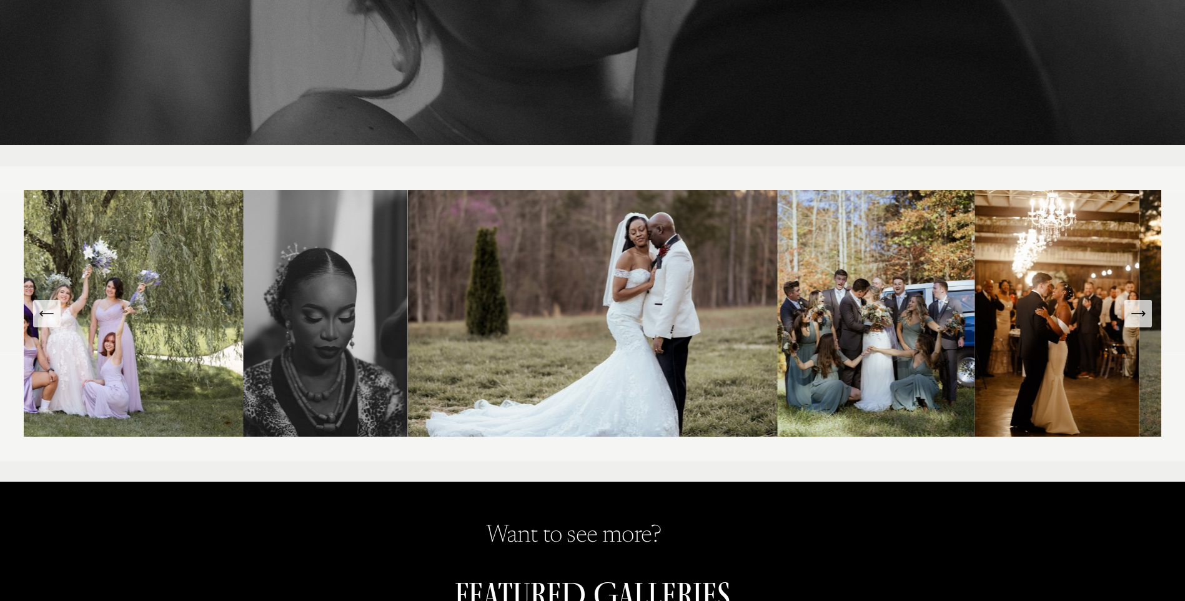
click at [1141, 319] on icon "Next Slide" at bounding box center [1137, 313] width 17 height 17
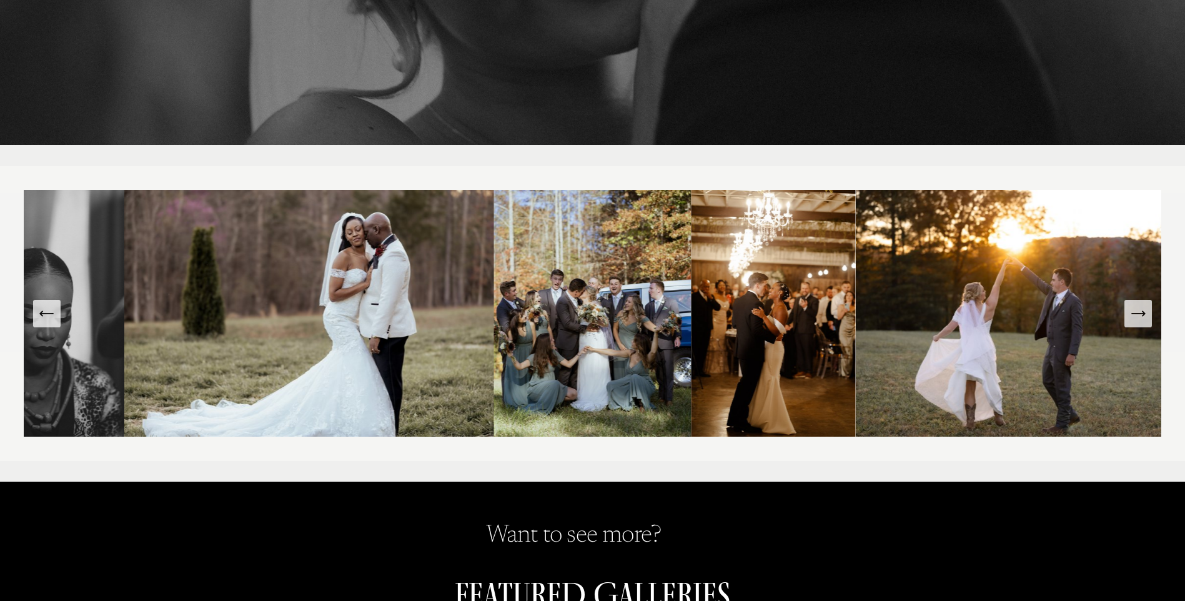
click at [1141, 319] on icon "Next Slide" at bounding box center [1137, 313] width 17 height 17
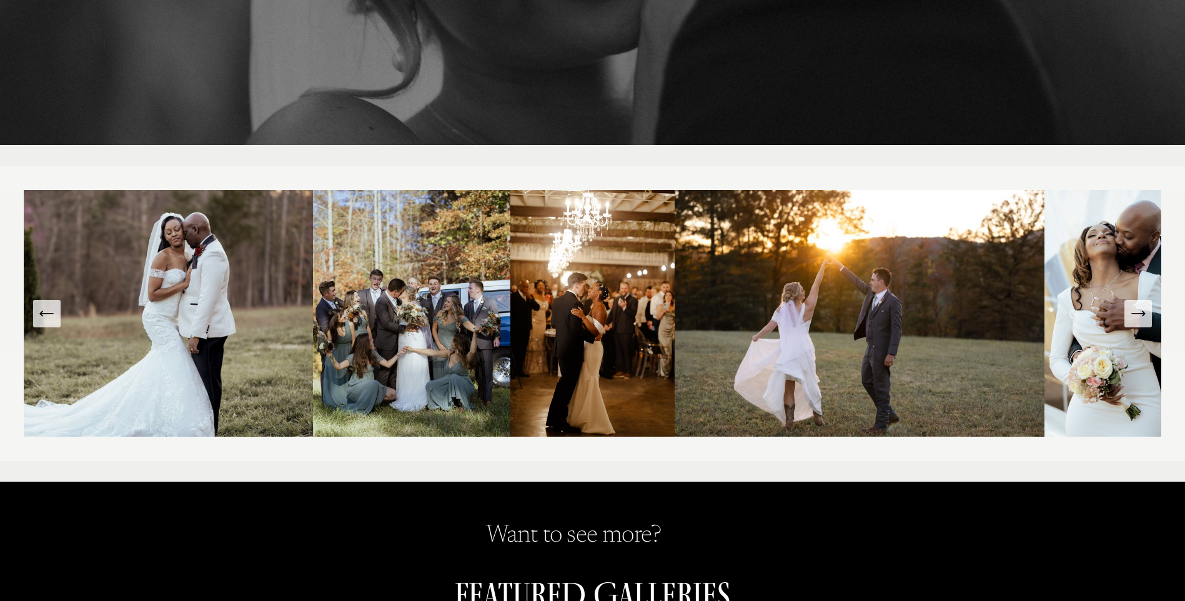
click at [1142, 319] on icon "Next Slide" at bounding box center [1137, 313] width 17 height 17
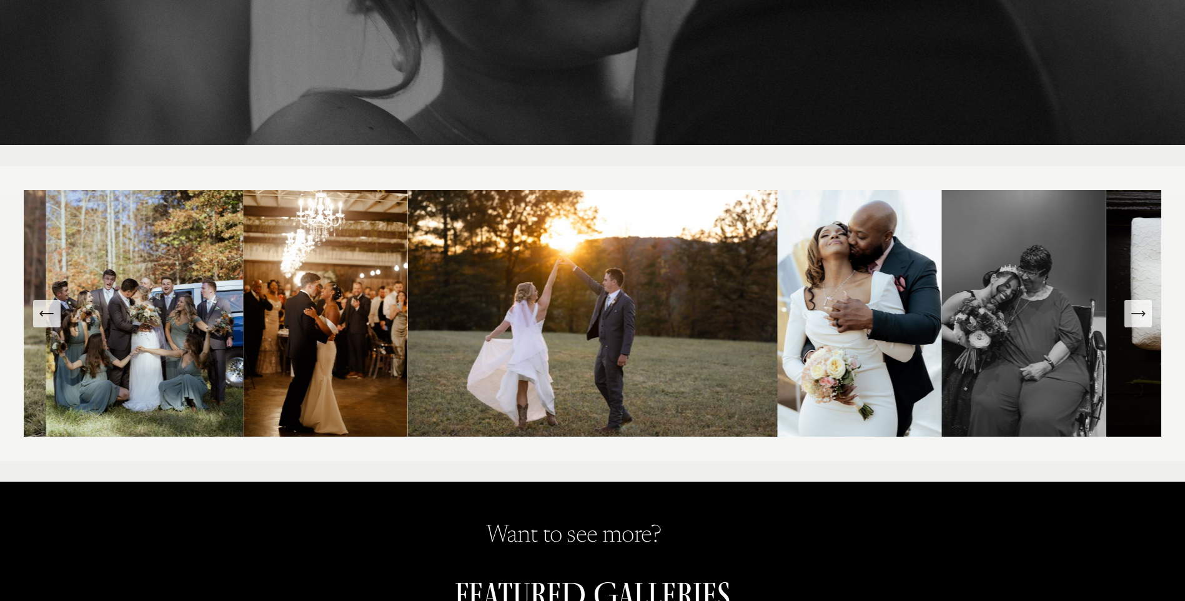
click at [1142, 319] on icon "Next Slide" at bounding box center [1137, 313] width 17 height 17
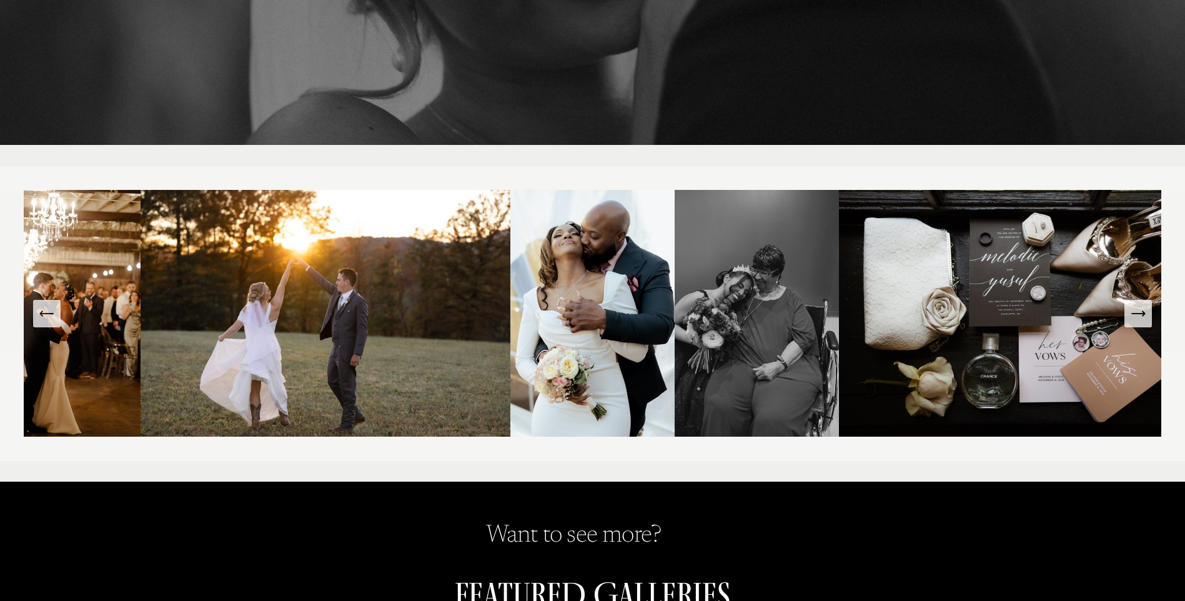
click at [1142, 319] on icon "Next Slide" at bounding box center [1137, 313] width 17 height 17
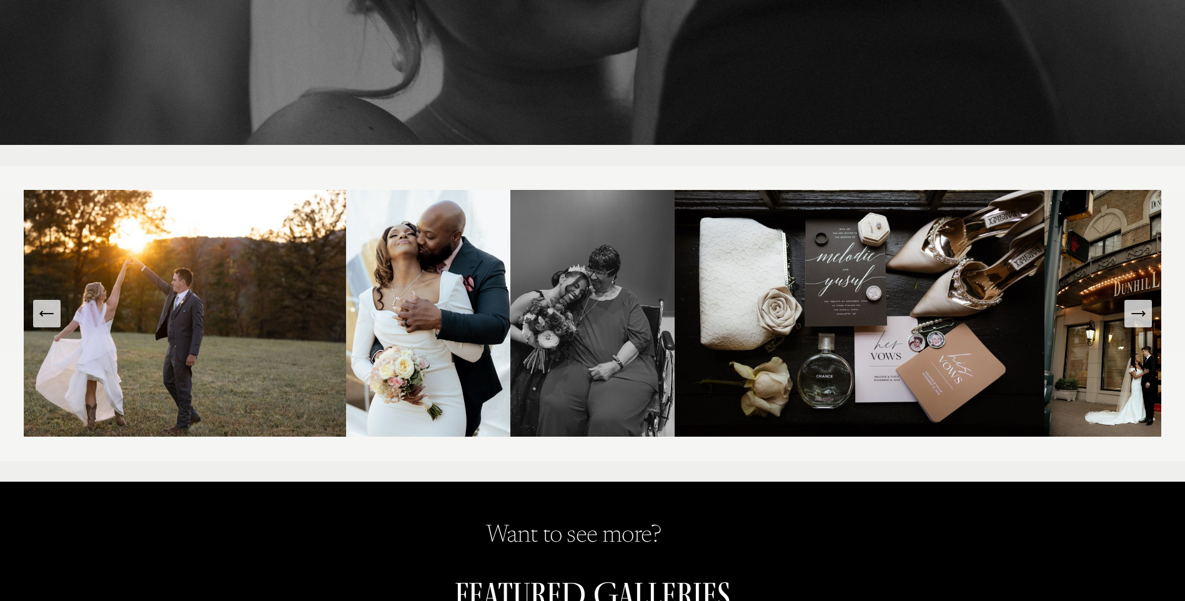
click at [1142, 319] on icon "Next Slide" at bounding box center [1137, 313] width 17 height 17
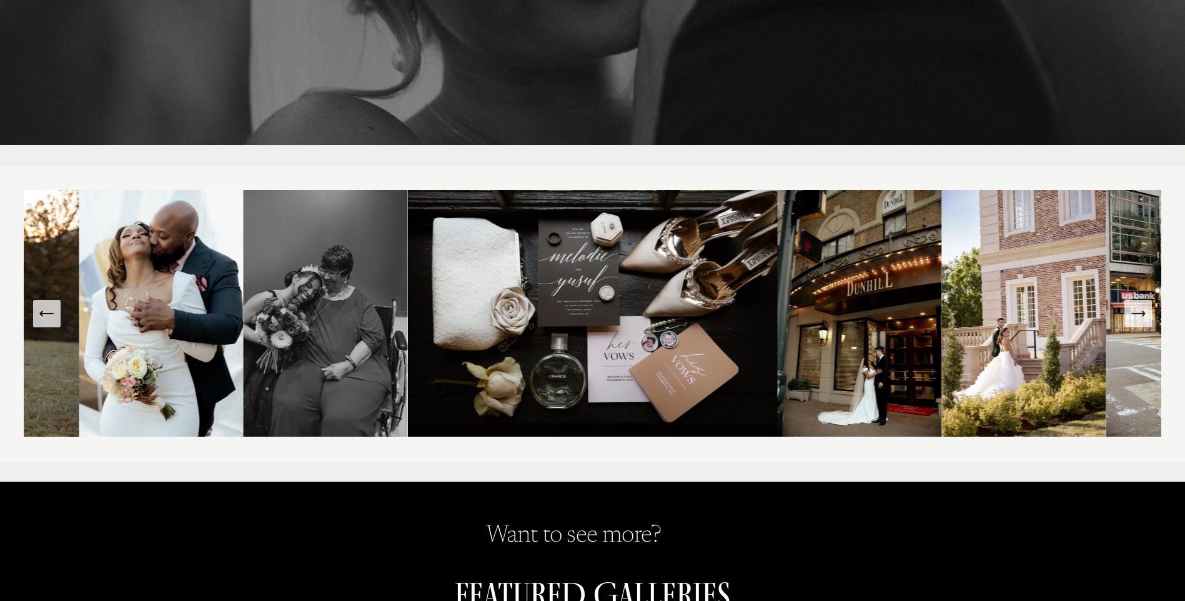
click at [1142, 318] on icon "Next Slide" at bounding box center [1137, 313] width 17 height 17
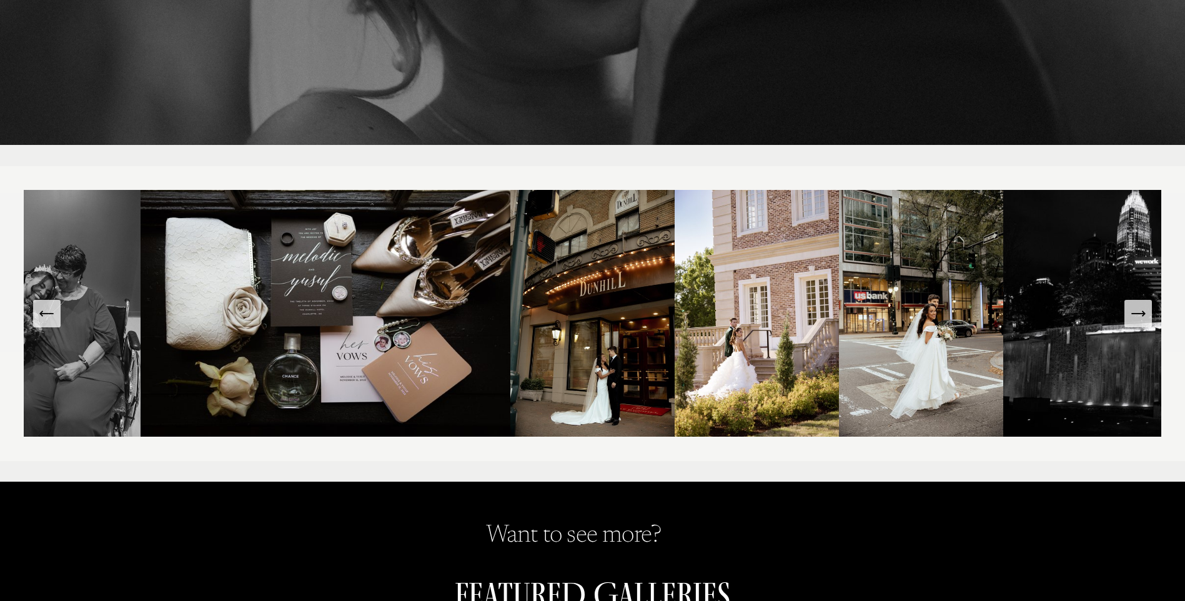
click at [1142, 318] on icon "Next Slide" at bounding box center [1137, 313] width 17 height 17
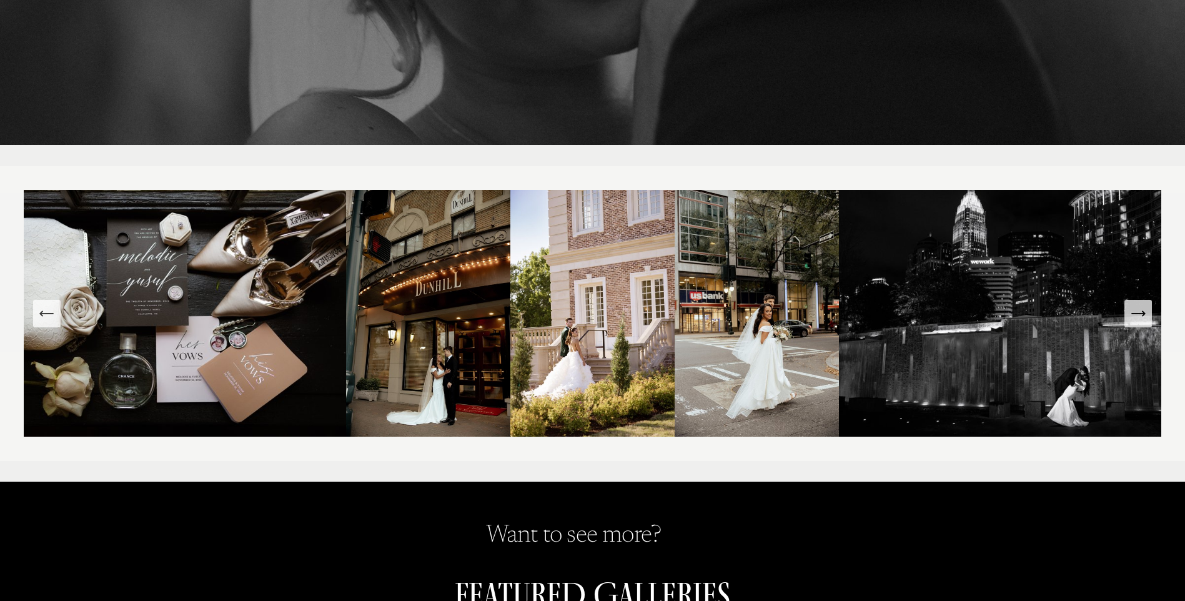
click at [1142, 318] on icon "Next Slide" at bounding box center [1137, 313] width 17 height 17
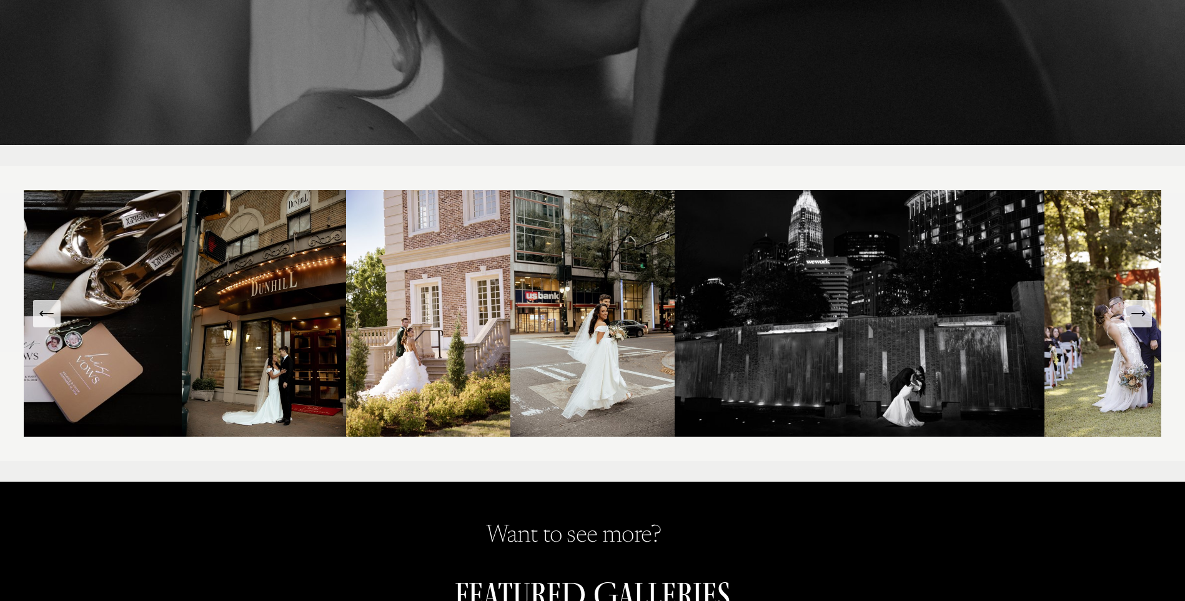
click at [1142, 318] on icon "Next Slide" at bounding box center [1137, 313] width 17 height 17
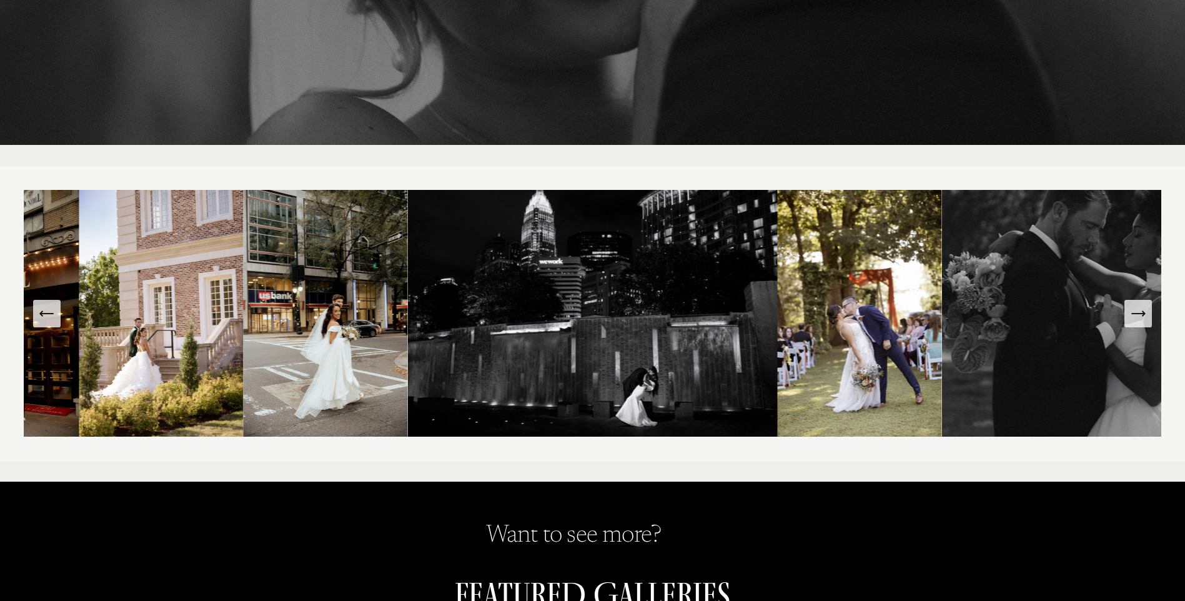
click at [1143, 318] on icon "Next Slide" at bounding box center [1137, 313] width 17 height 17
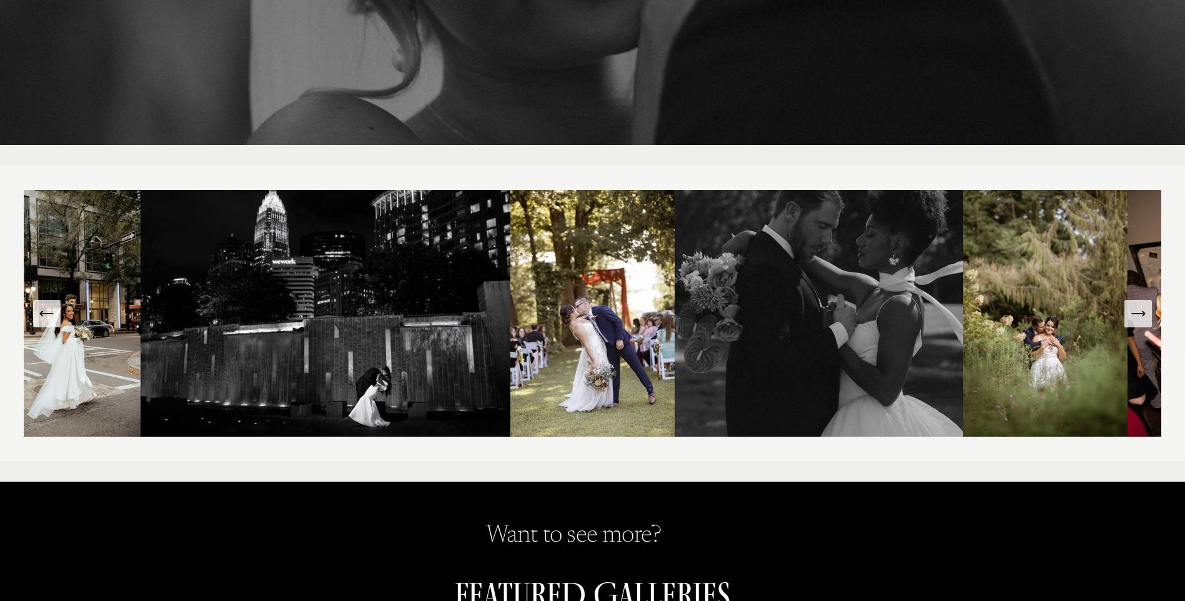
click at [1144, 318] on icon "Next Slide" at bounding box center [1137, 313] width 17 height 17
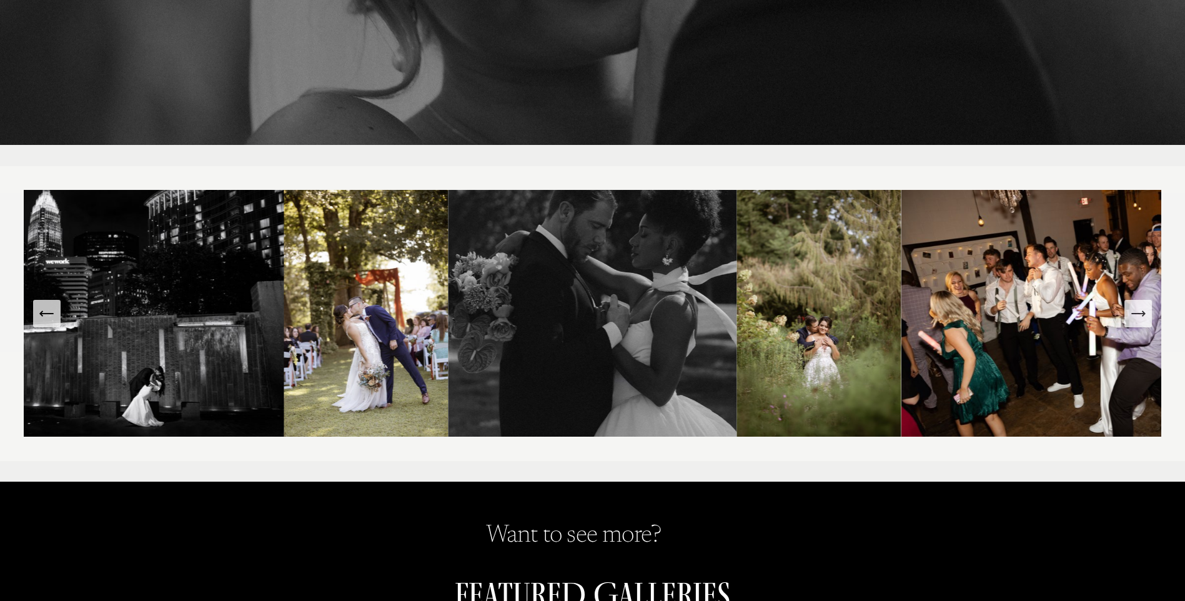
click at [1145, 317] on icon "Next Slide" at bounding box center [1137, 313] width 17 height 17
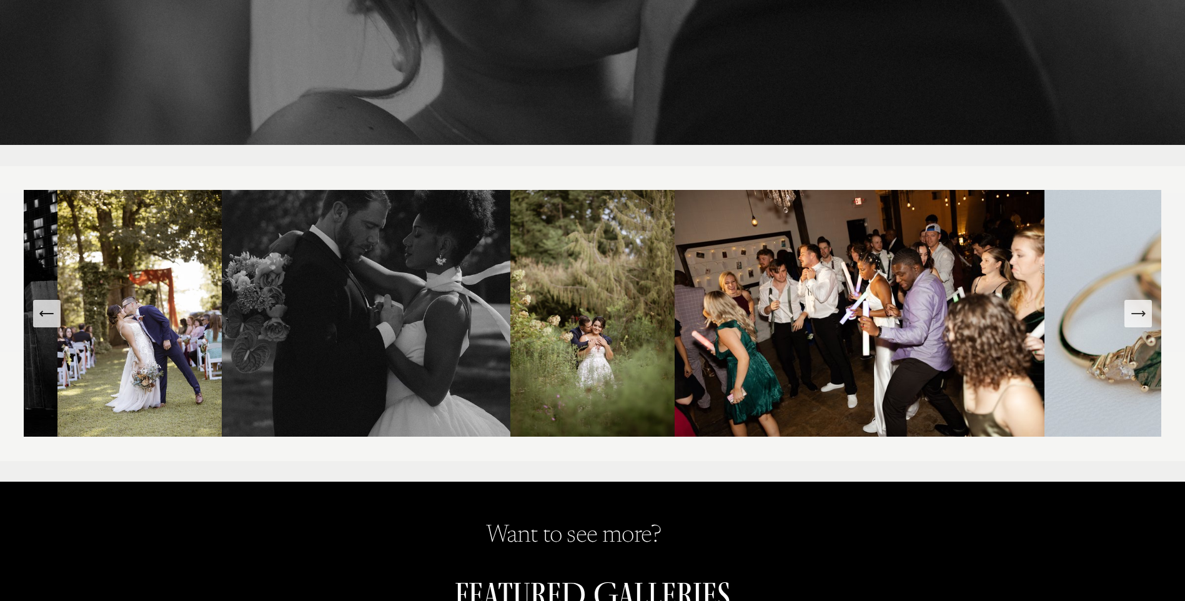
click at [1145, 316] on icon "Next Slide" at bounding box center [1137, 313] width 17 height 17
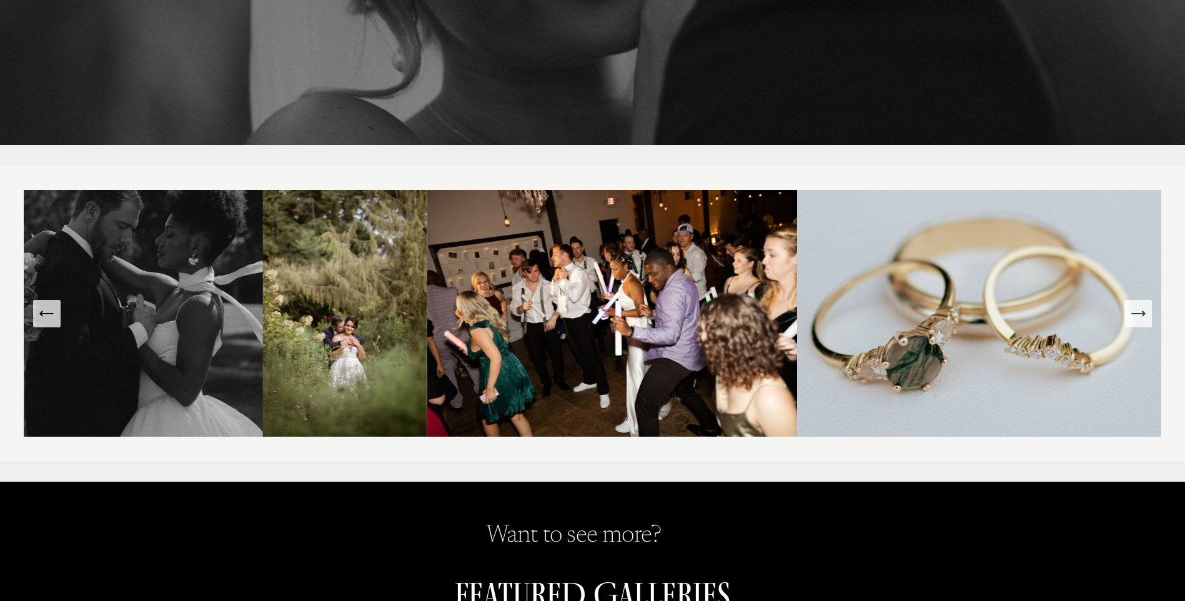
click at [1145, 316] on icon "Next Slide" at bounding box center [1137, 313] width 17 height 17
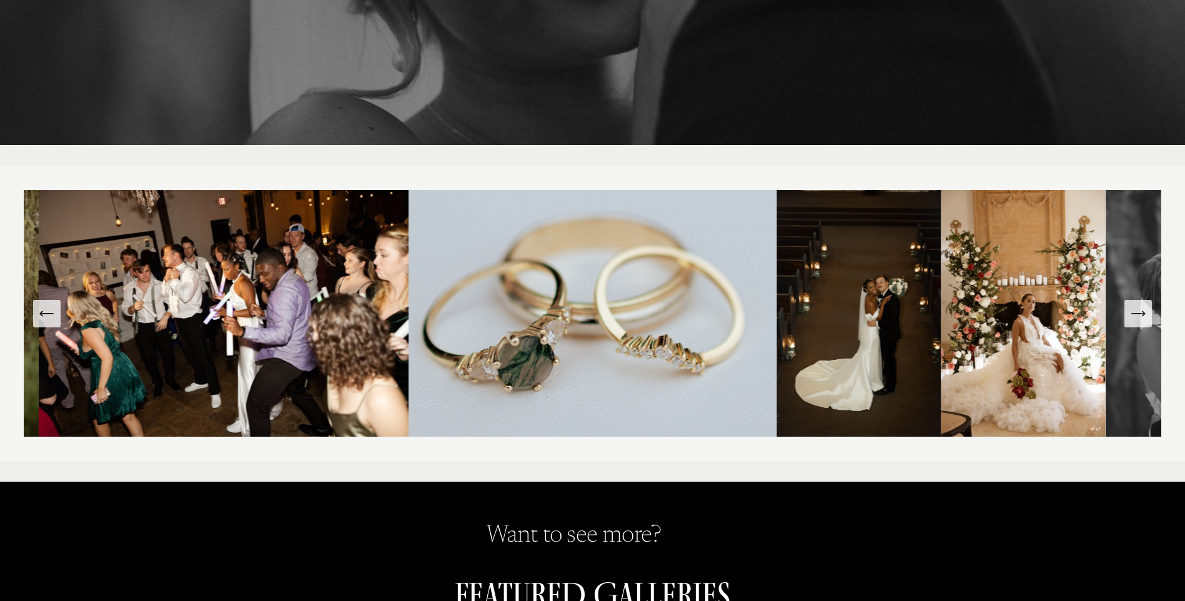
click at [1140, 317] on icon "Next Slide" at bounding box center [1137, 313] width 17 height 17
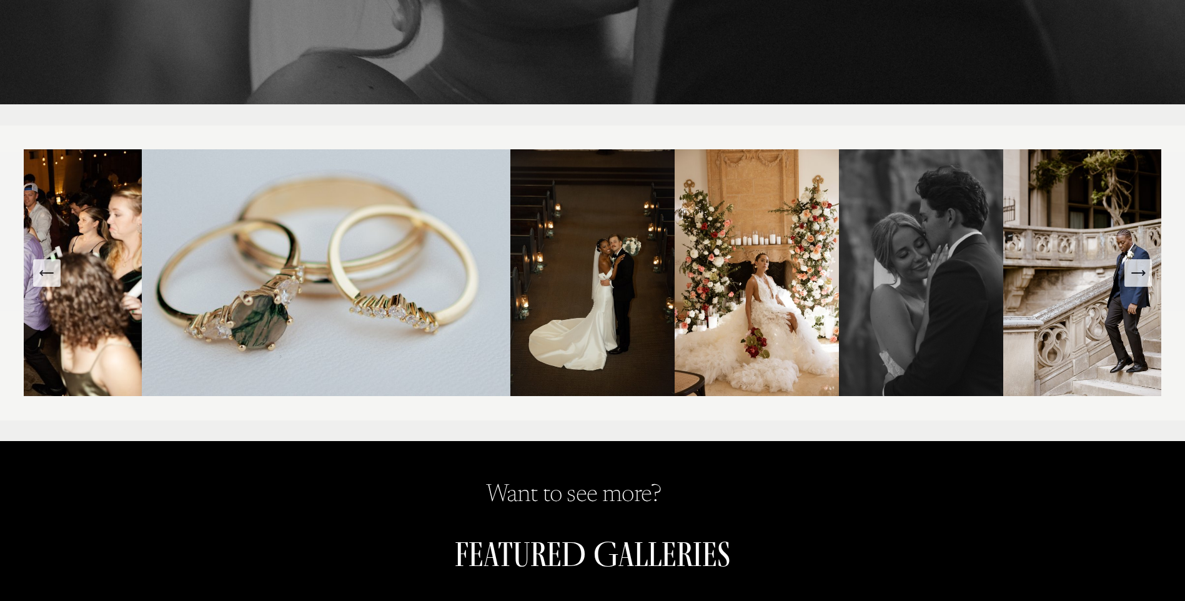
scroll to position [187, 0]
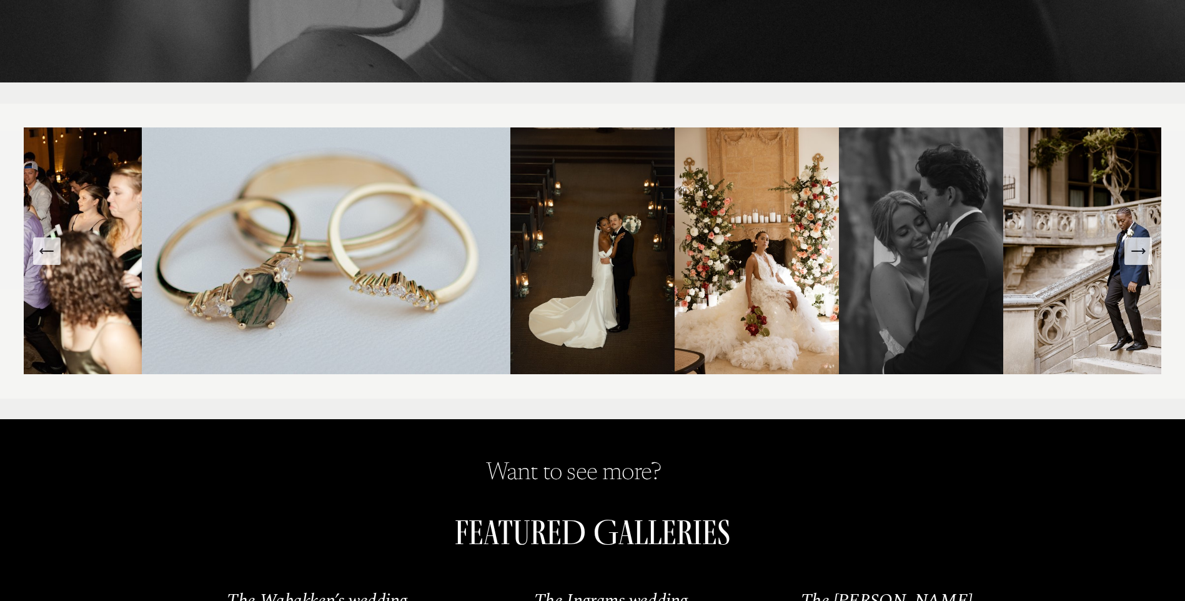
click at [1135, 257] on icon "Next Slide" at bounding box center [1137, 250] width 17 height 17
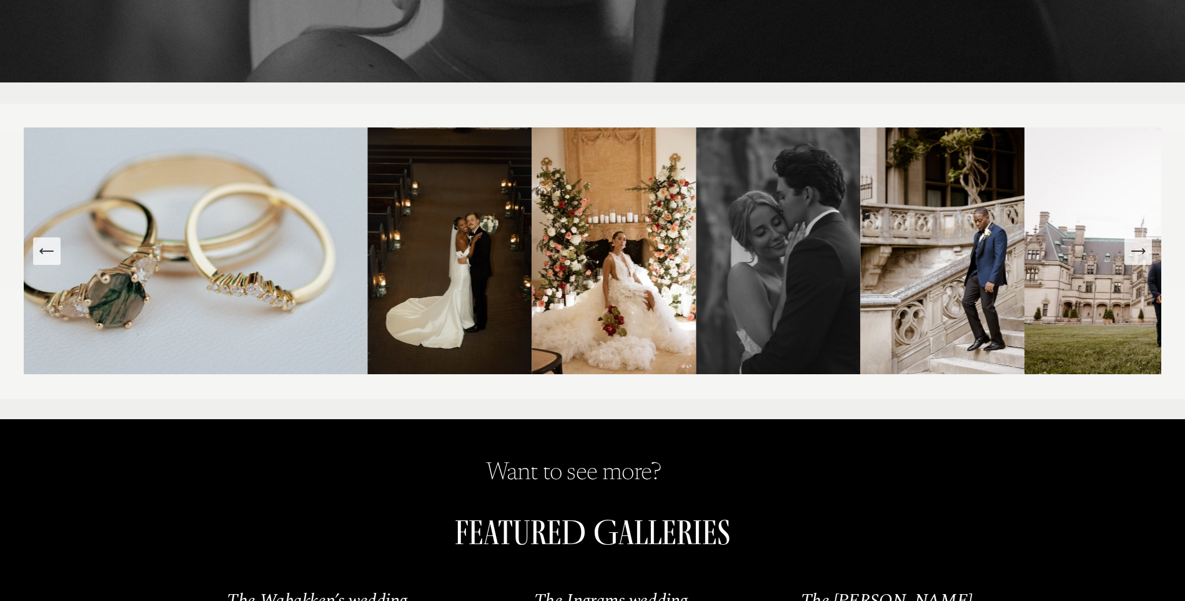
click at [1135, 257] on icon "Next Slide" at bounding box center [1137, 250] width 17 height 17
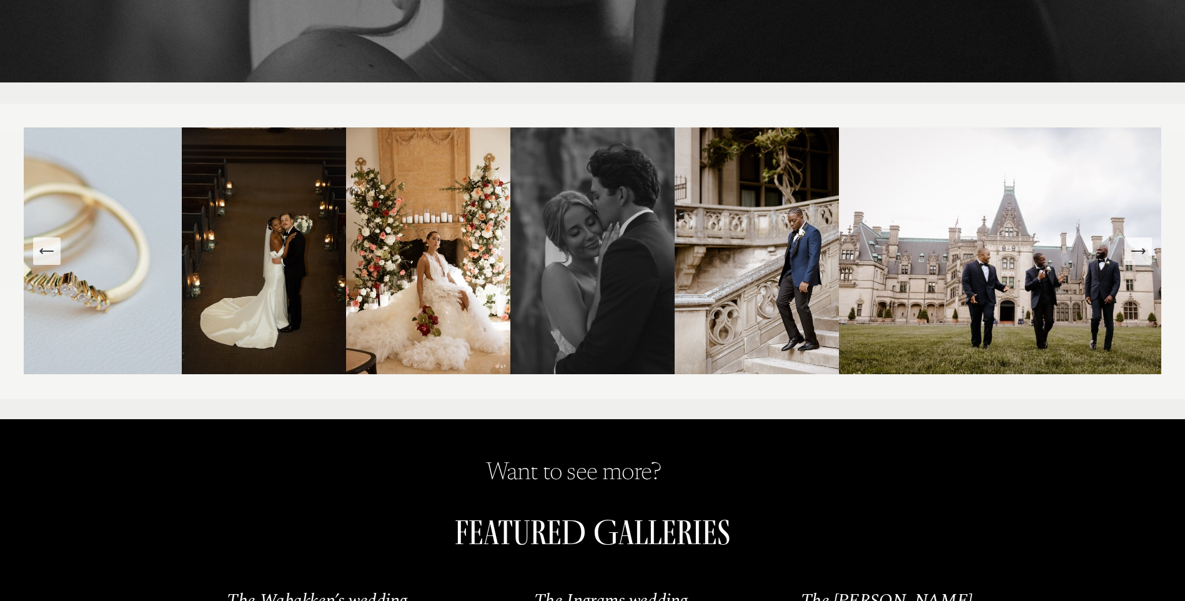
click at [1135, 257] on icon "Next Slide" at bounding box center [1137, 250] width 17 height 17
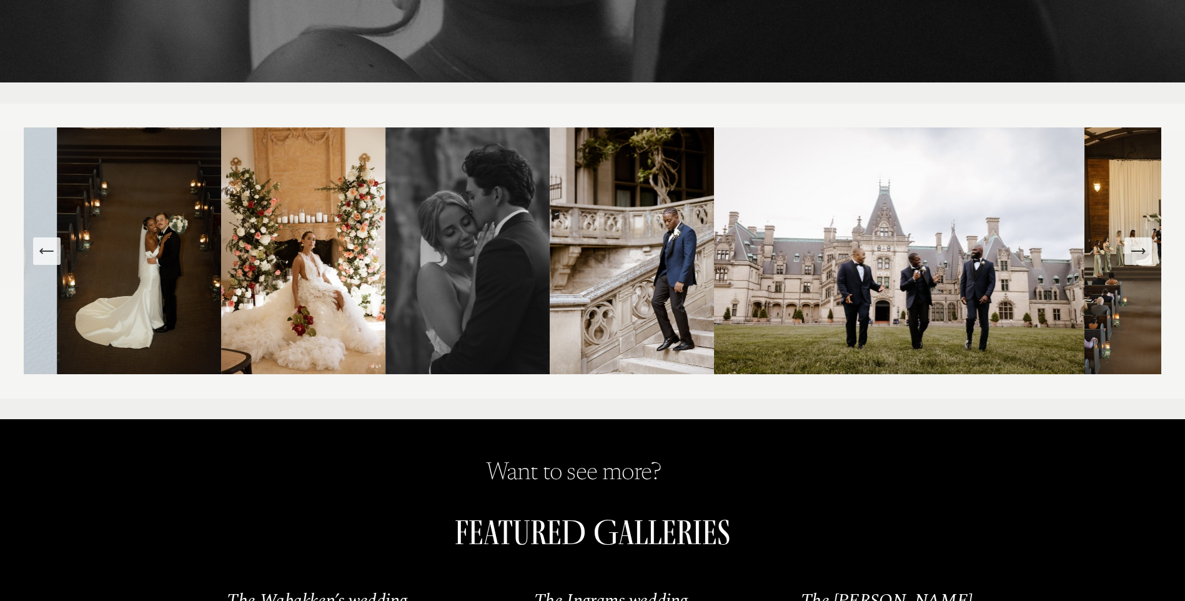
click at [1135, 255] on icon "Next Slide" at bounding box center [1137, 250] width 17 height 17
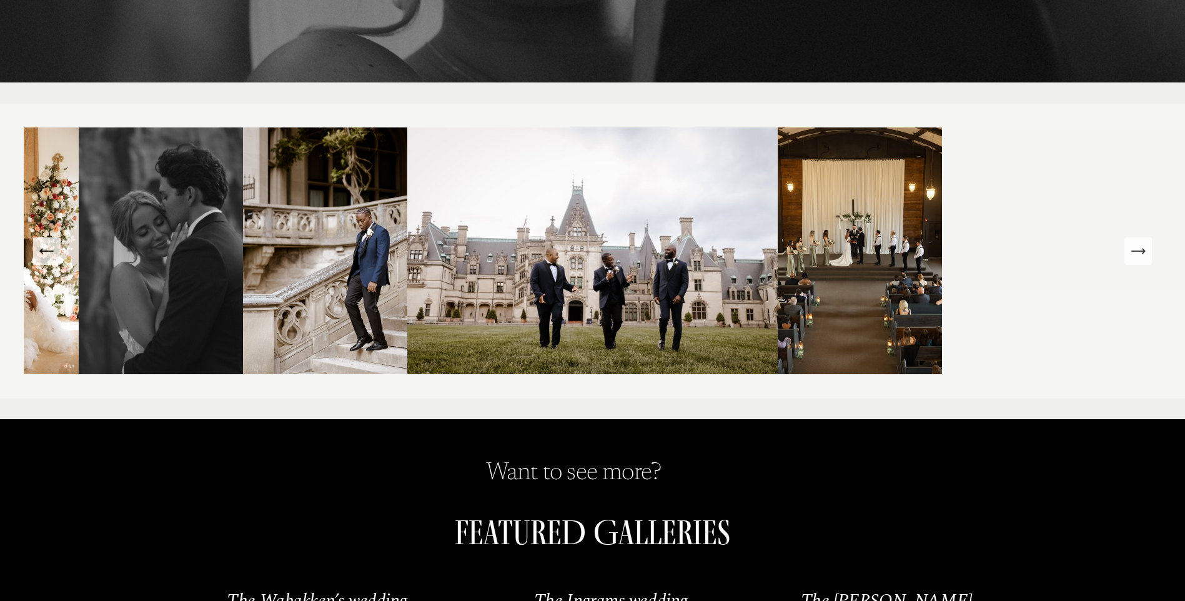
scroll to position [0, 0]
